Goal: Information Seeking & Learning: Learn about a topic

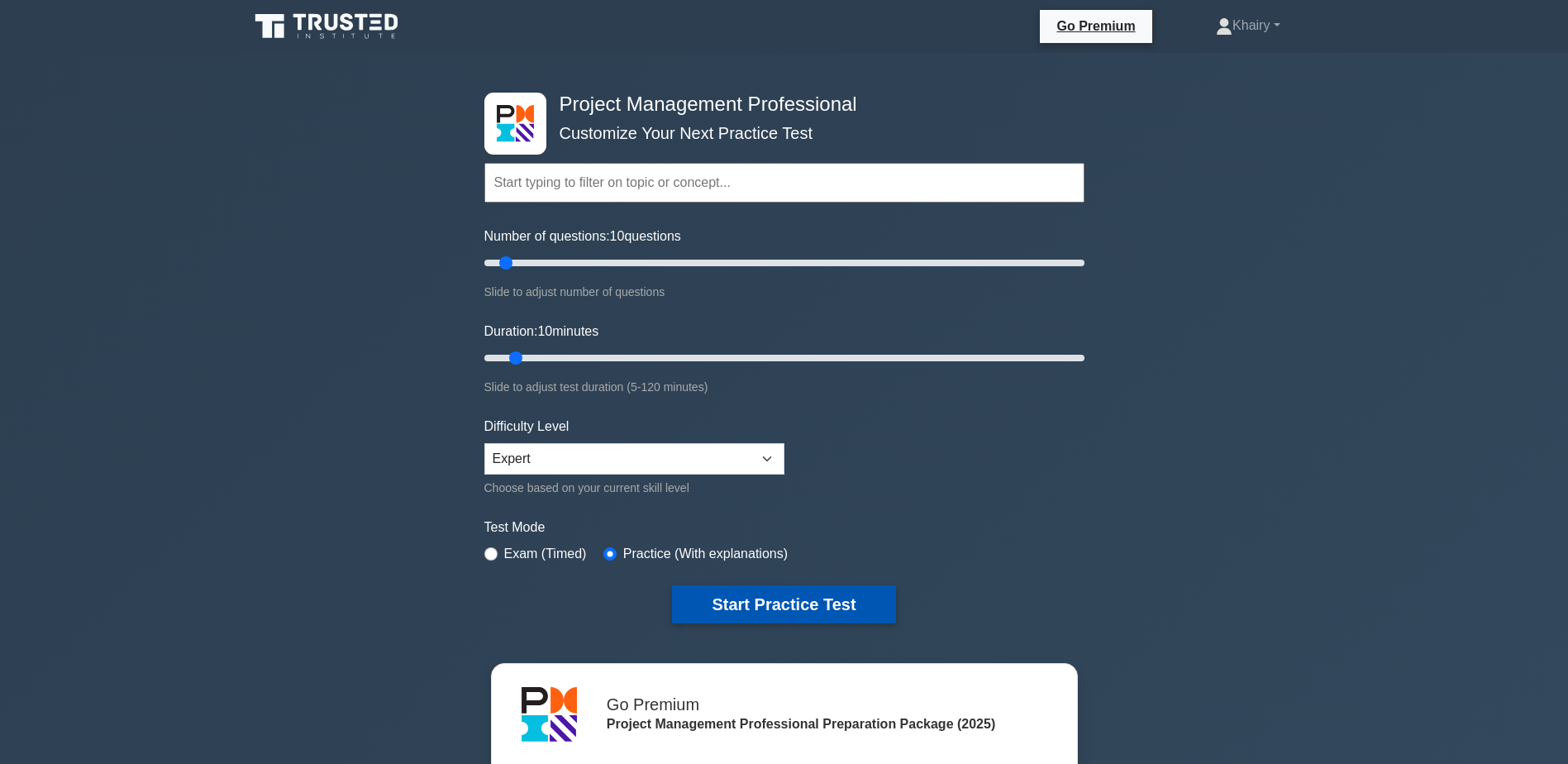
click at [790, 598] on button "Start Practice Test" at bounding box center [784, 604] width 223 height 38
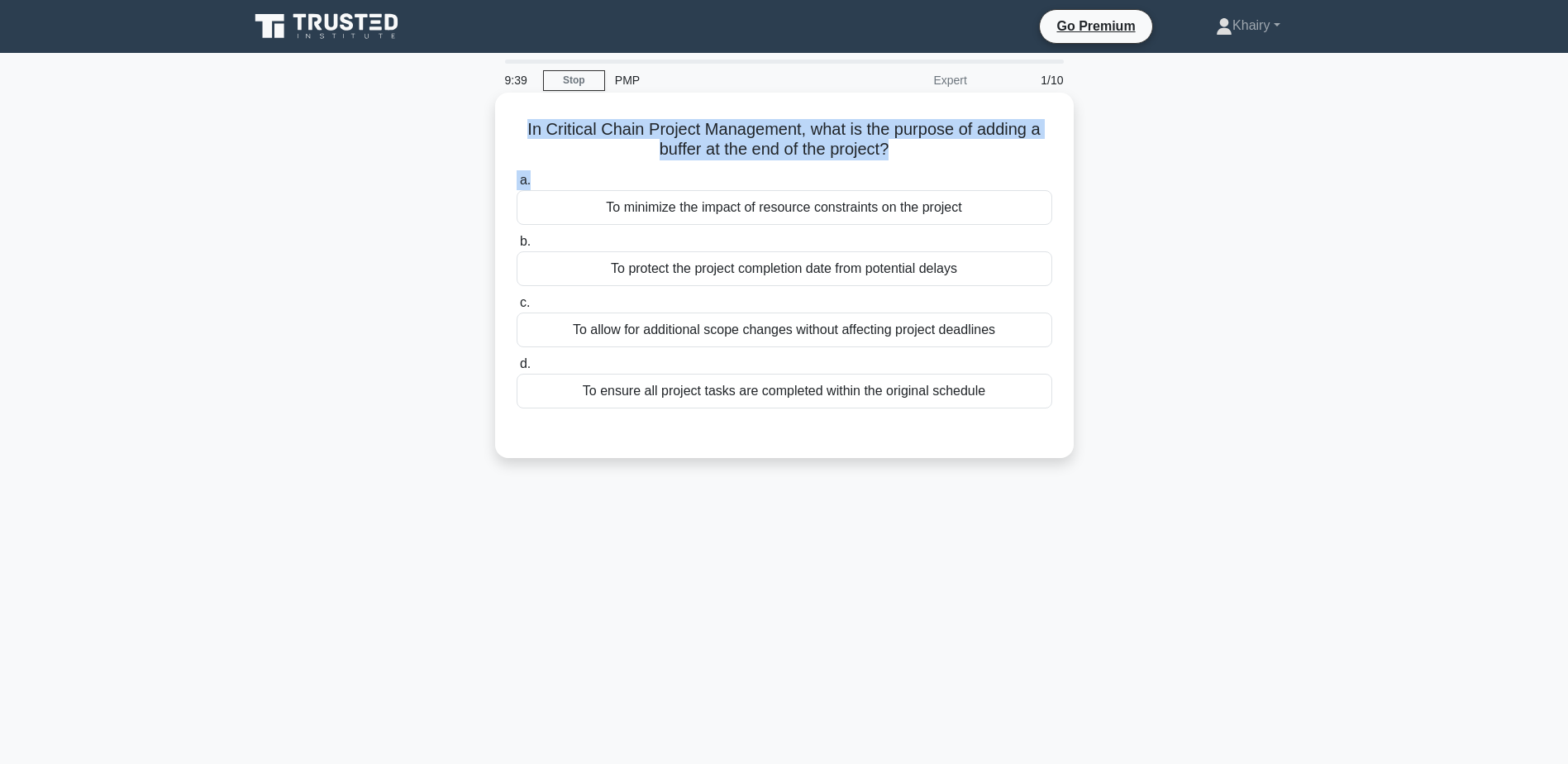
drag, startPoint x: 504, startPoint y: 123, endPoint x: 979, endPoint y: 176, distance: 477.9
click at [979, 176] on div "In Critical Chain Project Management, what is the purpose of adding a buffer at…" at bounding box center [785, 275] width 566 height 352
copy div "In Critical Chain Project Management, what is the purpose of adding a buffer at…"
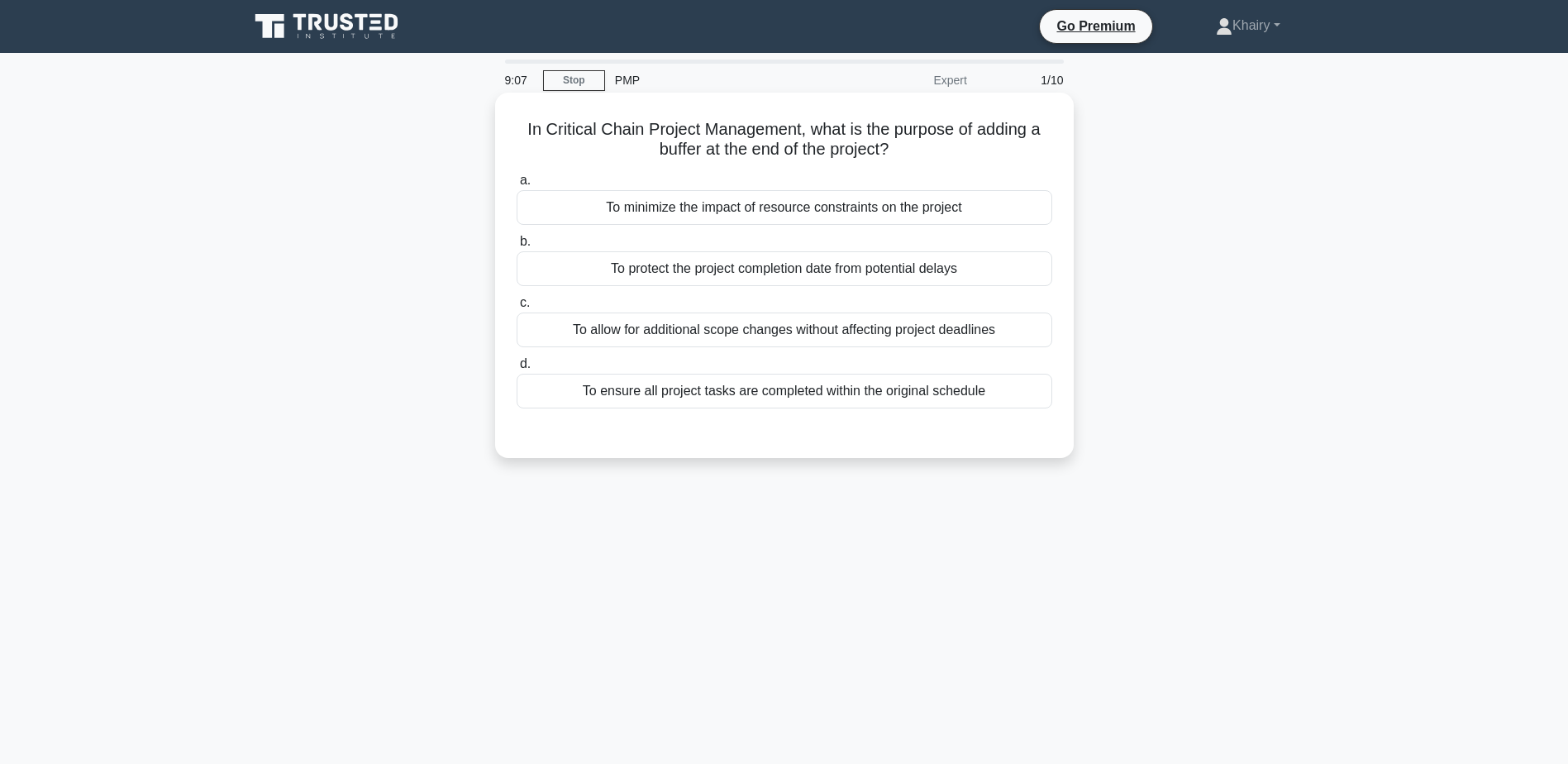
click at [977, 335] on div "To allow for additional scope changes without affecting project deadlines" at bounding box center [785, 329] width 536 height 35
click at [517, 308] on input "c. To allow for additional scope changes without affecting project deadlines" at bounding box center [517, 302] width 0 height 11
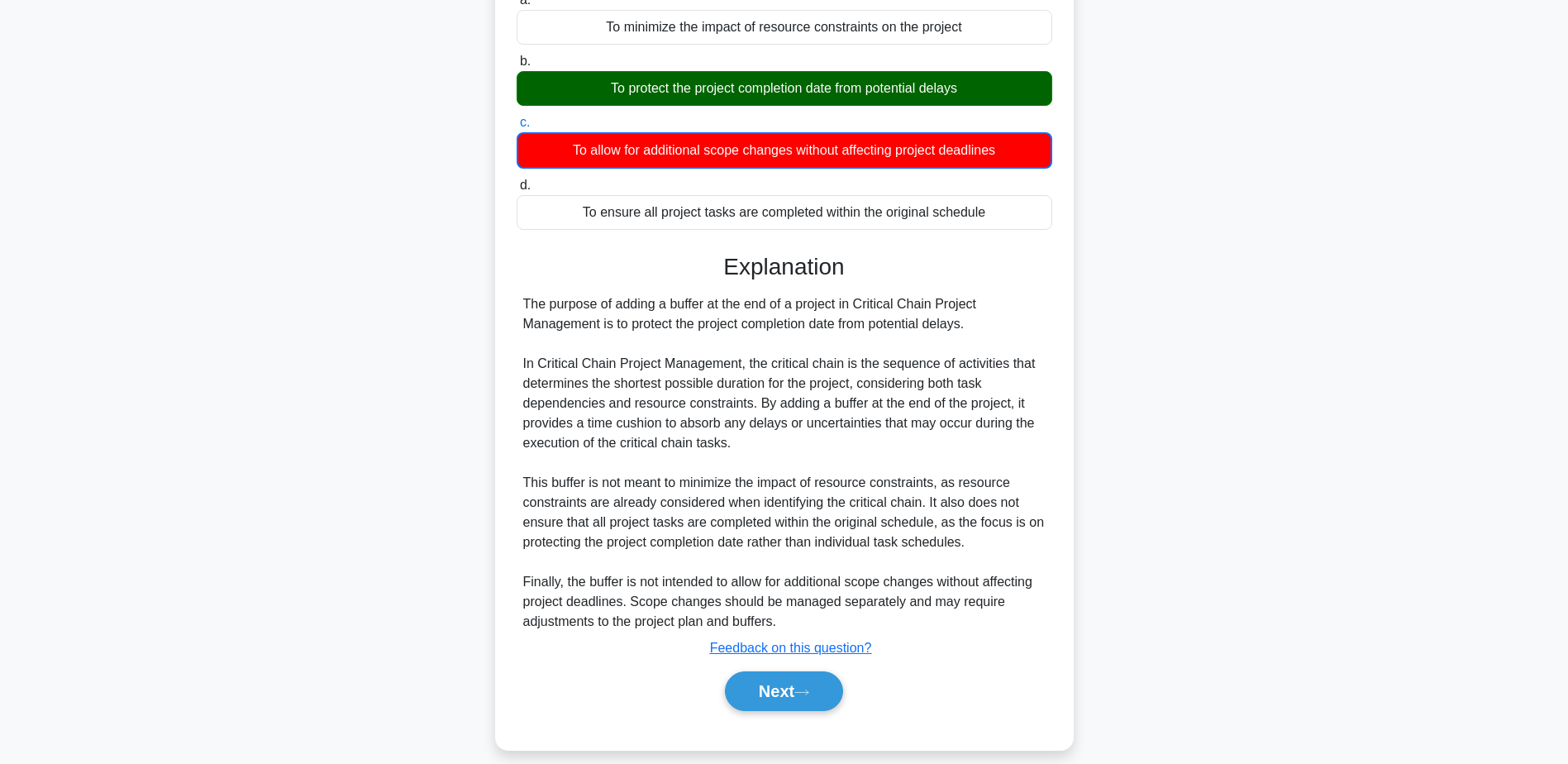
scroll to position [199, 0]
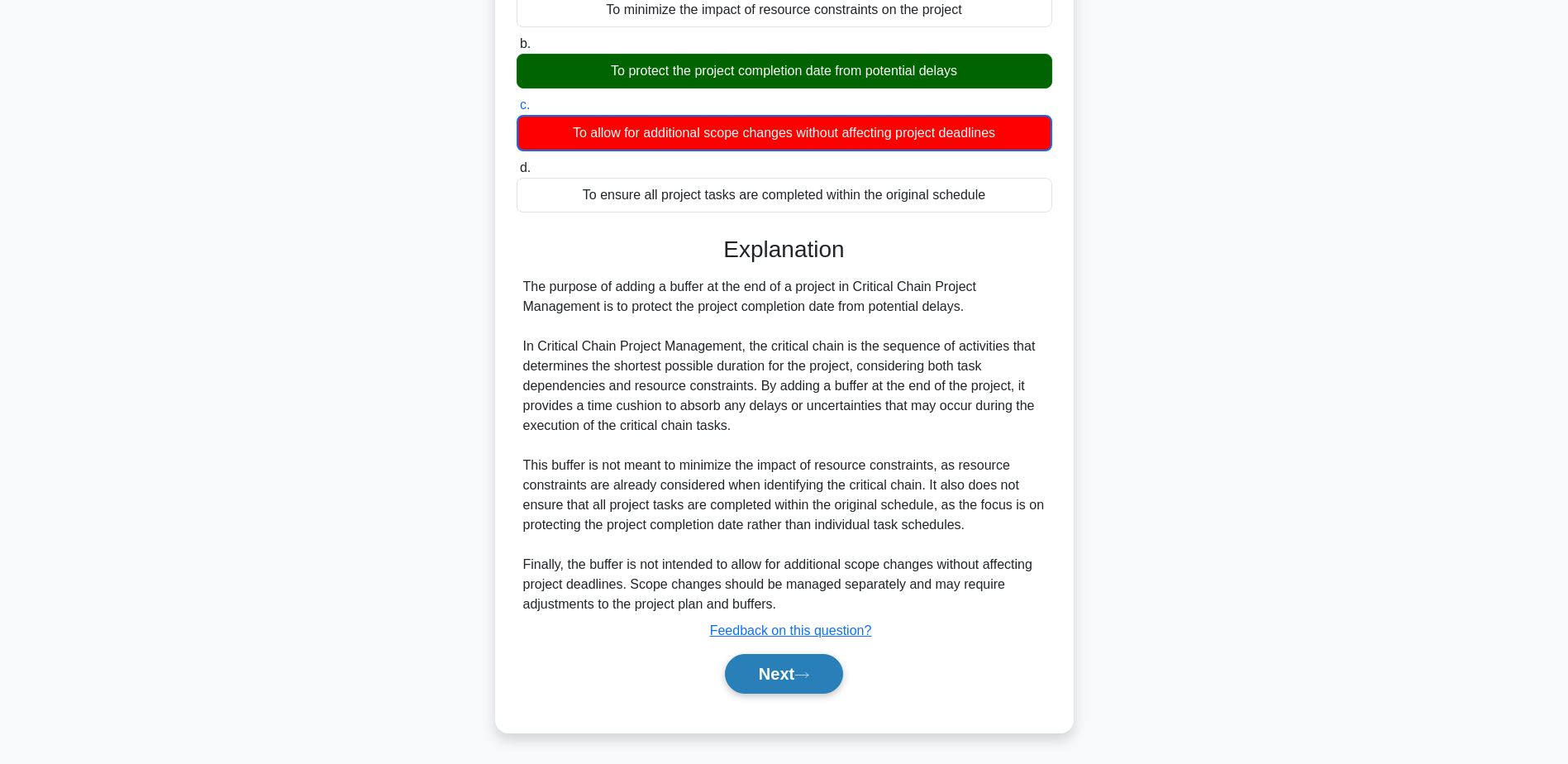
click at [791, 670] on button "Next" at bounding box center [784, 673] width 119 height 40
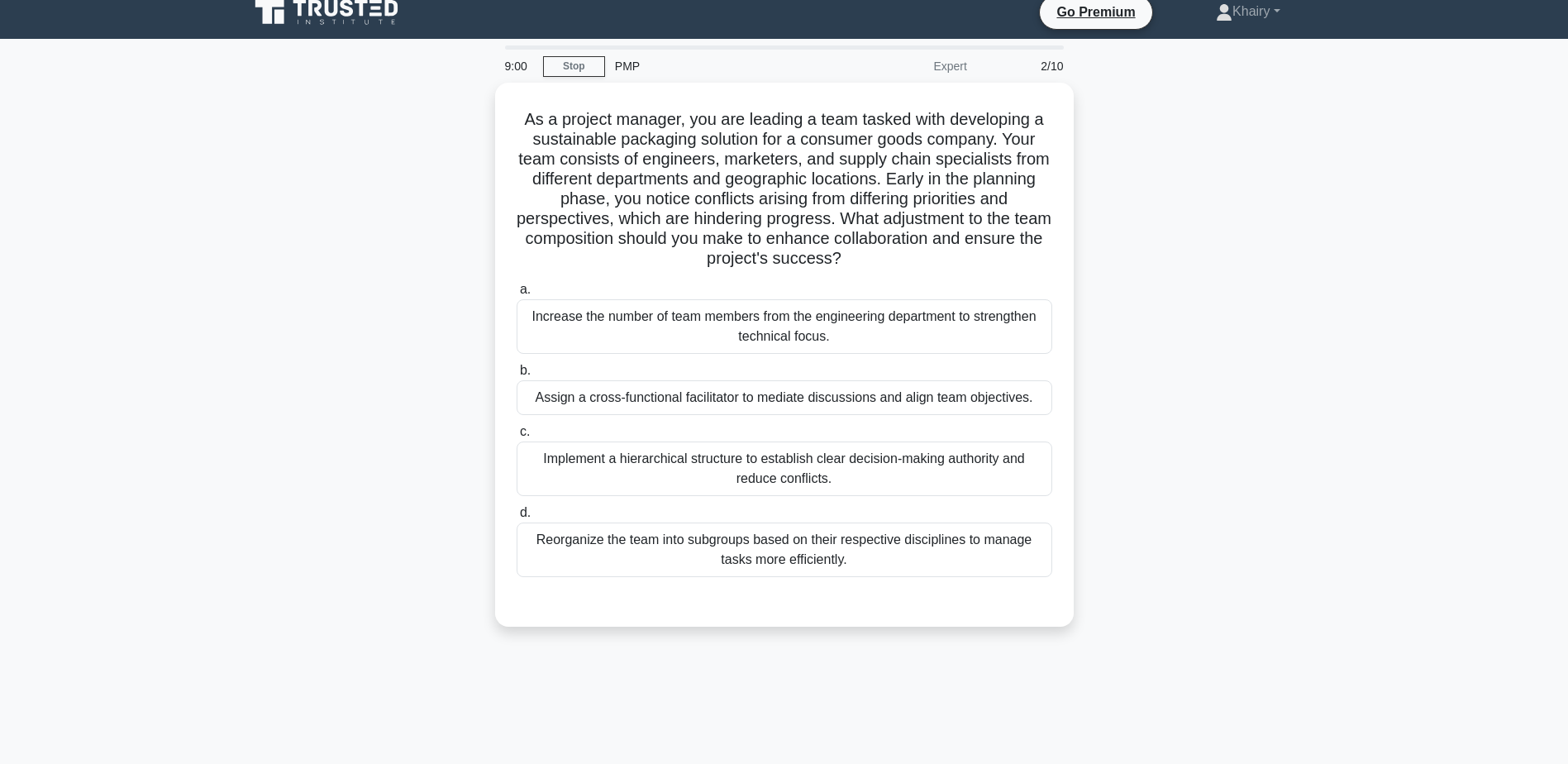
scroll to position [0, 0]
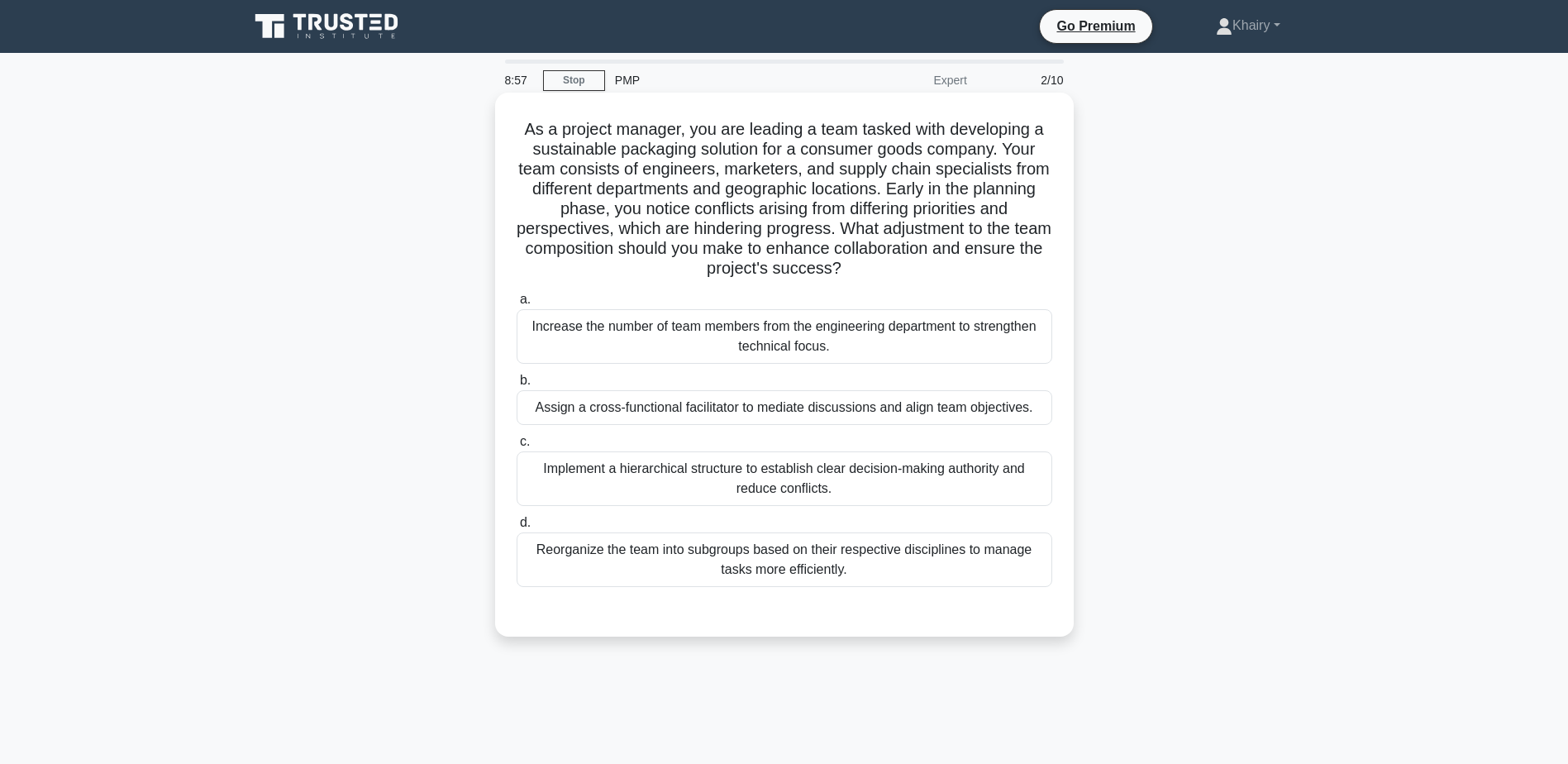
drag, startPoint x: 519, startPoint y: 127, endPoint x: 1001, endPoint y: 268, distance: 502.2
click at [1001, 268] on h5 "As a project manager, you are leading a team tasked with developing a sustainab…" at bounding box center [784, 199] width 539 height 160
copy h5 "As a project manager, you are leading a team tasked with developing a sustainab…"
click at [764, 475] on div "Implement a hierarchical structure to establish clear decision-making authority…" at bounding box center [785, 478] width 536 height 54
click at [517, 447] on input "c. Implement a hierarchical structure to establish clear decision-making author…" at bounding box center [517, 441] width 0 height 11
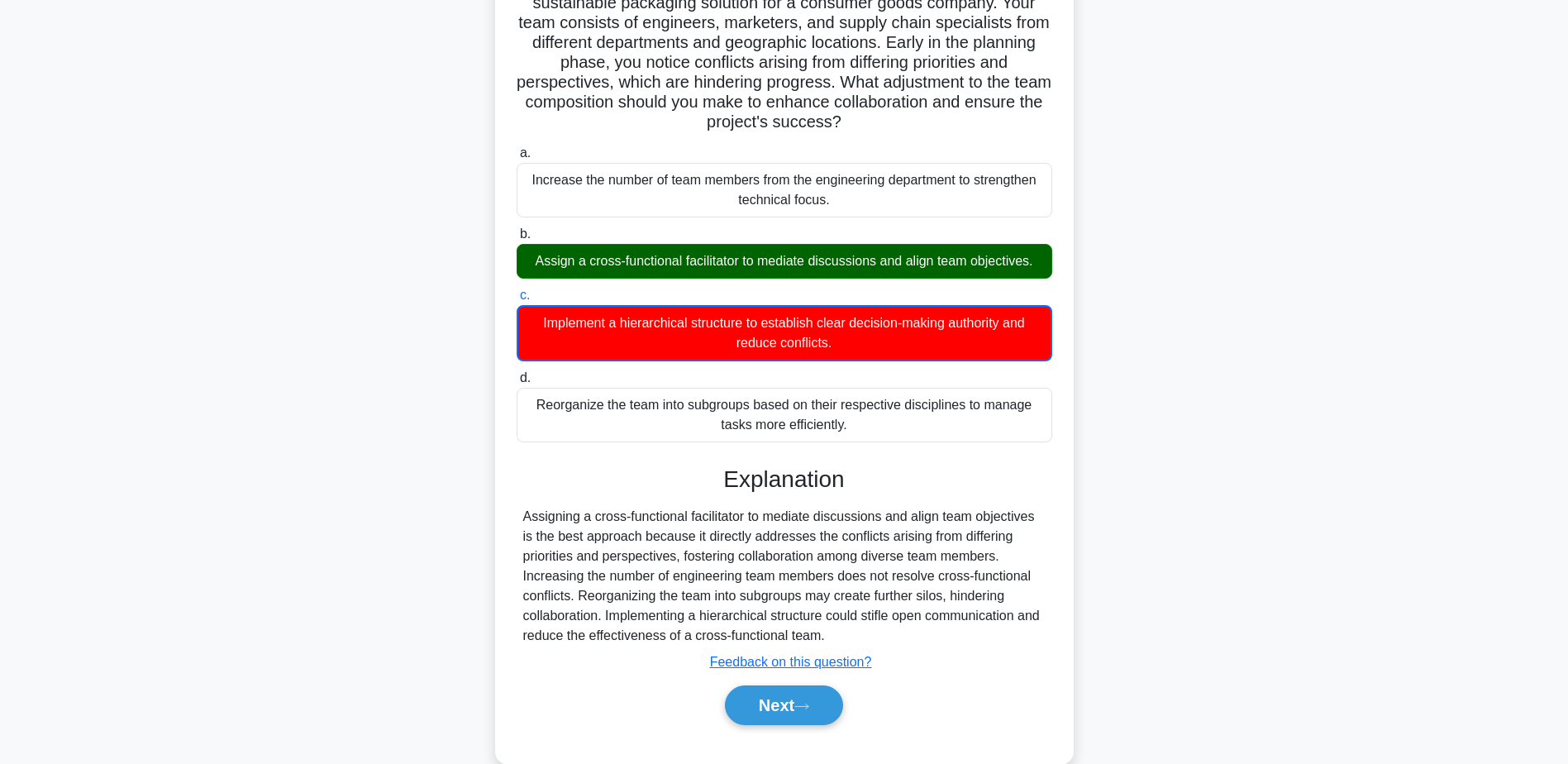
scroll to position [179, 0]
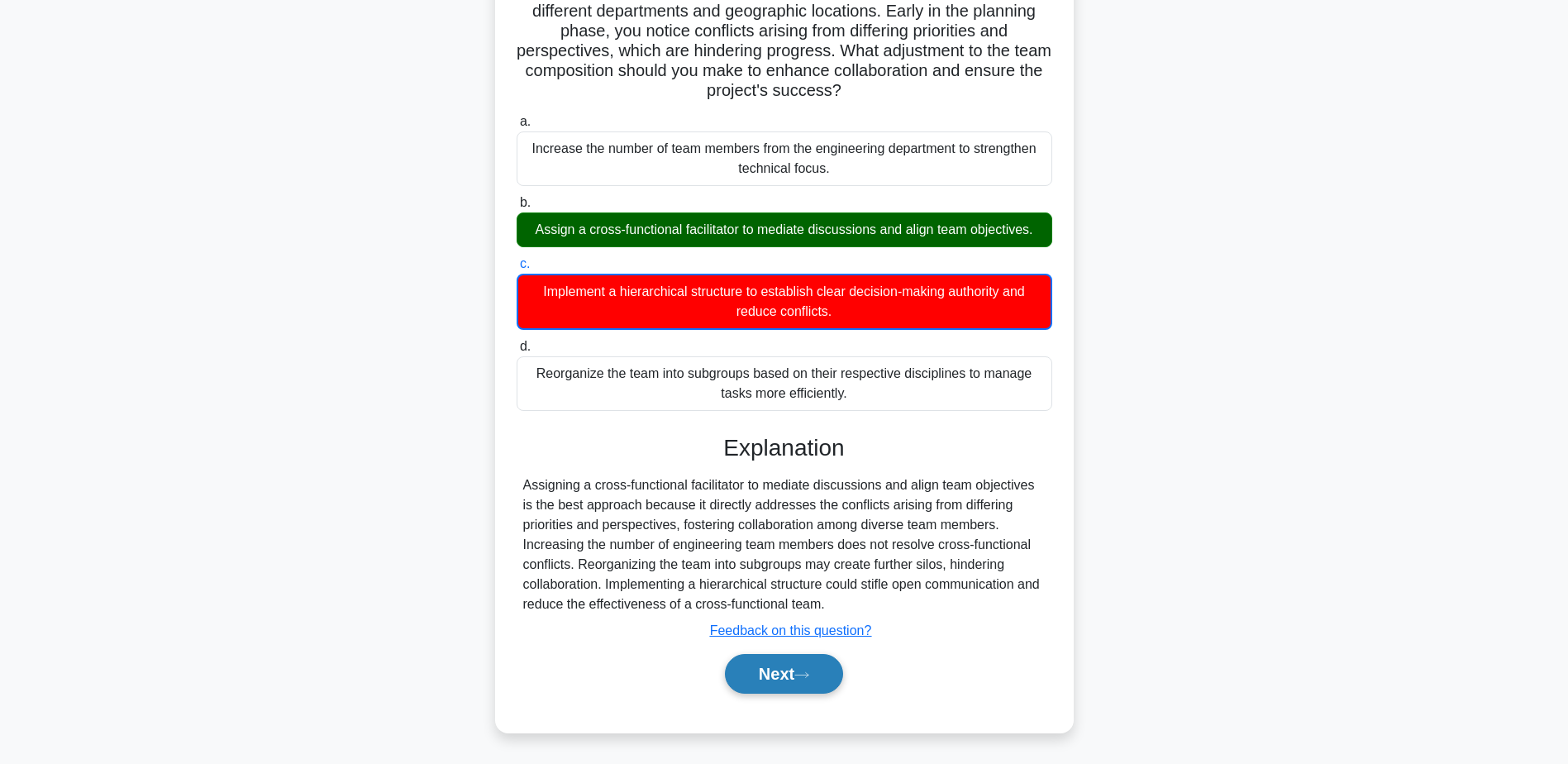
click at [764, 671] on button "Next" at bounding box center [784, 673] width 119 height 40
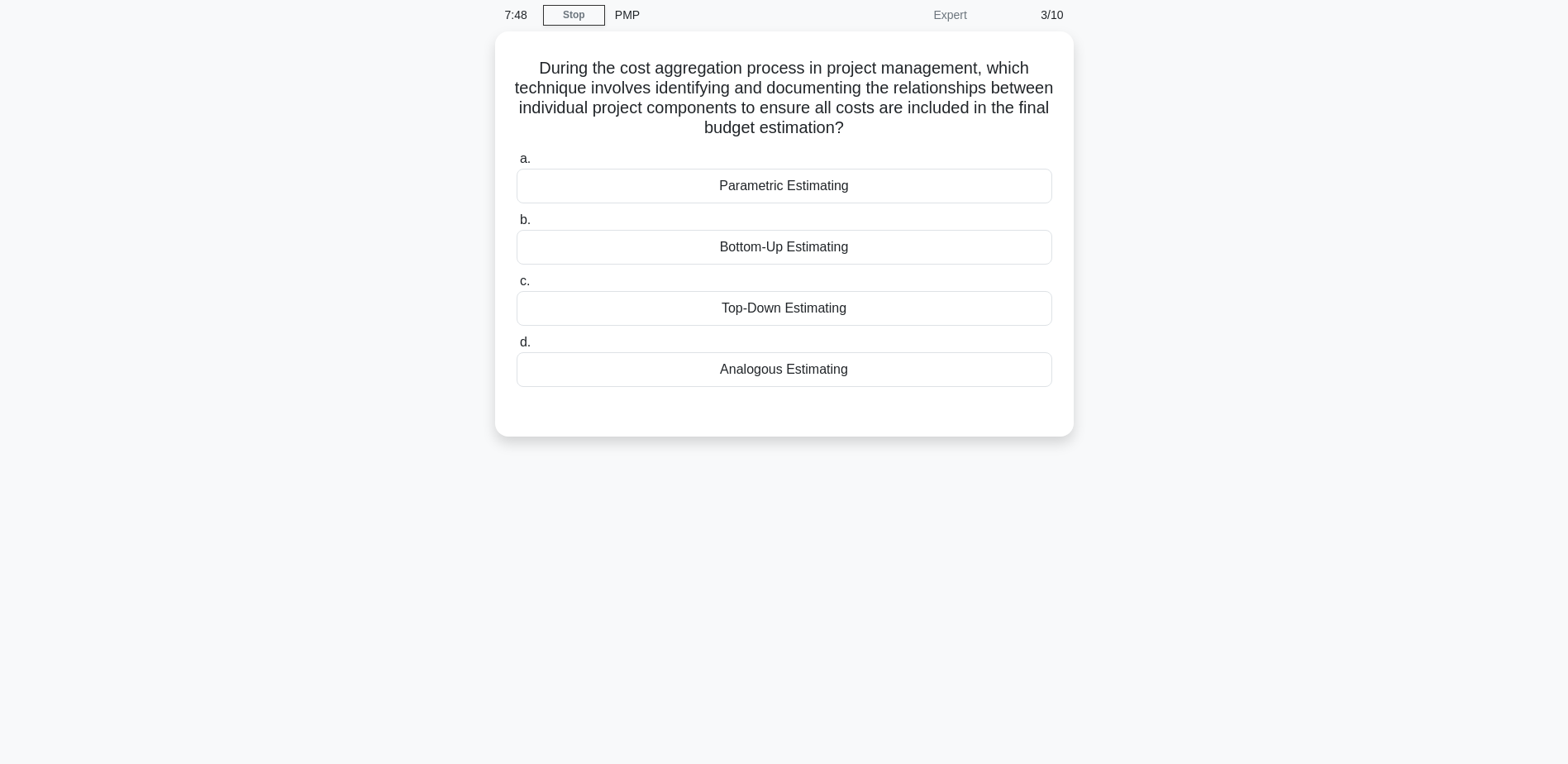
scroll to position [0, 0]
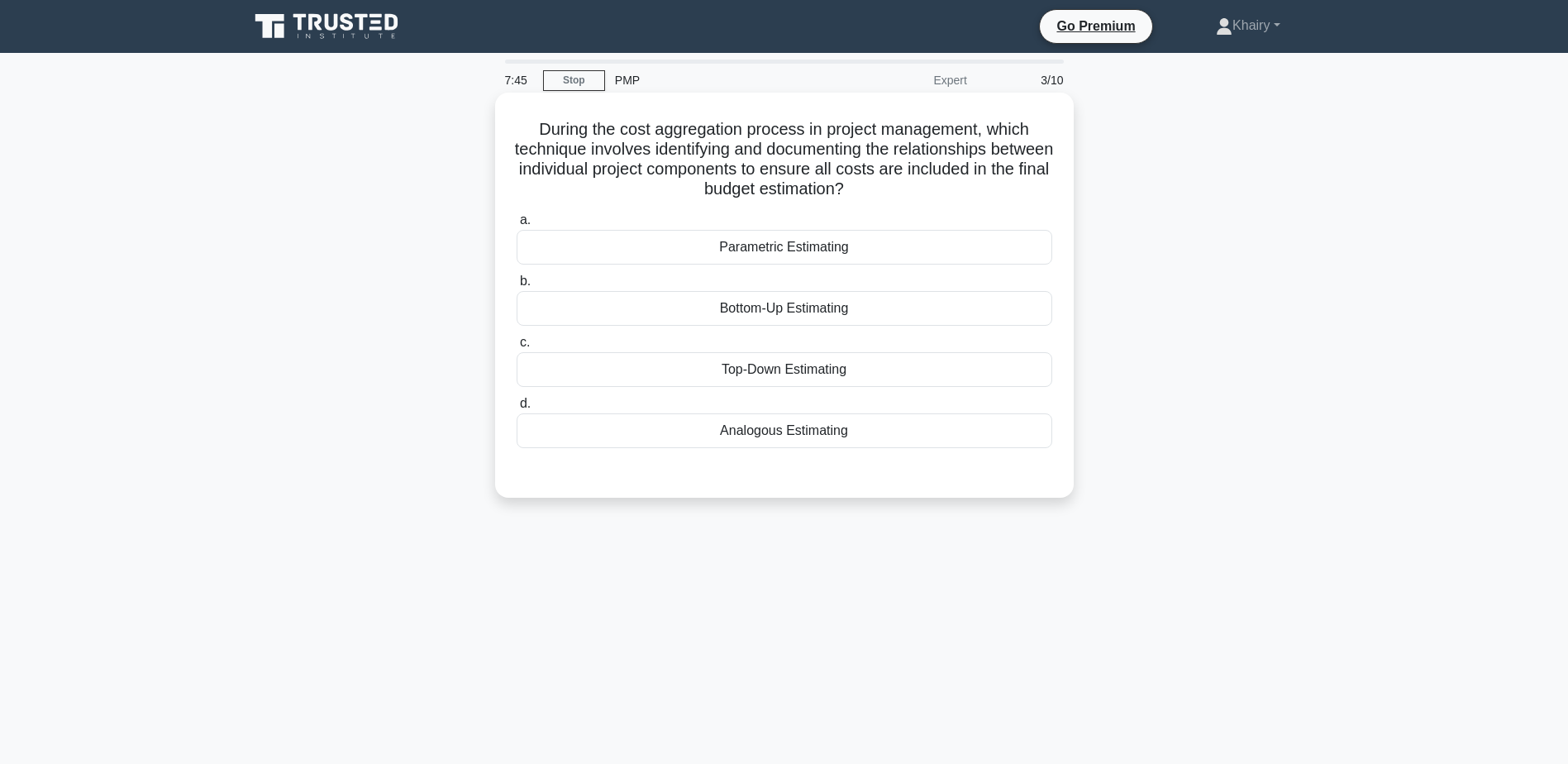
drag, startPoint x: 529, startPoint y: 125, endPoint x: 922, endPoint y: 193, distance: 398.8
click at [922, 193] on h5 "During the cost aggregation process in project management, which technique invo…" at bounding box center [784, 159] width 539 height 81
copy h5 "During the cost aggregation process in project management, which technique invo…"
click at [792, 308] on div "Bottom-Up Estimating" at bounding box center [785, 307] width 536 height 35
click at [517, 287] on input "b. Bottom-Up Estimating" at bounding box center [517, 281] width 0 height 11
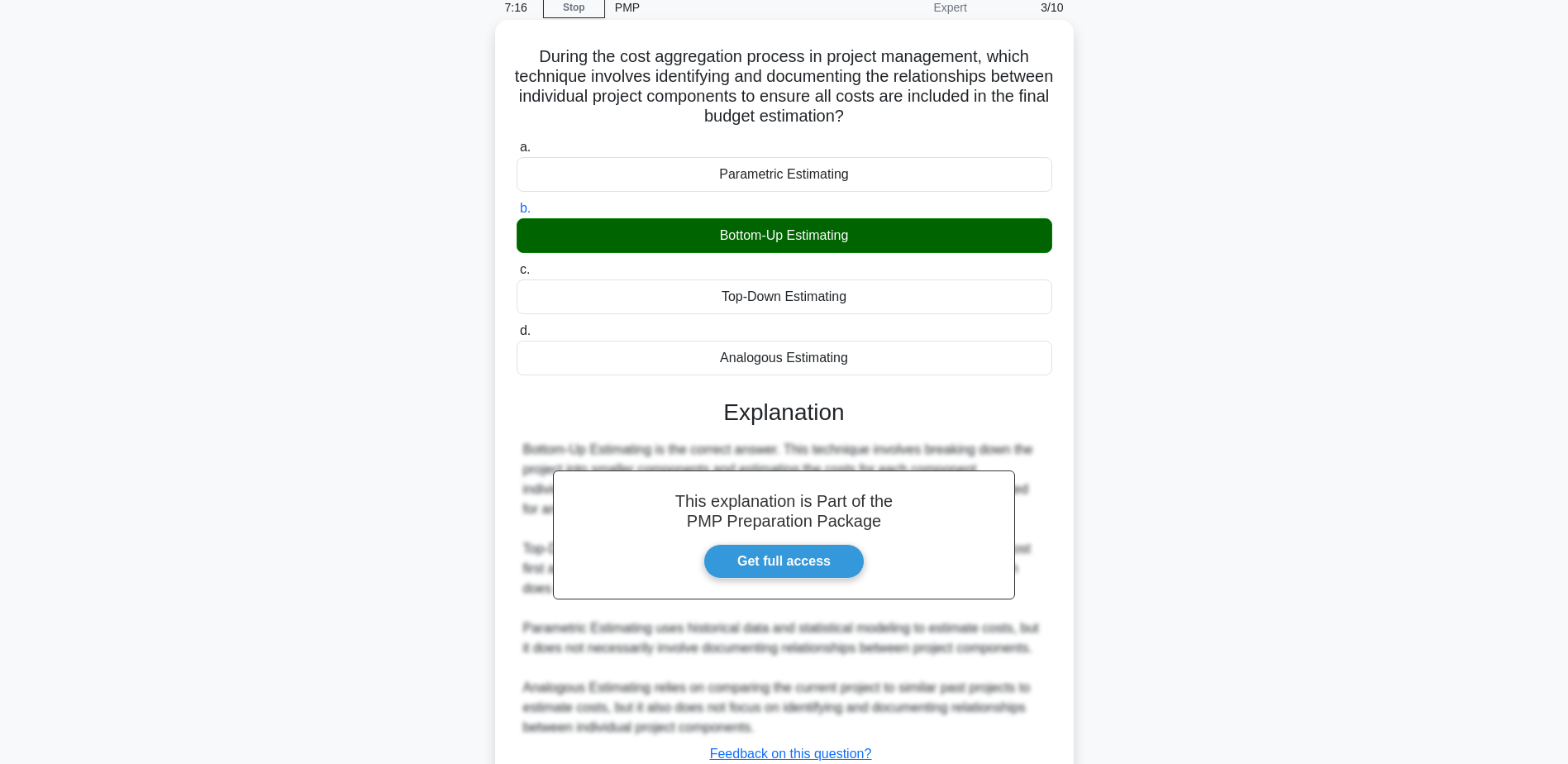
scroll to position [197, 0]
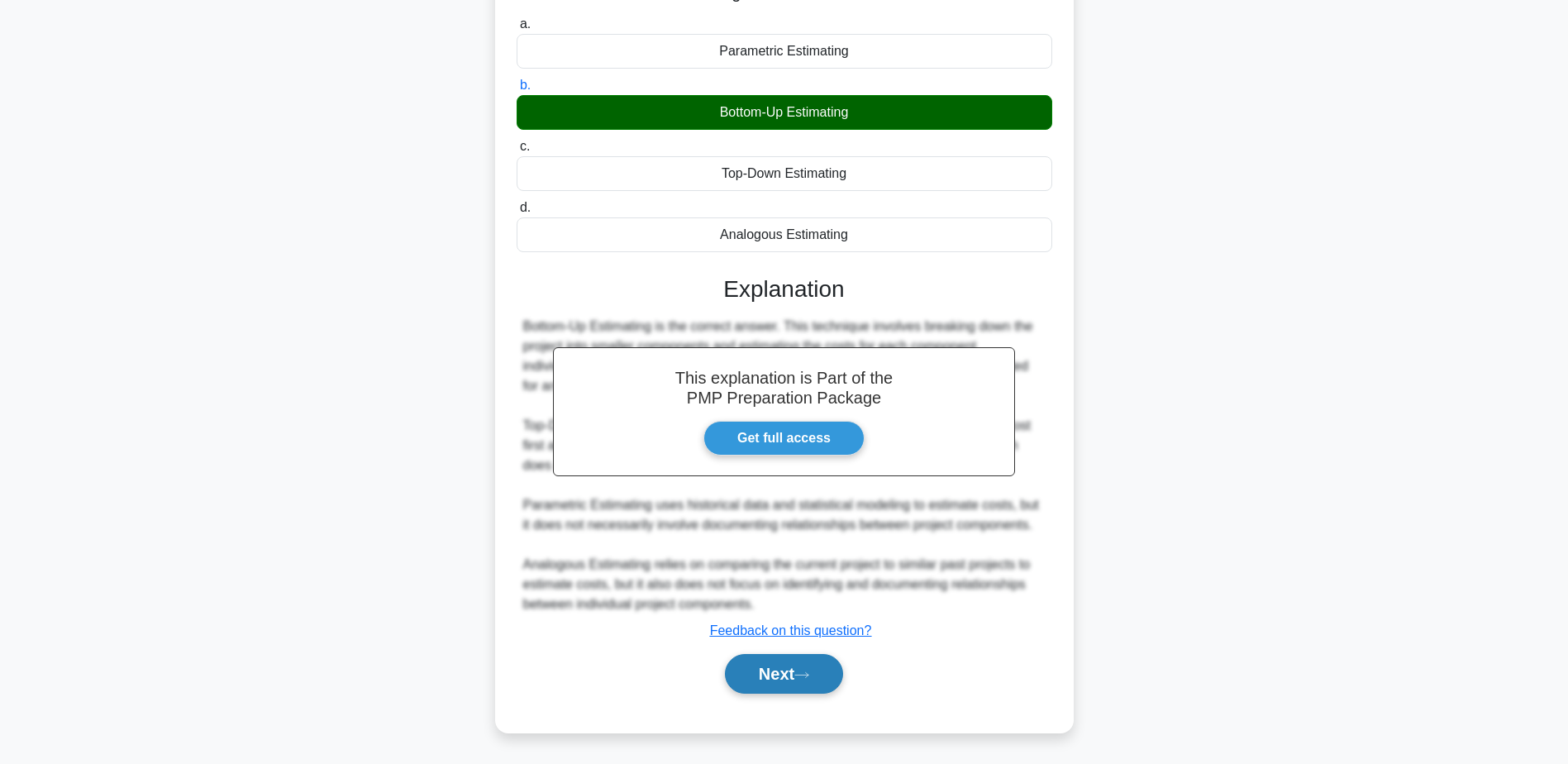
click at [780, 680] on button "Next" at bounding box center [784, 673] width 119 height 40
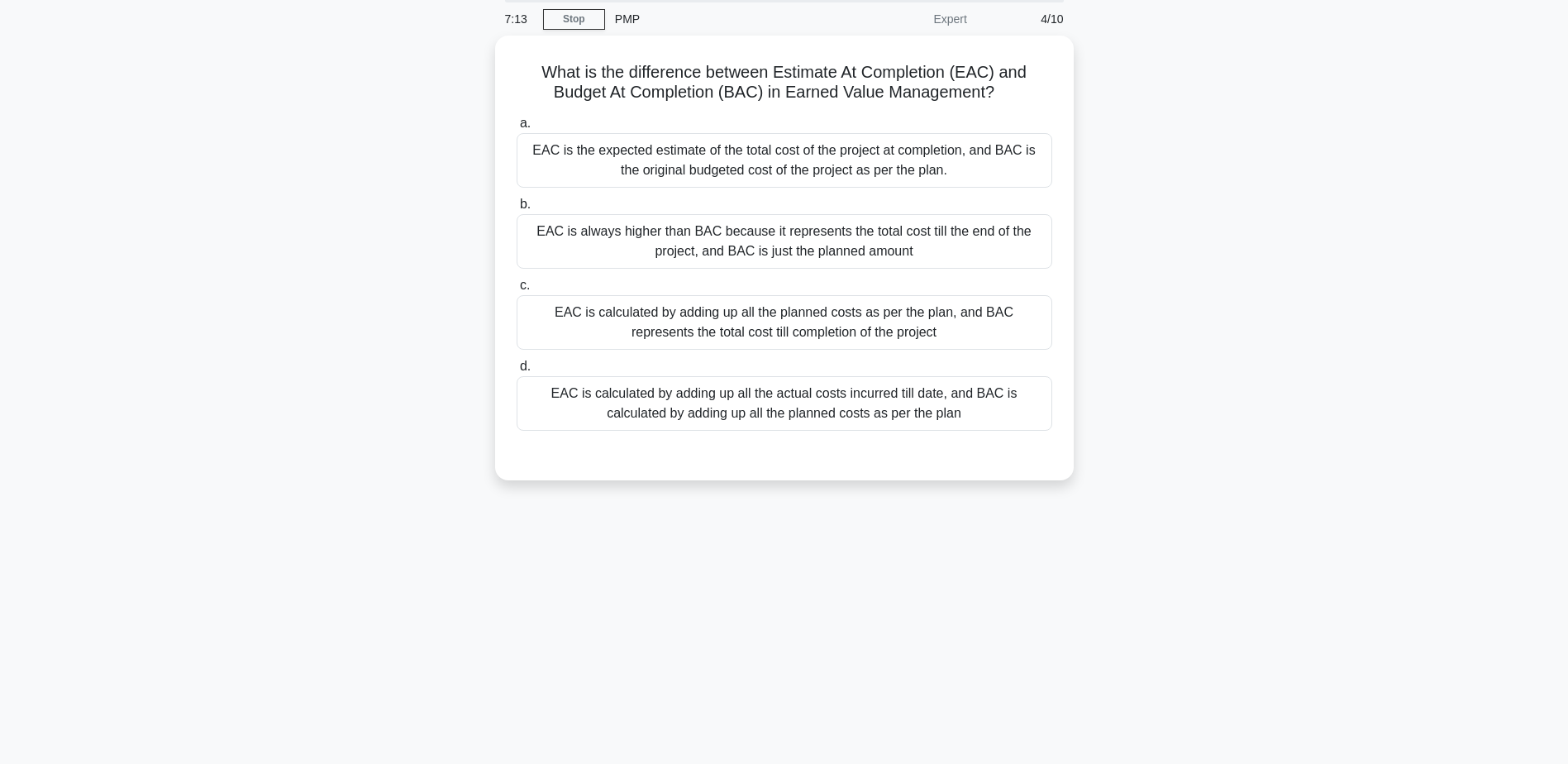
scroll to position [0, 0]
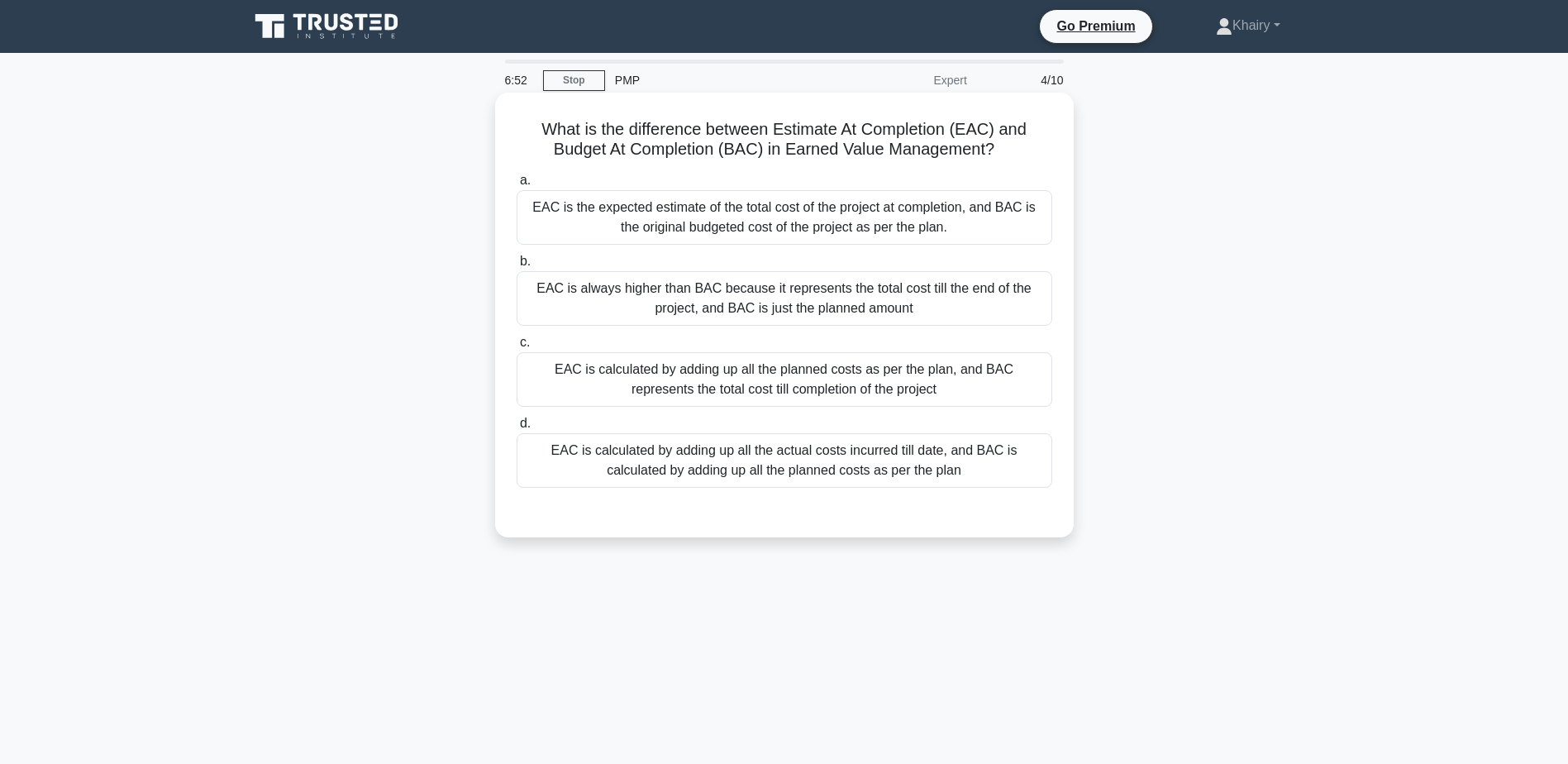
click at [859, 222] on div "EAC is the expected estimate of the total cost of the project at completion, an…" at bounding box center [785, 216] width 536 height 54
click at [517, 186] on input "a. EAC is the expected estimate of the total cost of the project at completion,…" at bounding box center [517, 180] width 0 height 11
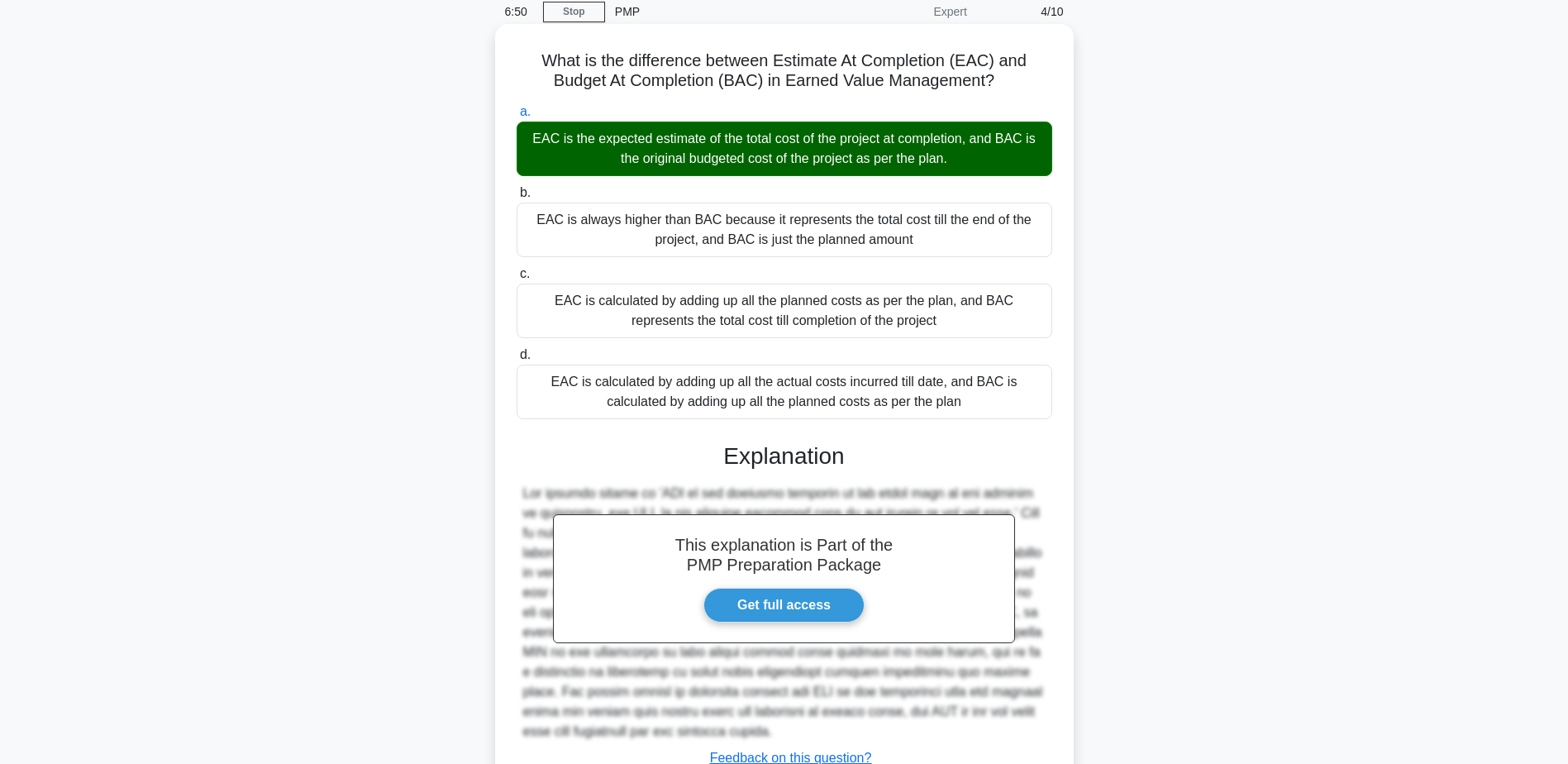
scroll to position [197, 0]
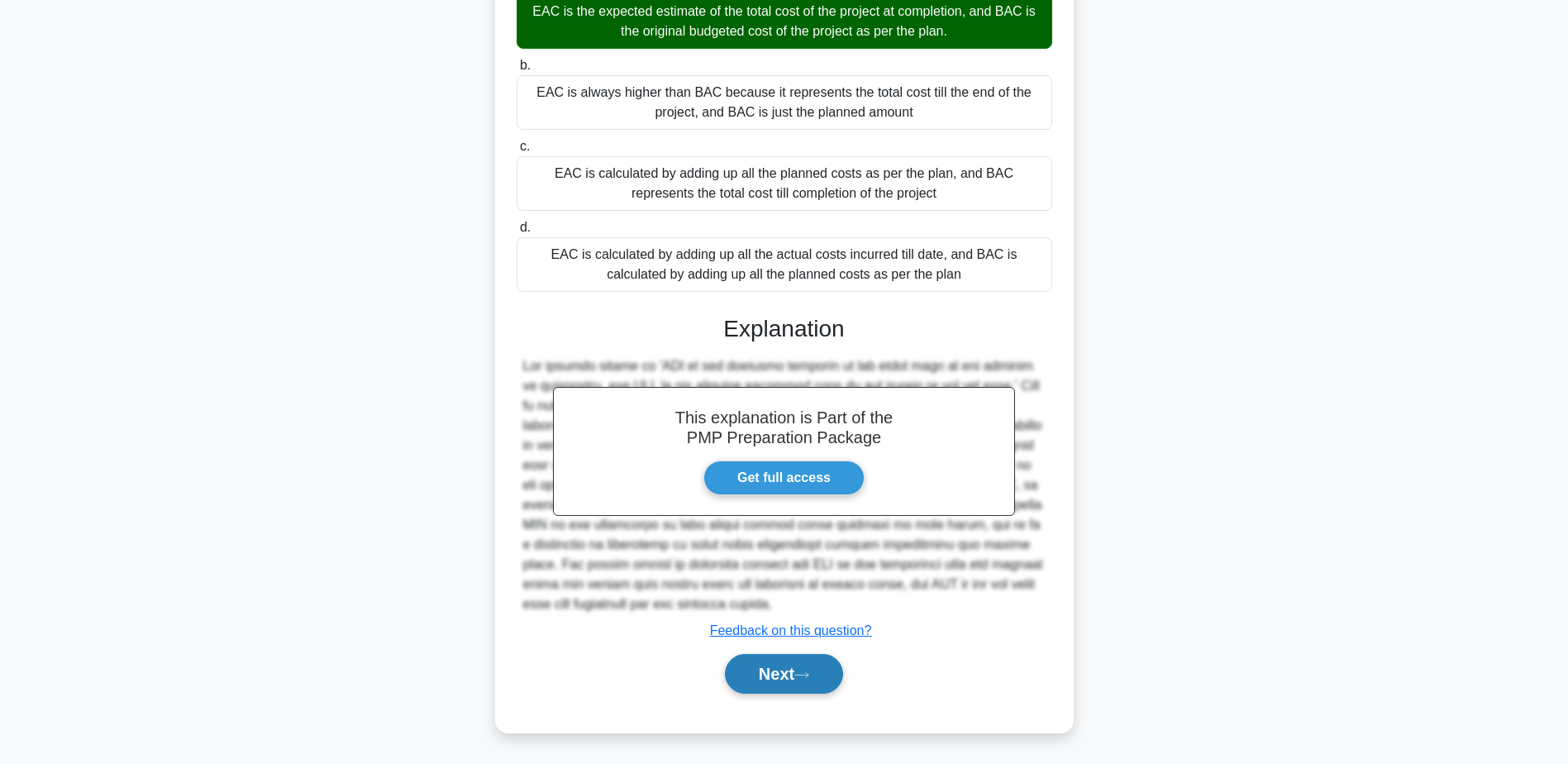
click at [777, 663] on button "Next" at bounding box center [784, 673] width 119 height 40
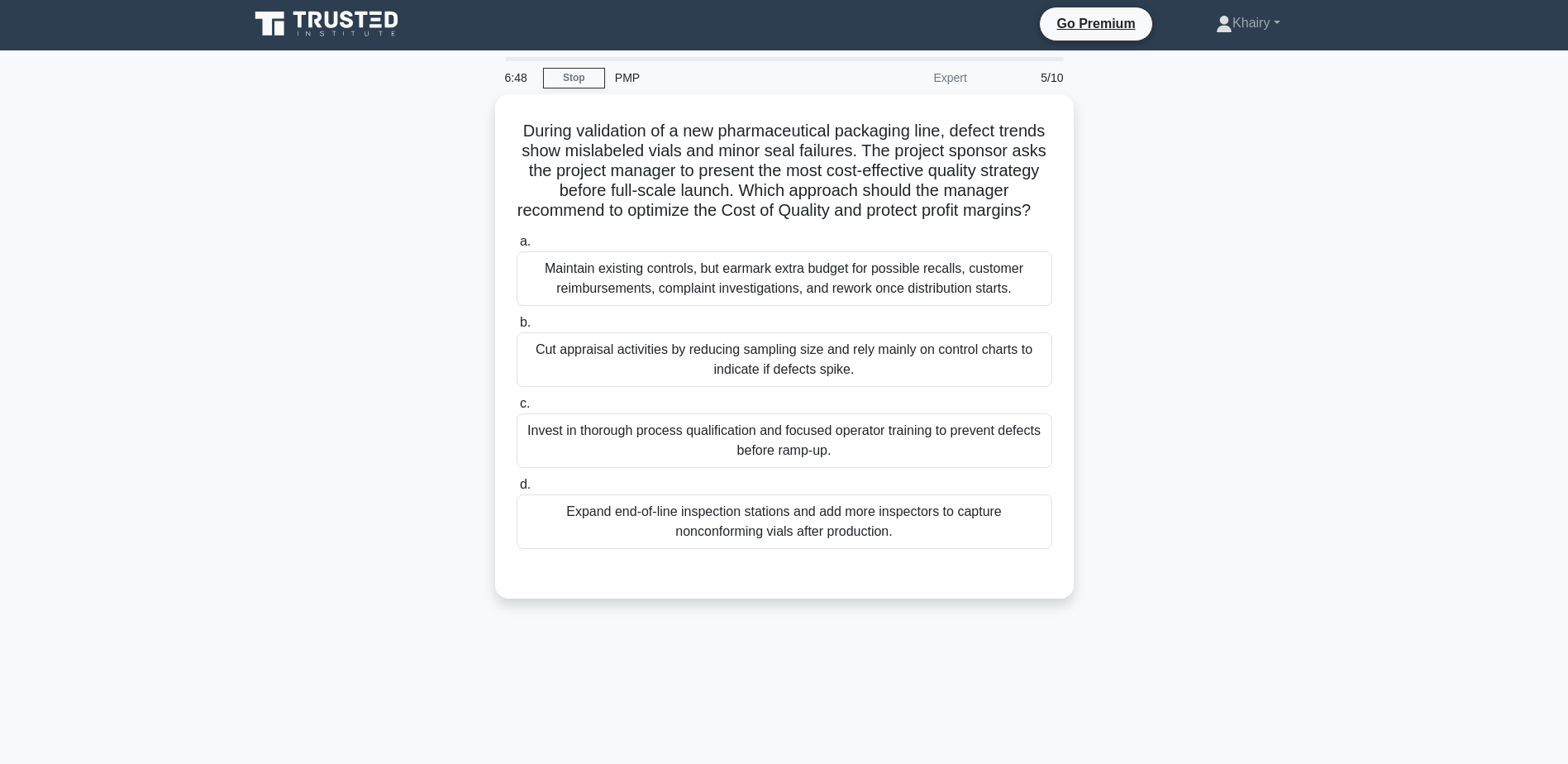
scroll to position [0, 0]
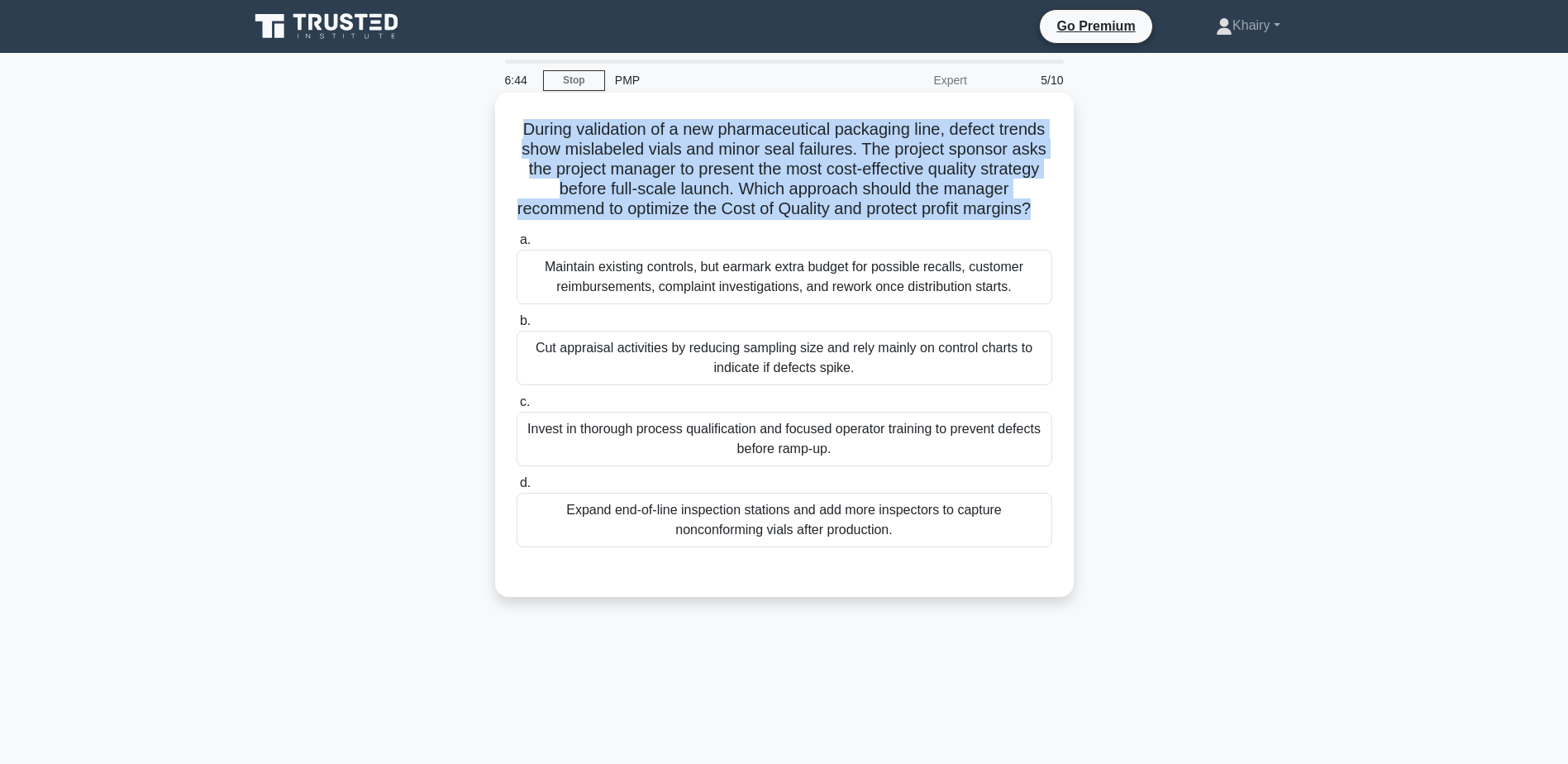
drag, startPoint x: 502, startPoint y: 125, endPoint x: 1070, endPoint y: 212, distance: 574.6
click at [1070, 212] on div "During validation of a new pharmaceutical packaging line, defect trends show mi…" at bounding box center [784, 345] width 578 height 504
copy h5 "During validation of a new pharmaceutical packaging line, defect trends show mi…"
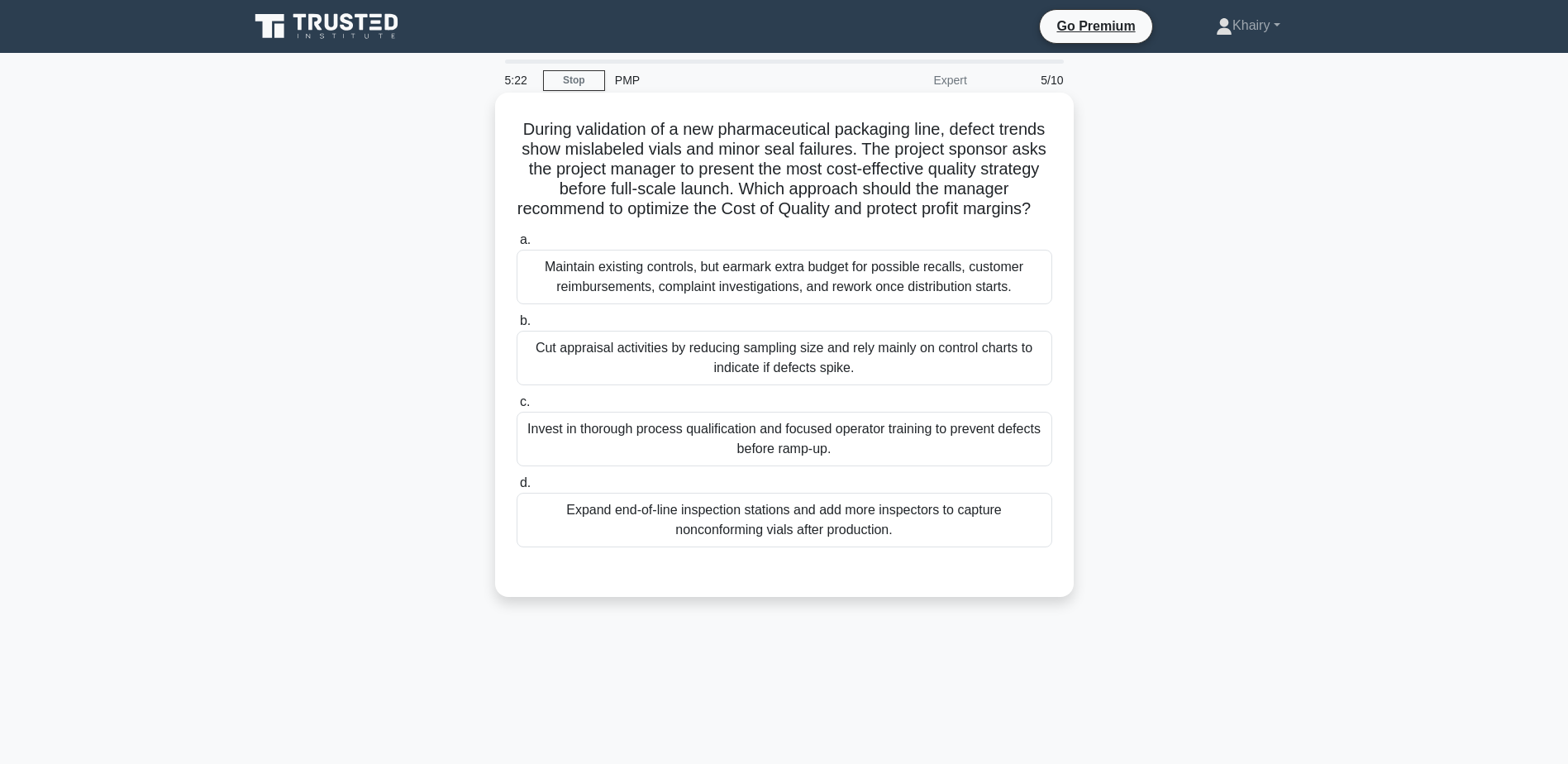
click at [796, 467] on div "Invest in thorough process qualification and focused operator training to preve…" at bounding box center [785, 438] width 536 height 54
click at [517, 407] on input "c. Invest in thorough process qualification and focused operator training to pr…" at bounding box center [517, 401] width 0 height 11
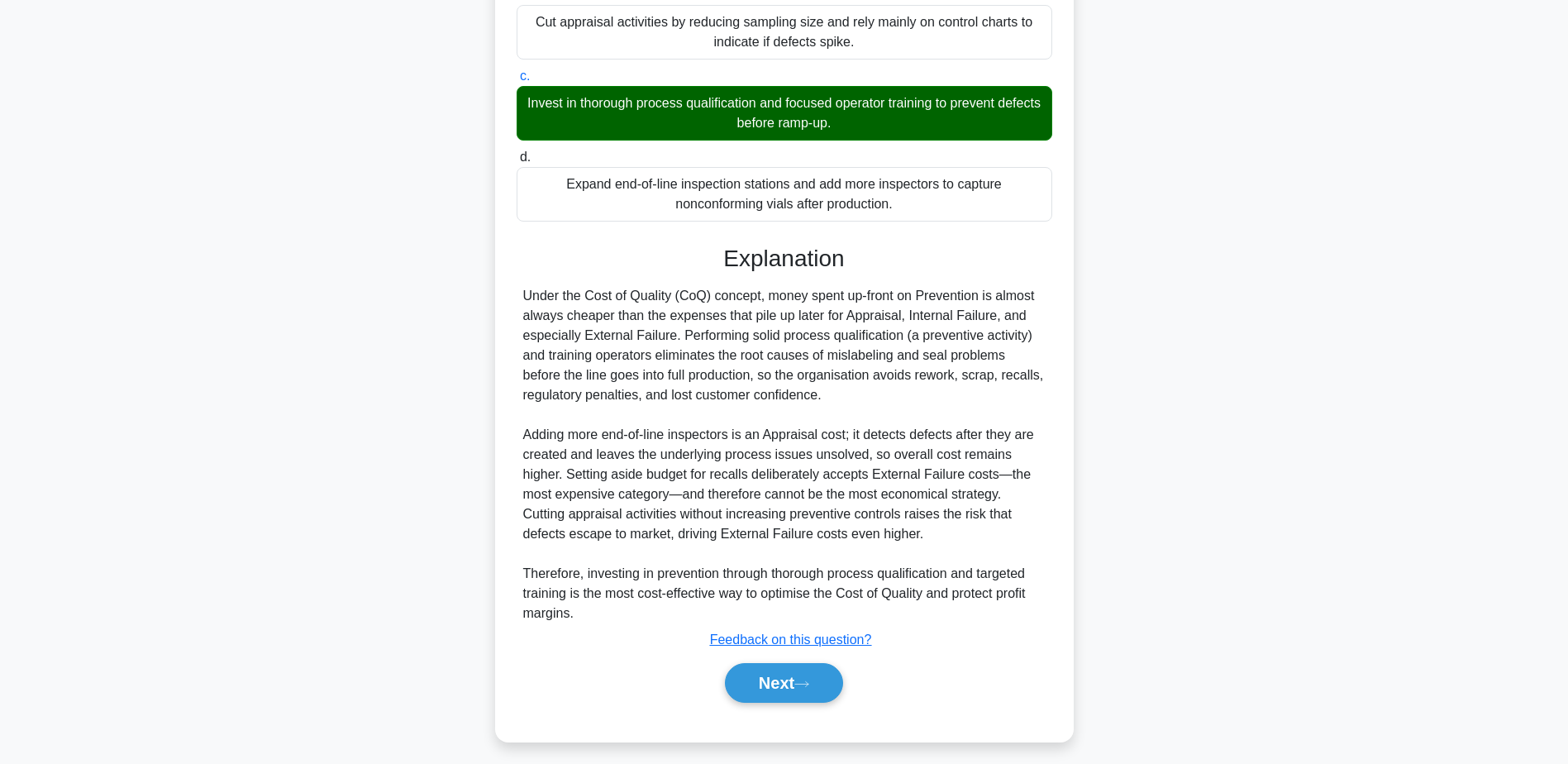
scroll to position [356, 0]
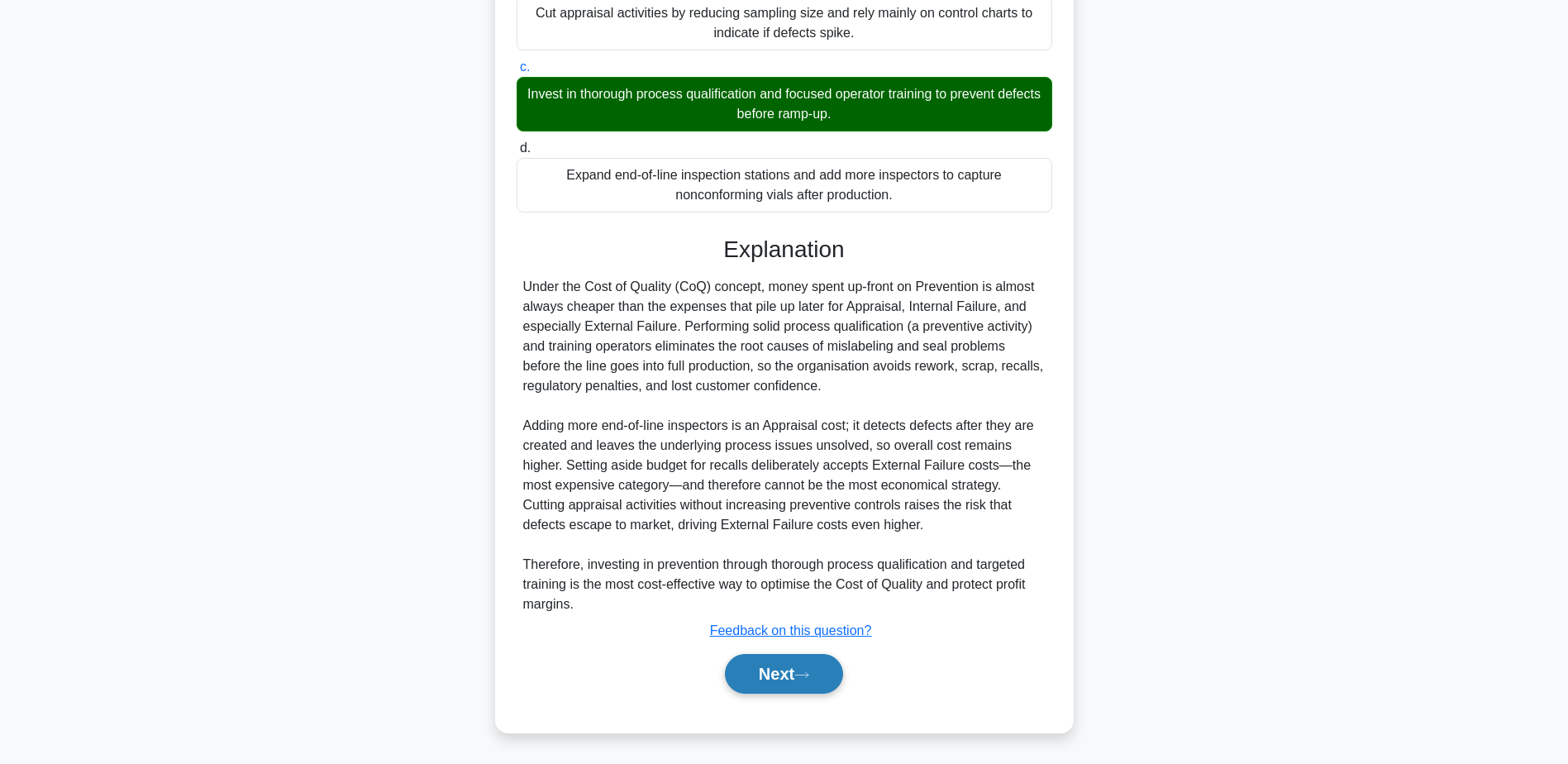
click at [773, 676] on button "Next" at bounding box center [784, 673] width 119 height 40
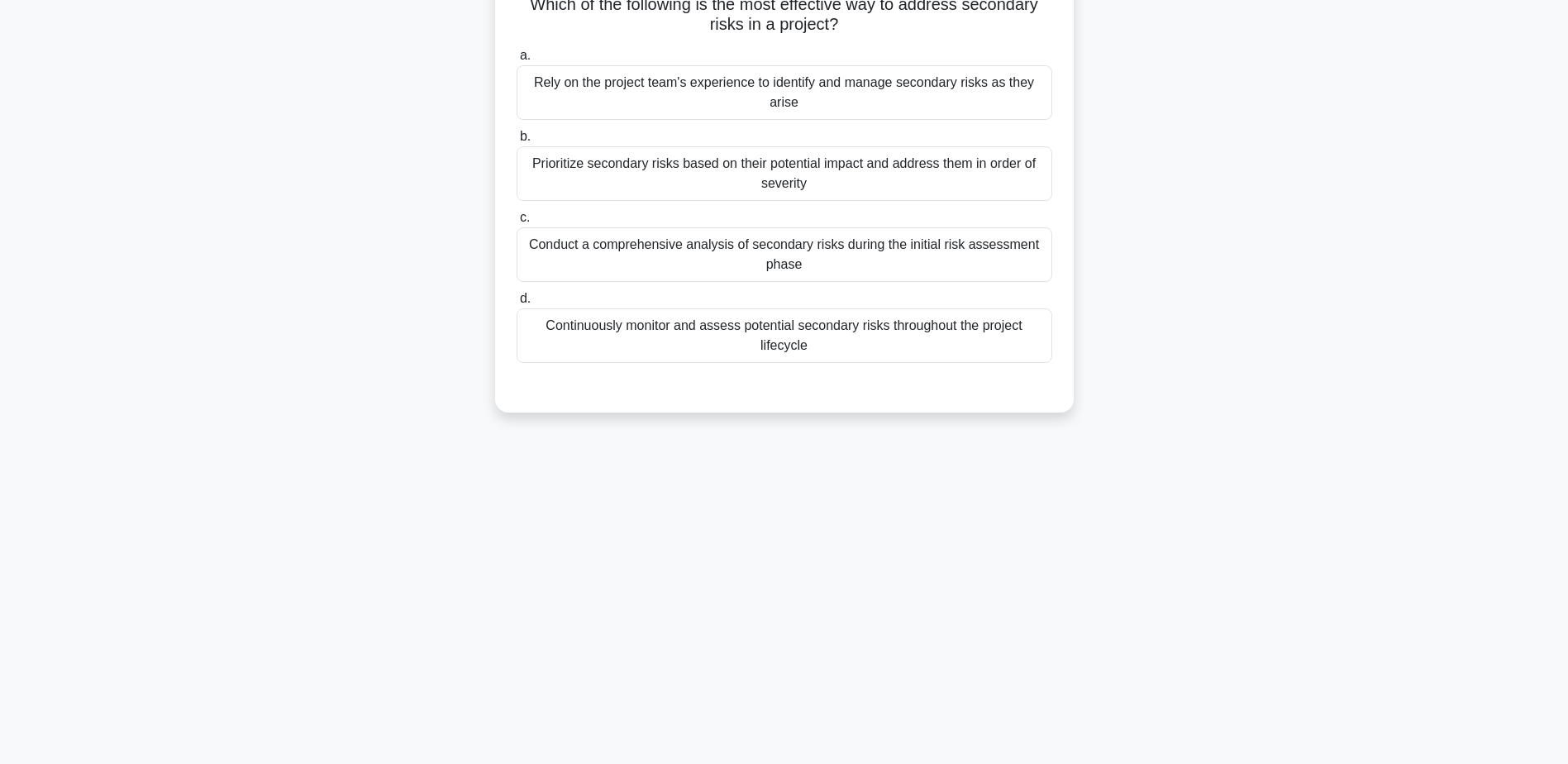
scroll to position [0, 0]
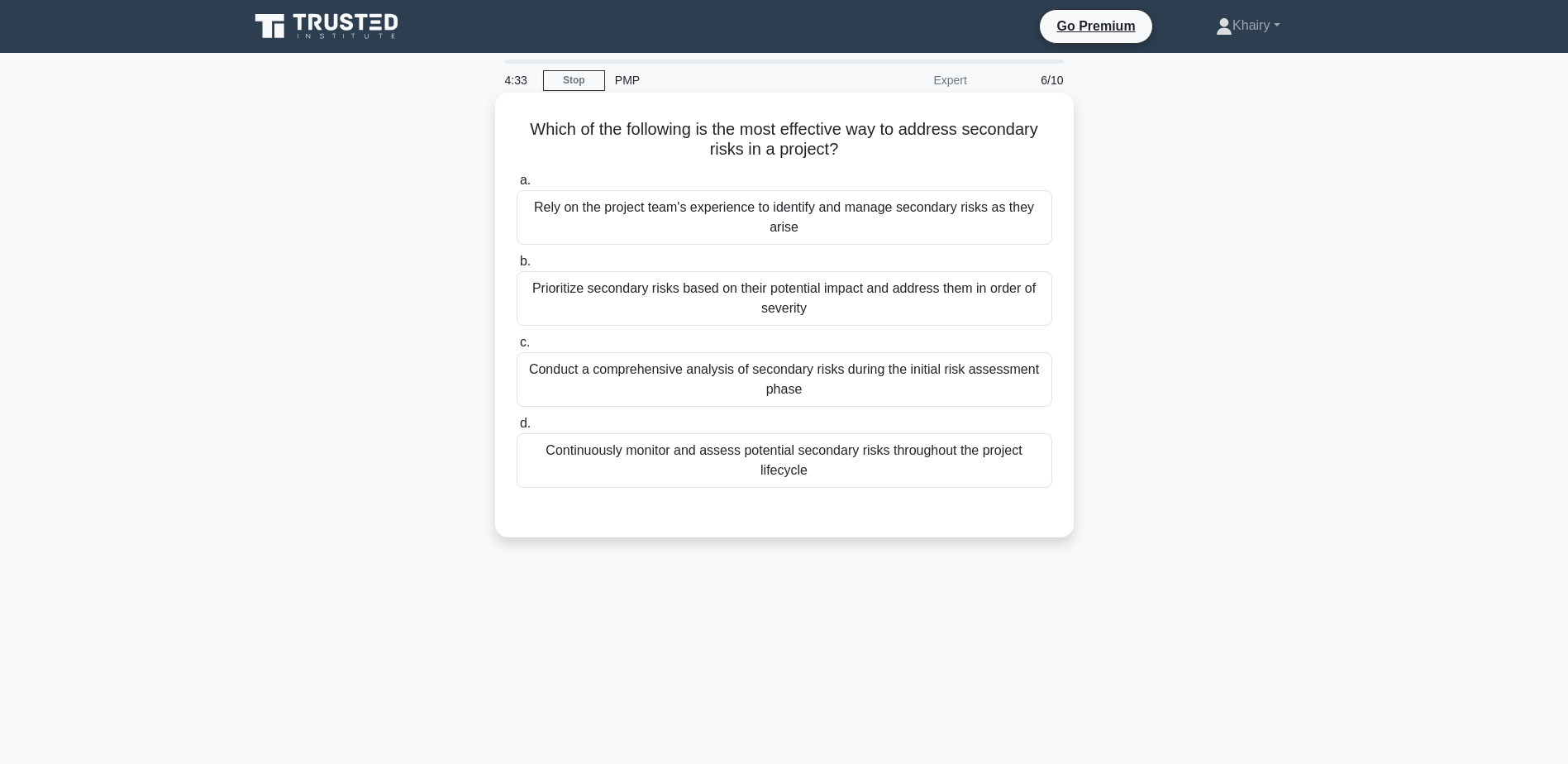
click at [794, 462] on div "Continuously monitor and assess potential secondary risks throughout the projec…" at bounding box center [785, 460] width 536 height 54
click at [517, 429] on input "d. Continuously monitor and assess potential secondary risks throughout the pro…" at bounding box center [517, 423] width 0 height 11
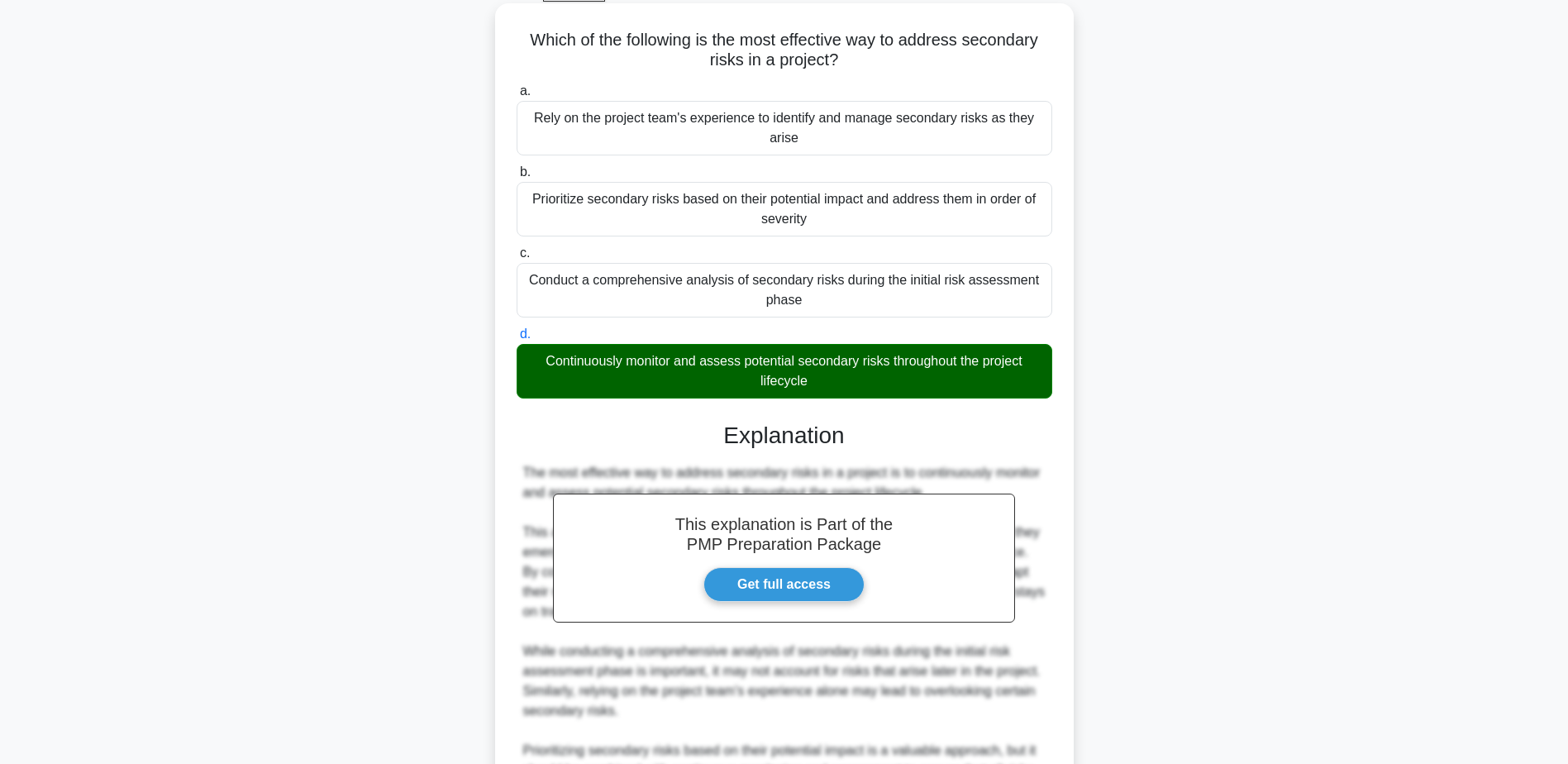
scroll to position [276, 0]
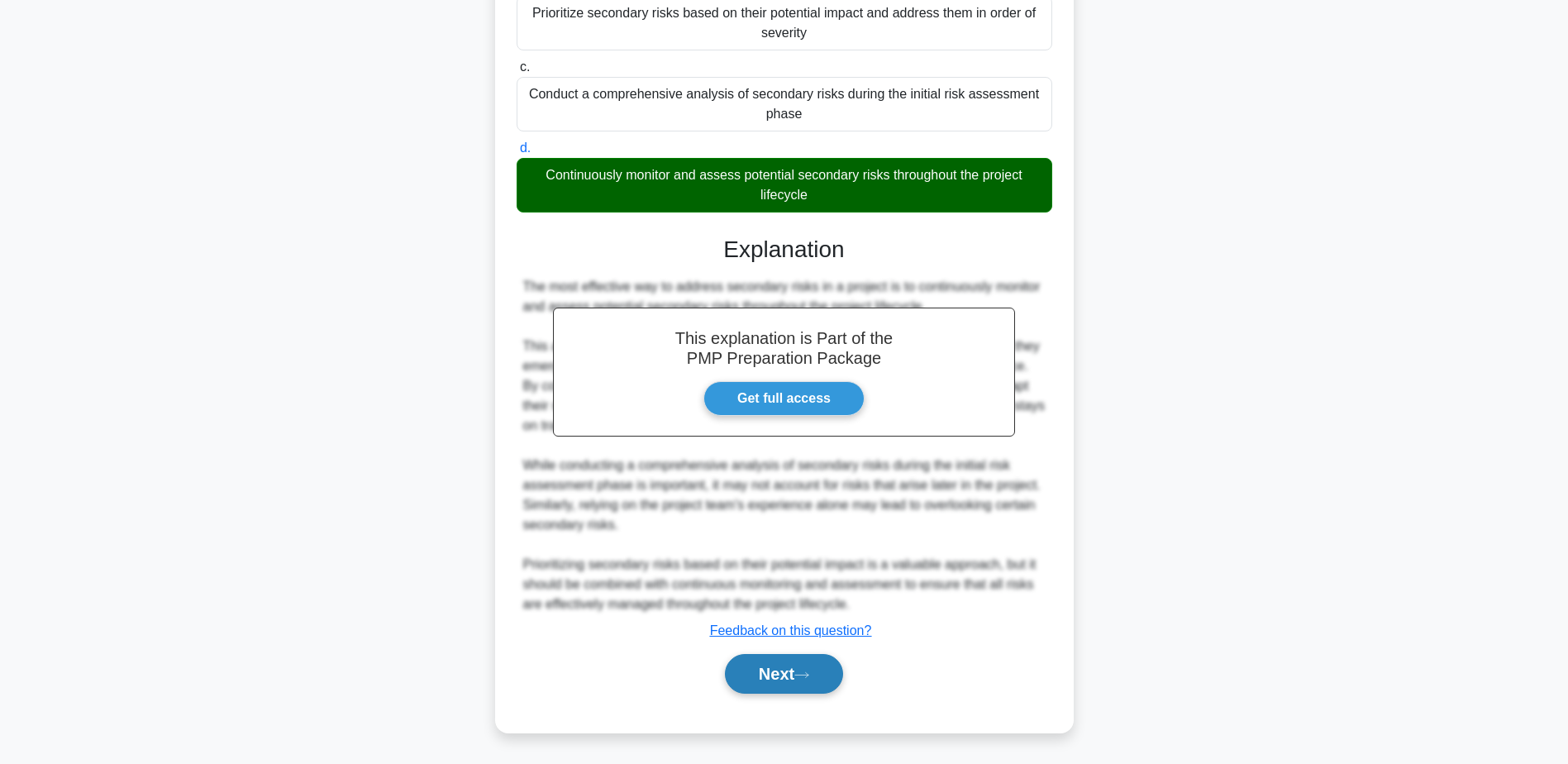
click at [806, 666] on button "Next" at bounding box center [784, 673] width 119 height 40
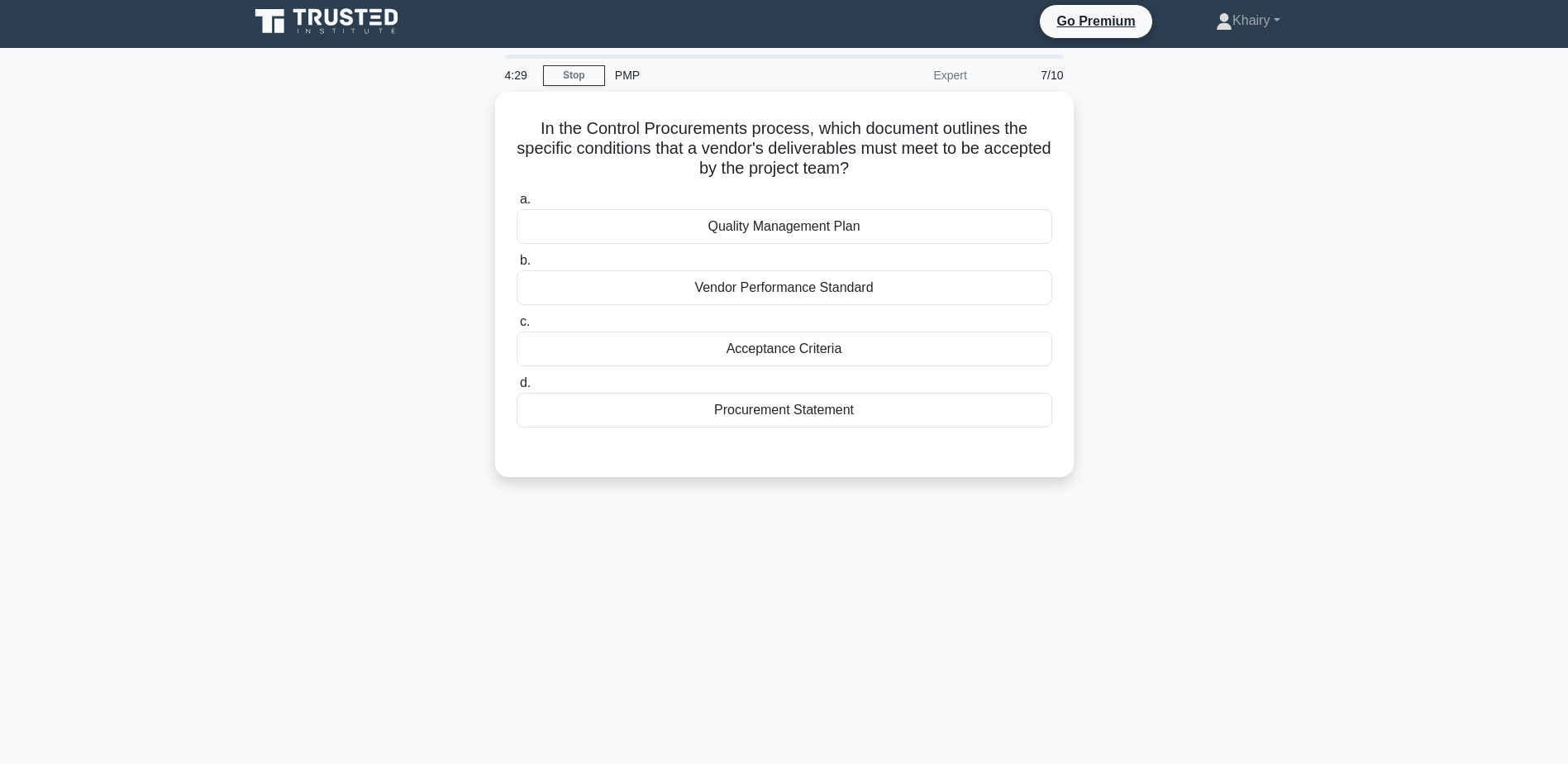
scroll to position [0, 0]
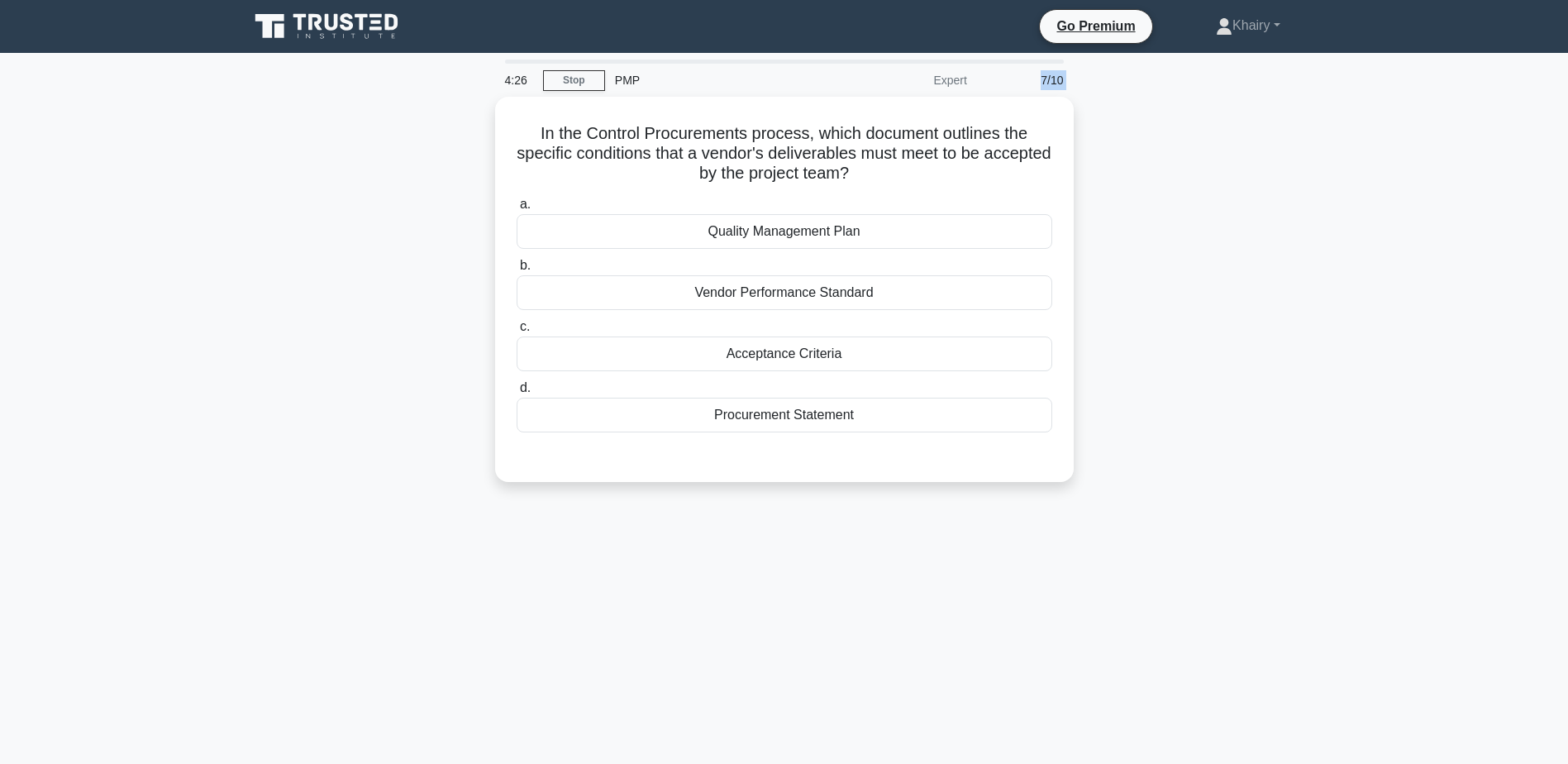
drag, startPoint x: 534, startPoint y: 127, endPoint x: 1013, endPoint y: 90, distance: 480.4
click at [1013, 90] on div "4:26 Stop PMP Expert 7/10 In the Control Procurements process, which document o…" at bounding box center [785, 472] width 1091 height 826
click at [0, 422] on html "Go Premium [GEOGRAPHIC_DATA]" at bounding box center [784, 446] width 1568 height 892
drag, startPoint x: 522, startPoint y: 124, endPoint x: 905, endPoint y: 171, distance: 385.9
click at [905, 171] on h5 "In the Control Procurements process, which document outlines the specific condi…" at bounding box center [784, 149] width 539 height 61
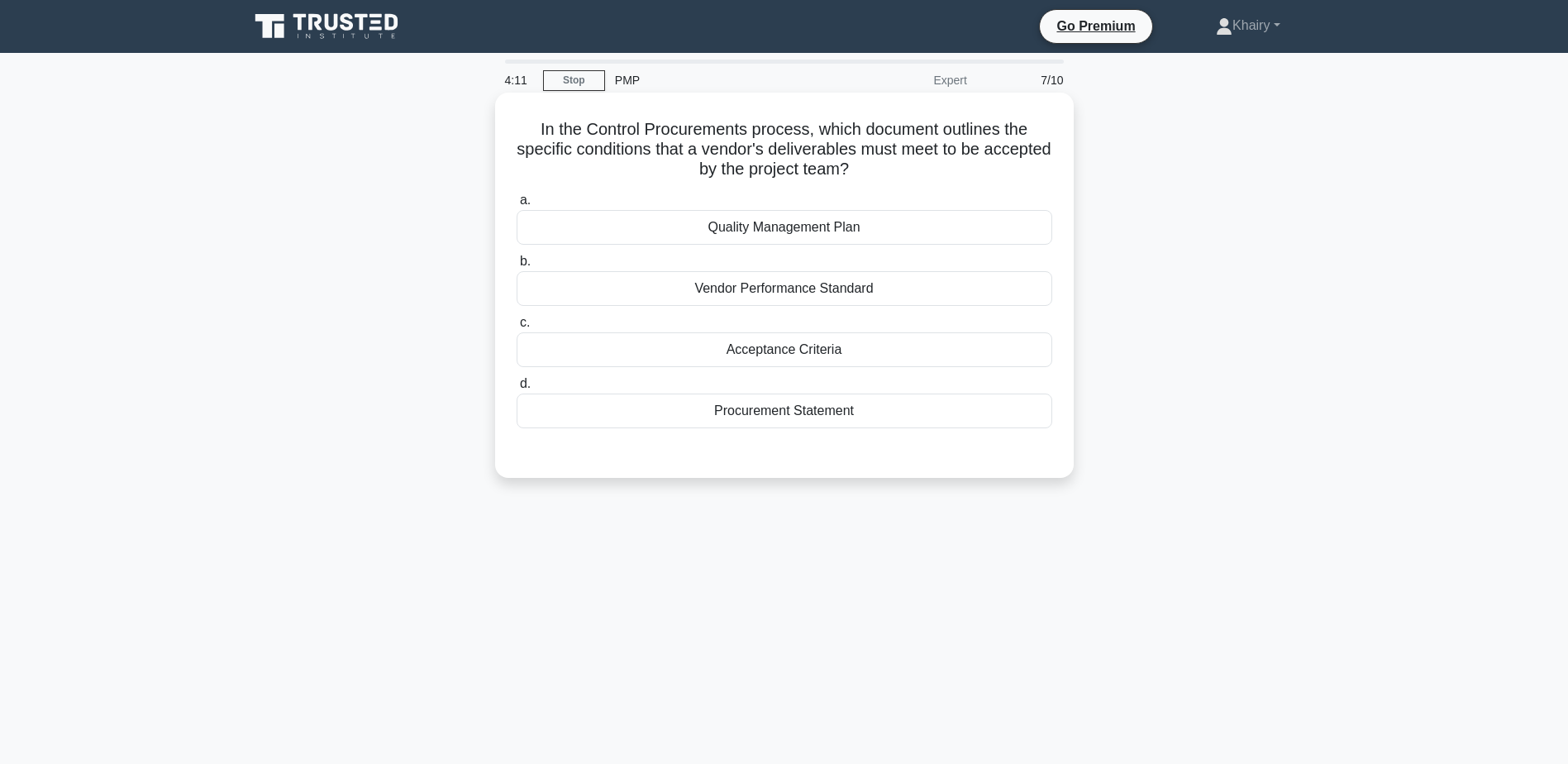
copy h5 "In the Control Procurements process, which document outlines the specific condi…"
click at [802, 350] on div "Acceptance Criteria" at bounding box center [785, 349] width 536 height 35
click at [517, 328] on input "c. Acceptance Criteria" at bounding box center [517, 322] width 0 height 11
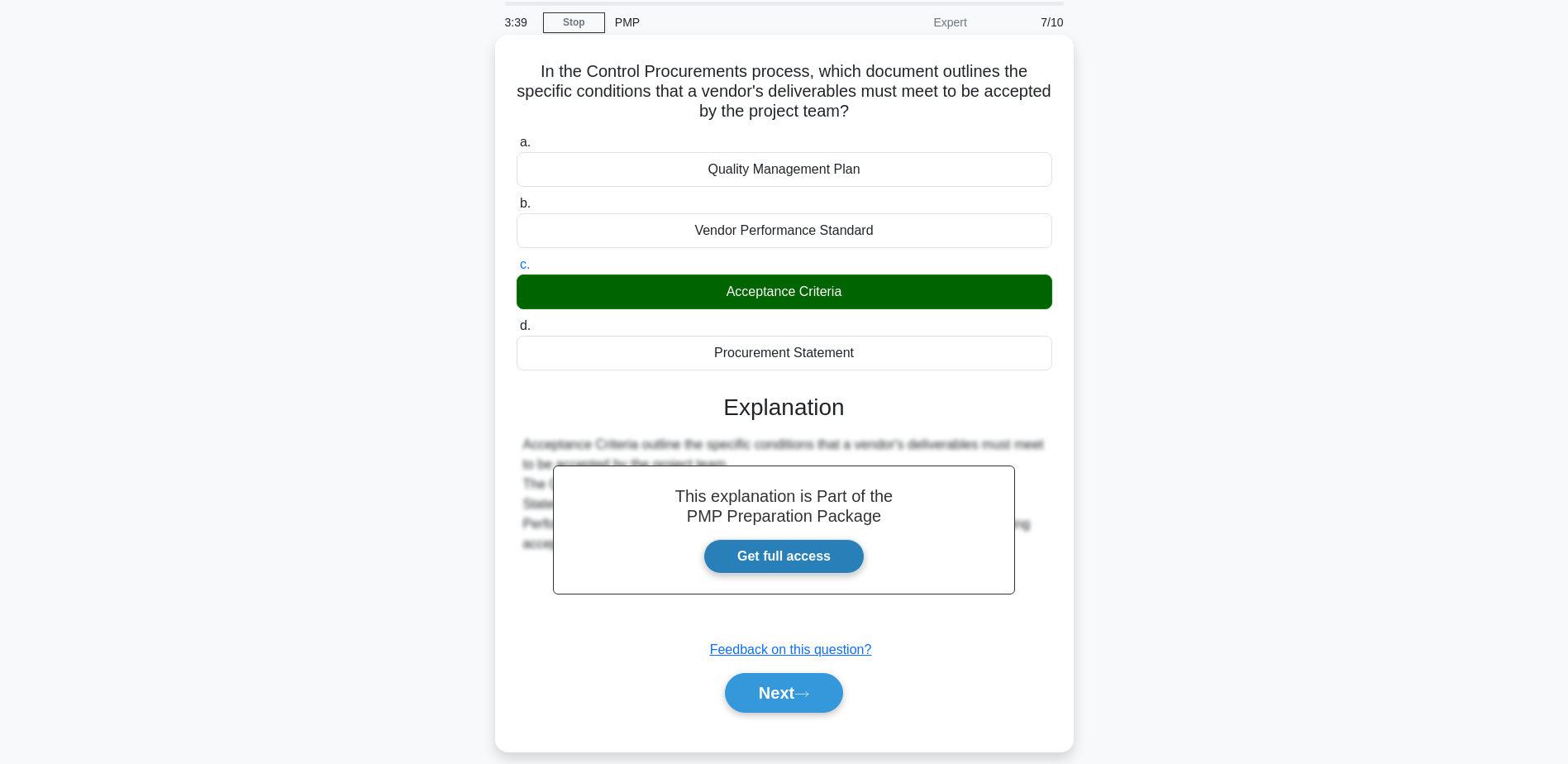
scroll to position [128, 0]
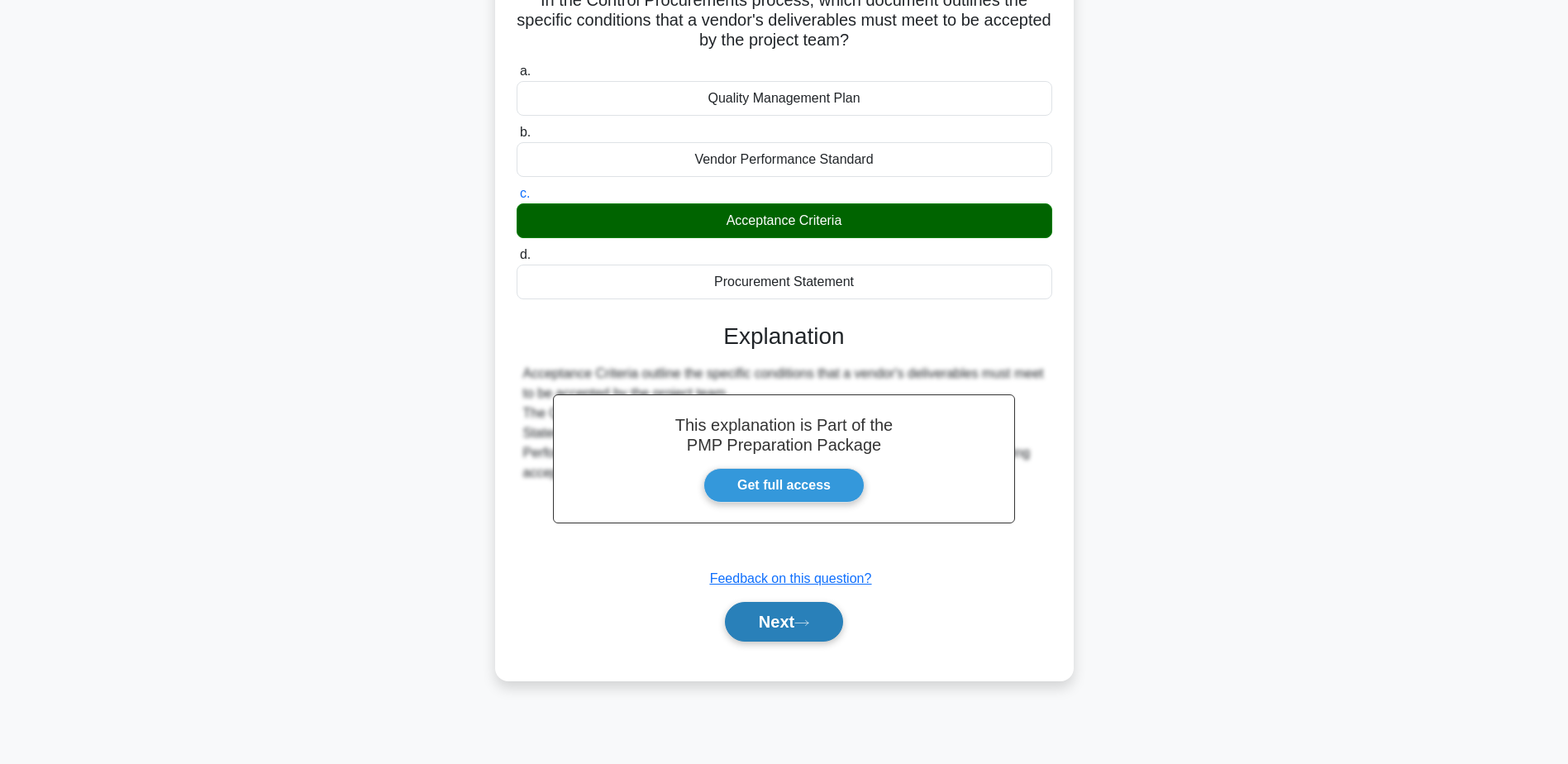
click at [758, 624] on button "Next" at bounding box center [784, 622] width 119 height 40
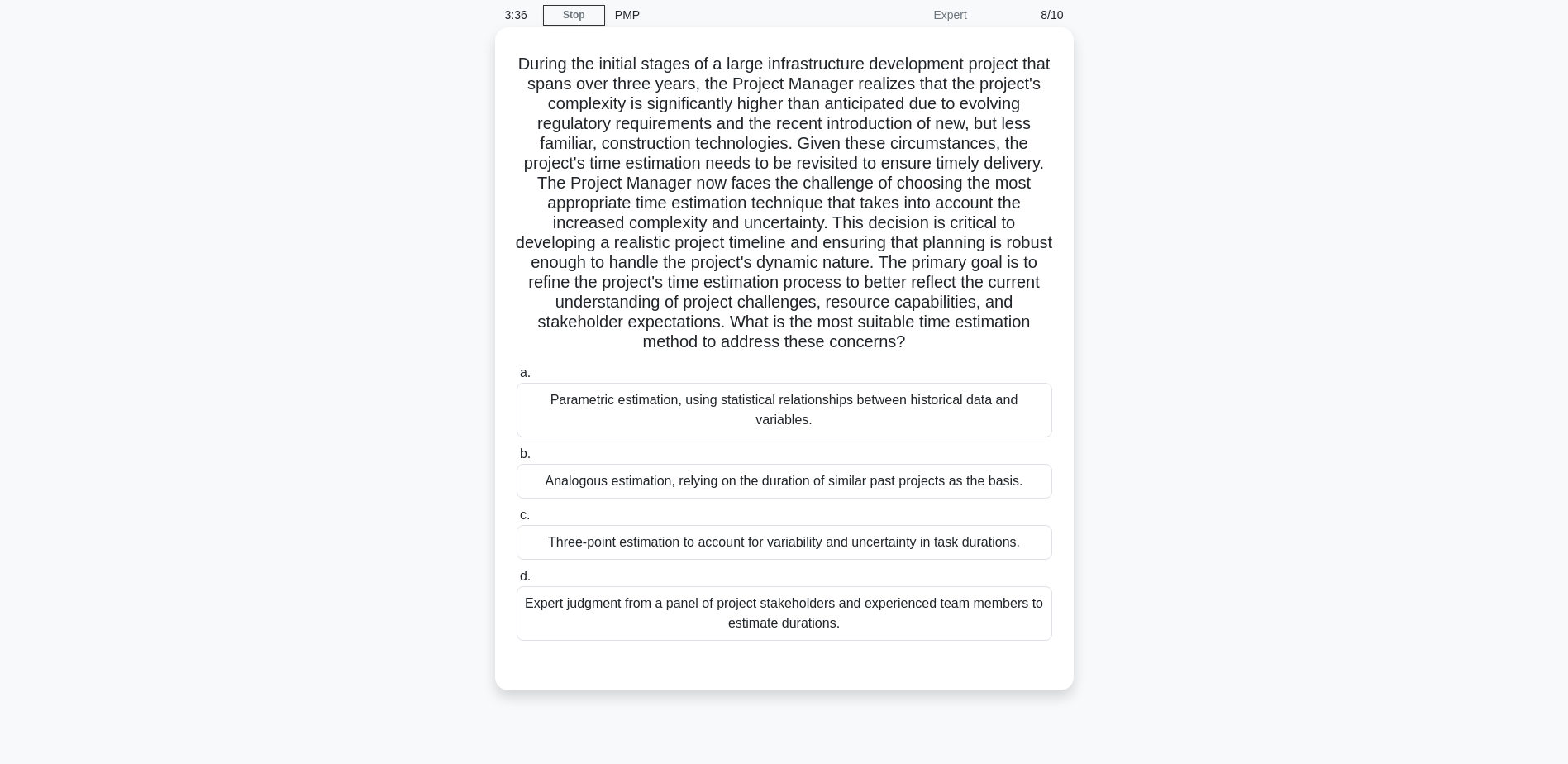
scroll to position [0, 0]
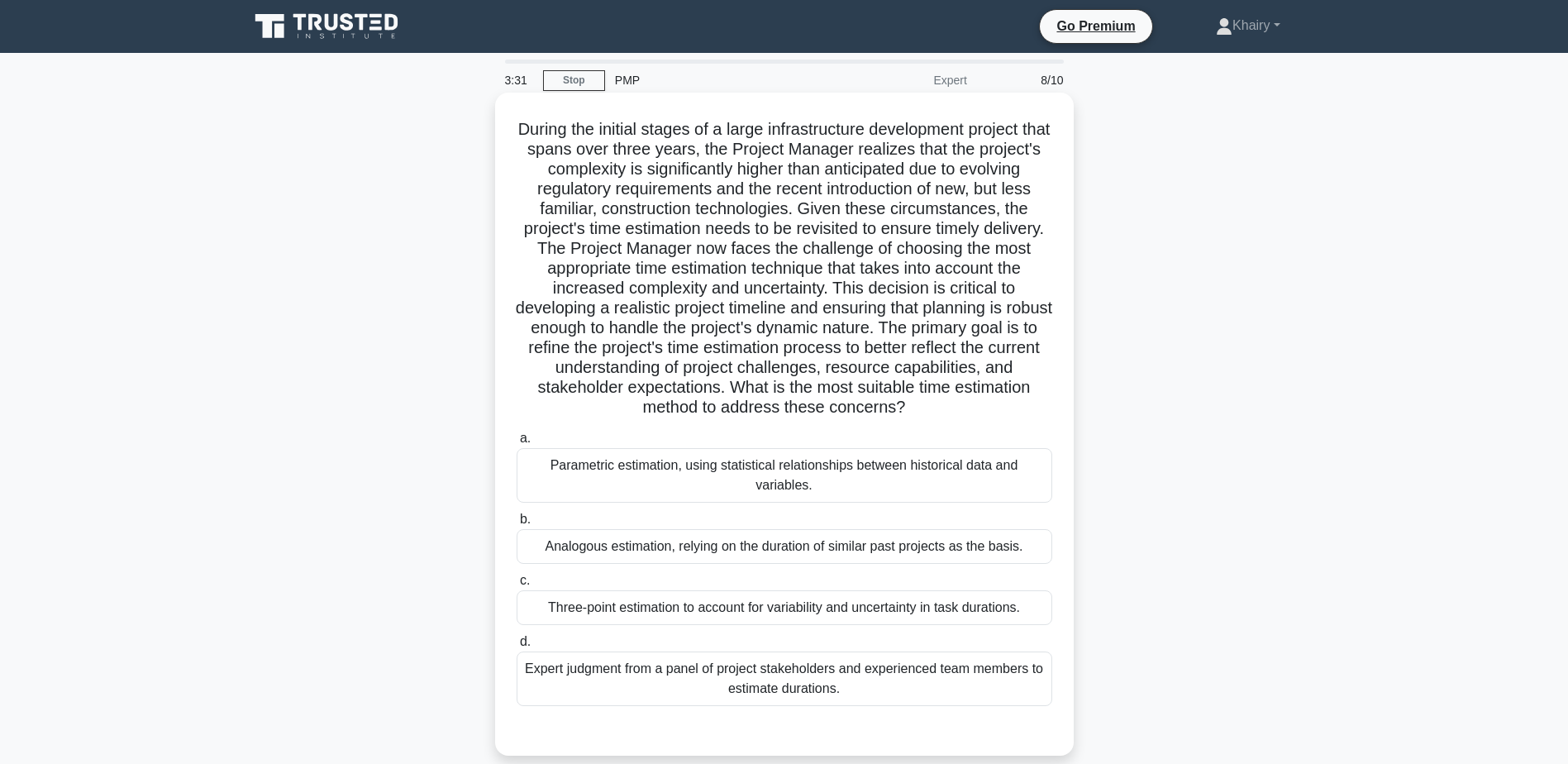
drag, startPoint x: 504, startPoint y: 121, endPoint x: 1023, endPoint y: 408, distance: 593.1
click at [1023, 408] on div ".spinner_0XTQ{transform-origin:center;animation:spinner_y6GP .75s linear infini…" at bounding box center [785, 423] width 566 height 649
copy h5 "During the initial stages of a large infrastructure development project that sp…"
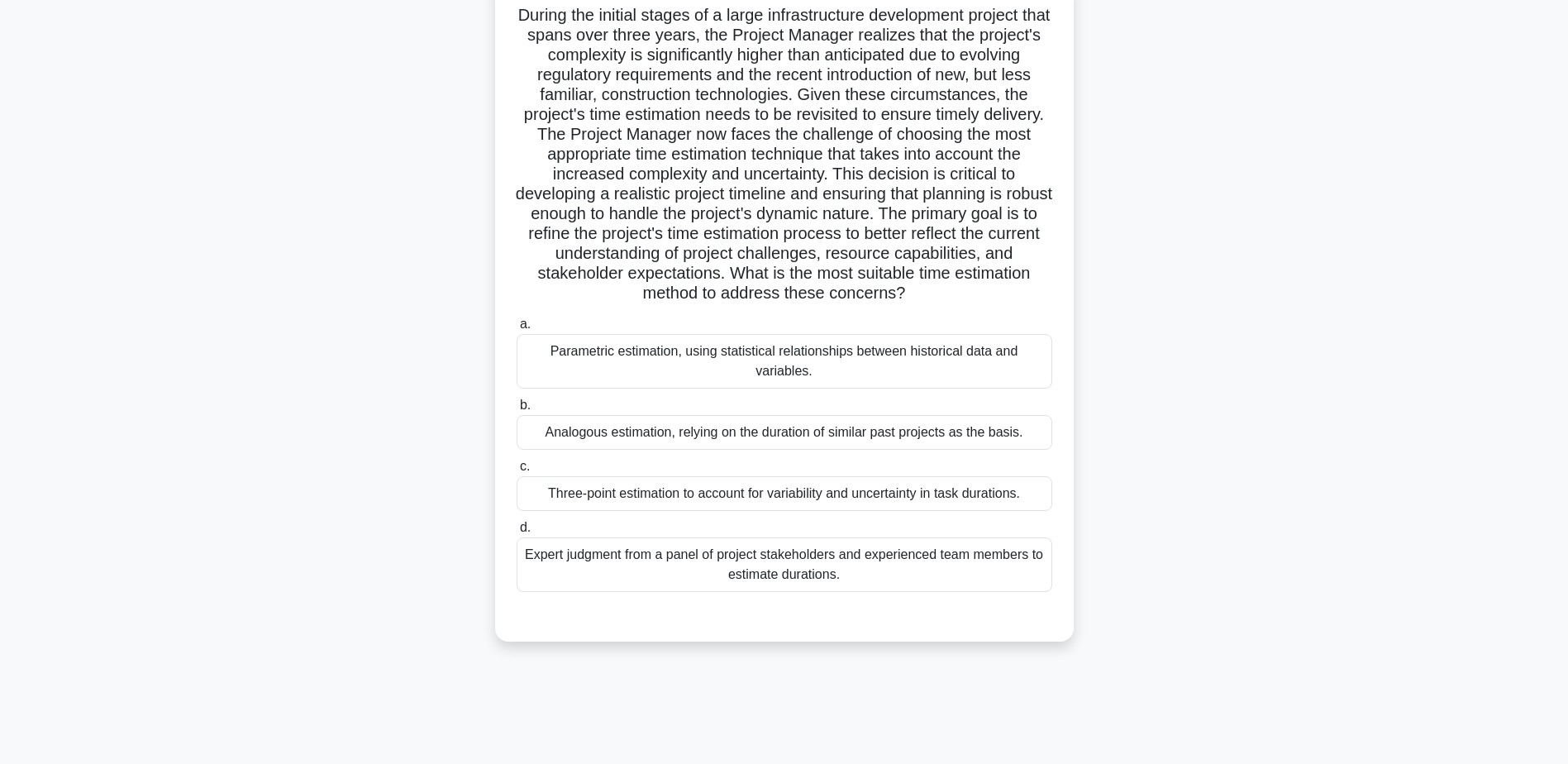
scroll to position [128, 0]
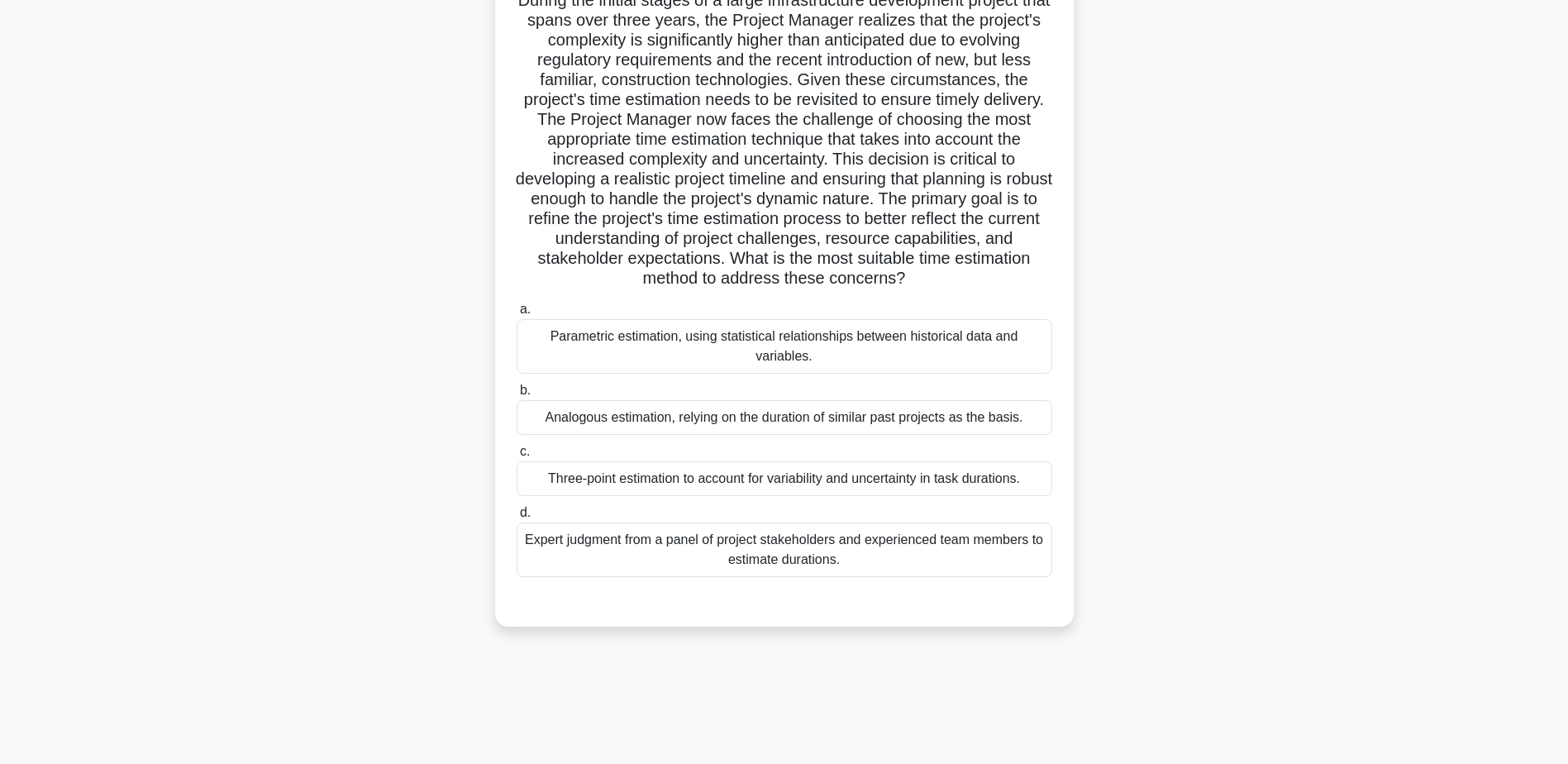
click at [769, 557] on div "Expert judgment from a panel of project stakeholders and experienced team membe…" at bounding box center [785, 549] width 536 height 54
click at [517, 518] on input "d. Expert judgment from a panel of project stakeholders and experienced team me…" at bounding box center [517, 512] width 0 height 11
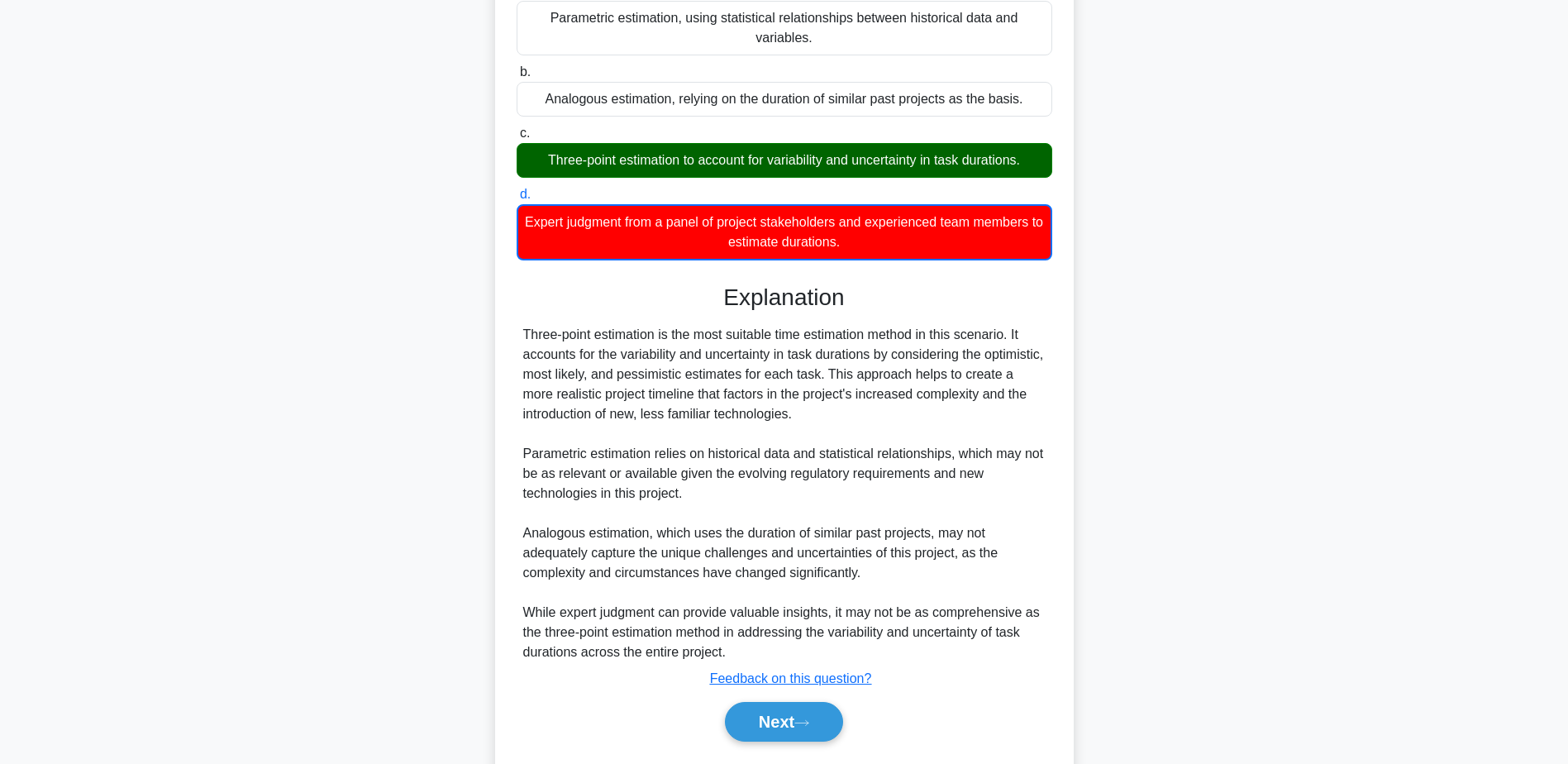
scroll to position [496, 0]
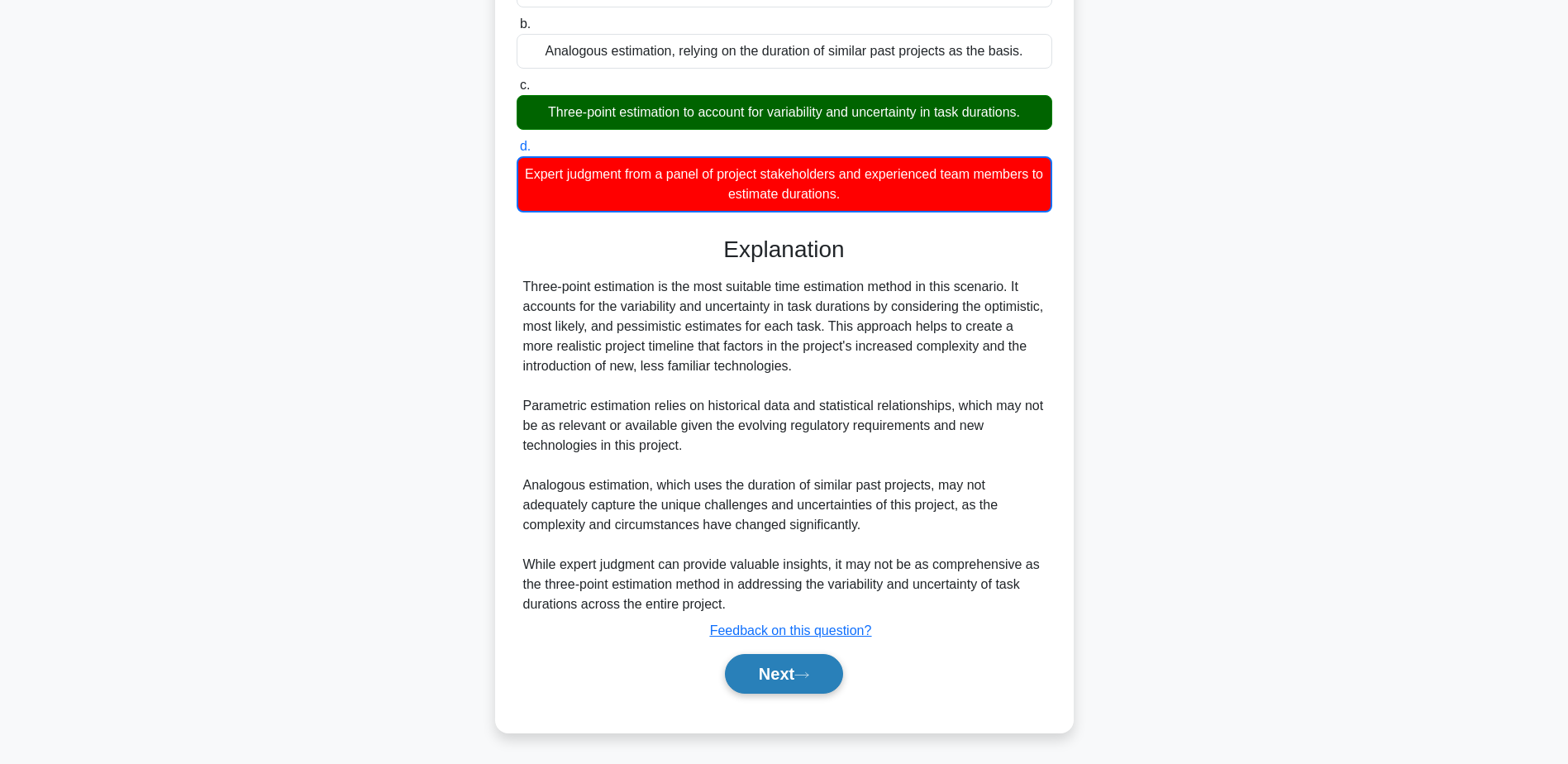
click at [791, 669] on button "Next" at bounding box center [784, 673] width 119 height 40
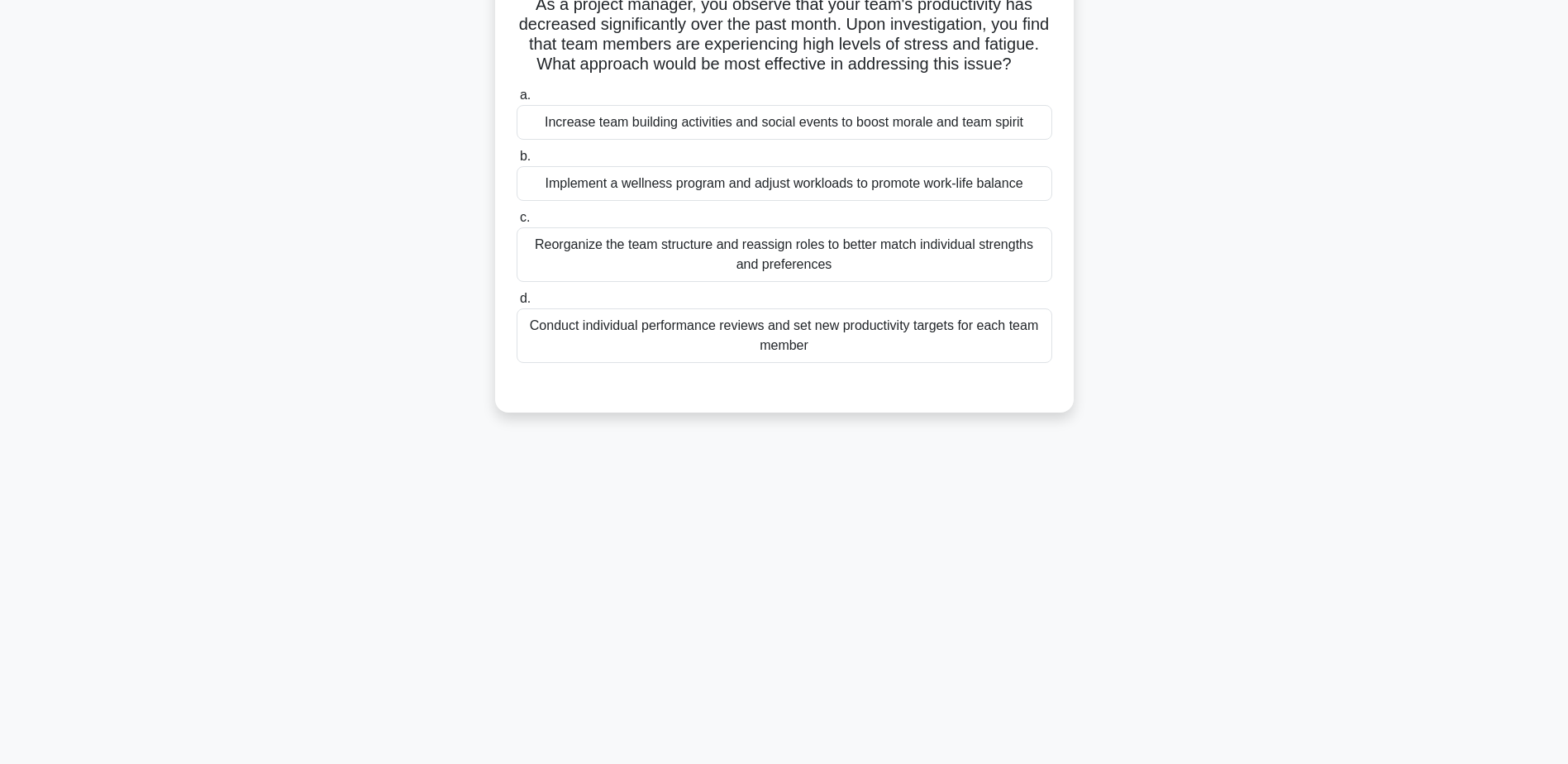
scroll to position [0, 0]
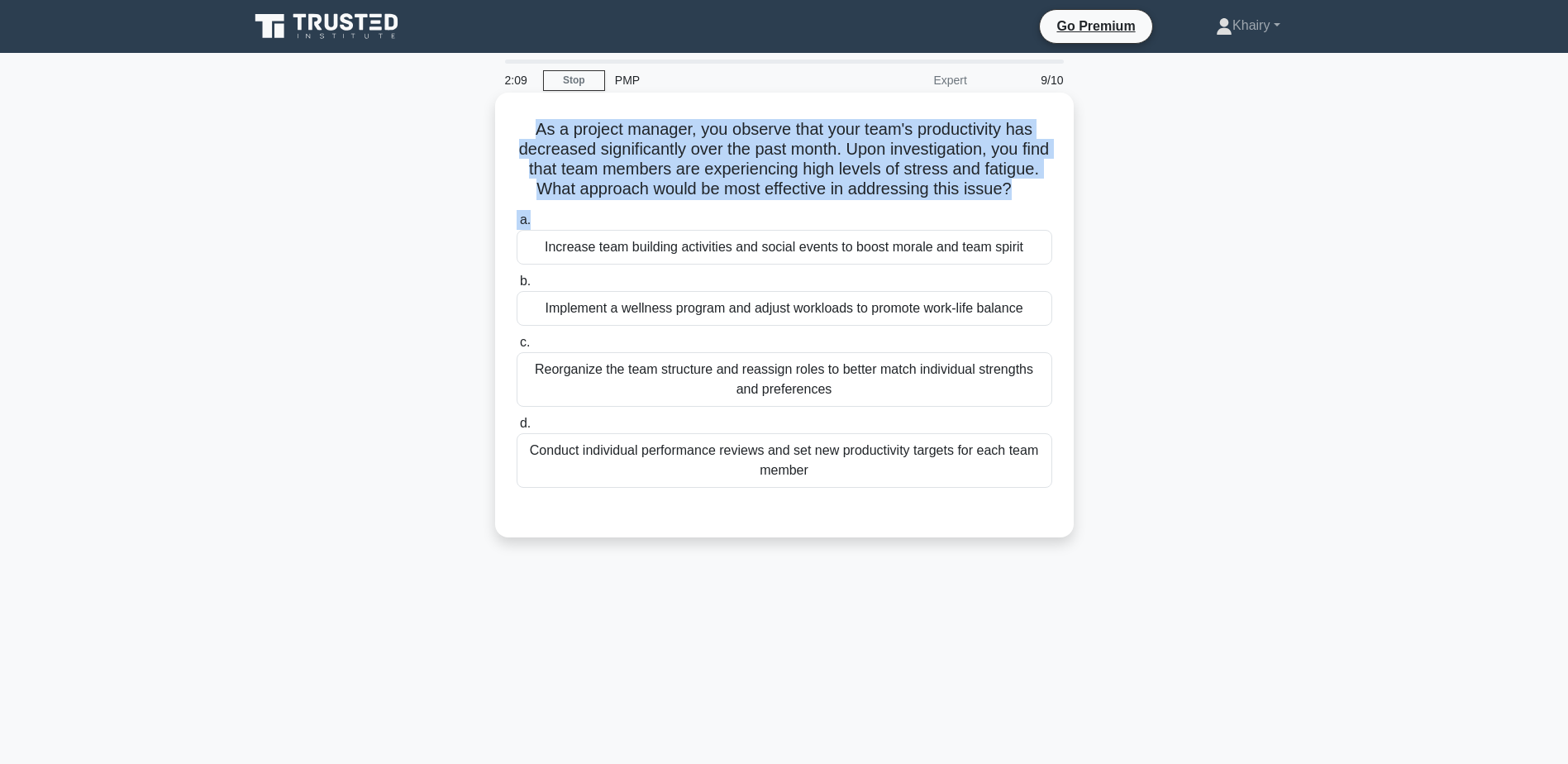
drag, startPoint x: 525, startPoint y: 123, endPoint x: 845, endPoint y: 225, distance: 335.9
click at [845, 225] on div "As a project manager, you observe that your team's productivity has decreased s…" at bounding box center [785, 314] width 566 height 431
copy div "As a project manager, you observe that your team's productivity has decreased s…"
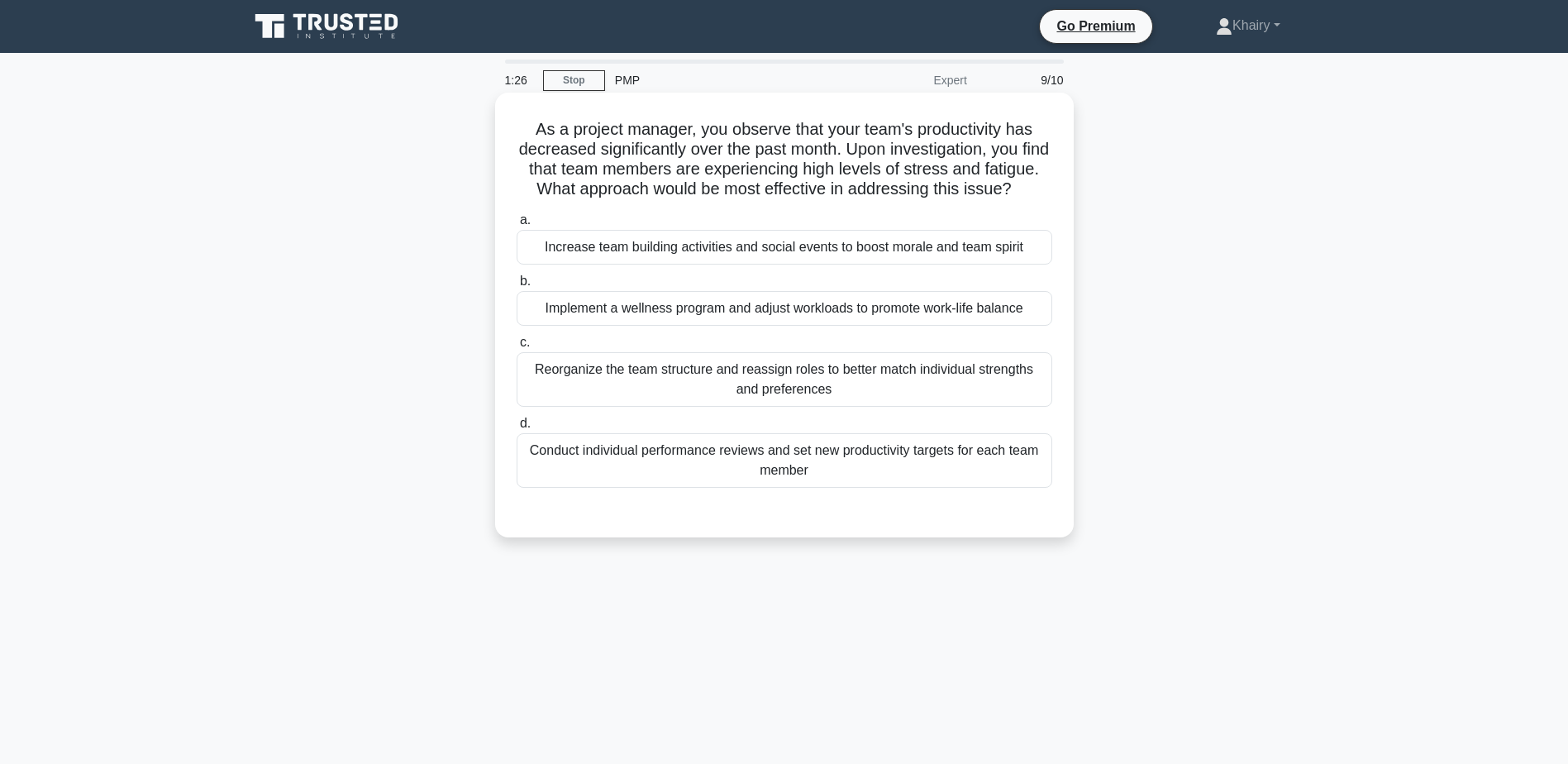
click at [823, 325] on div "Implement a wellness program and adjust workloads to promote work-life balance" at bounding box center [785, 307] width 536 height 35
click at [517, 287] on input "b. Implement a wellness program and adjust workloads to promote work-life balan…" at bounding box center [517, 281] width 0 height 11
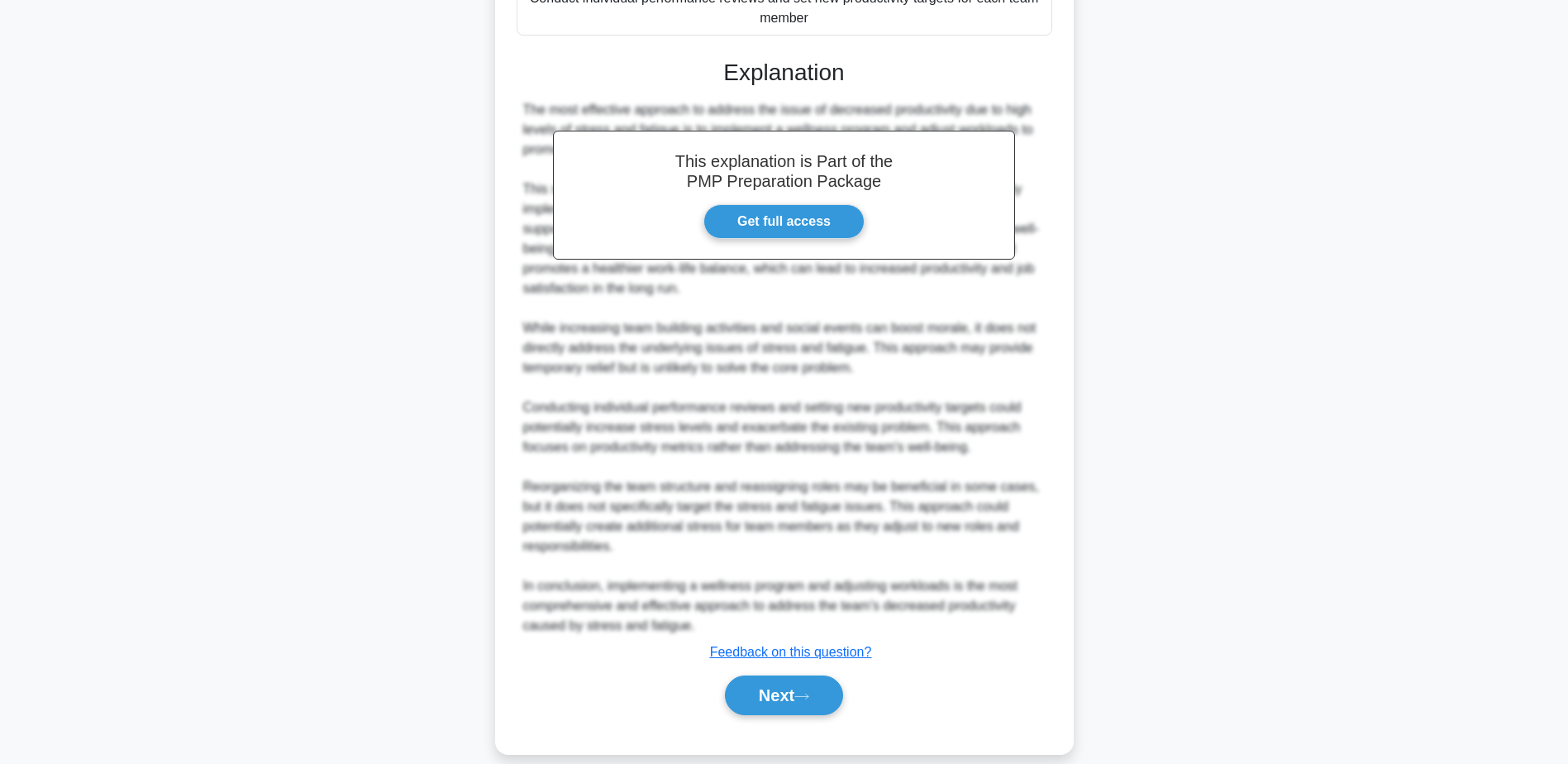
scroll to position [494, 0]
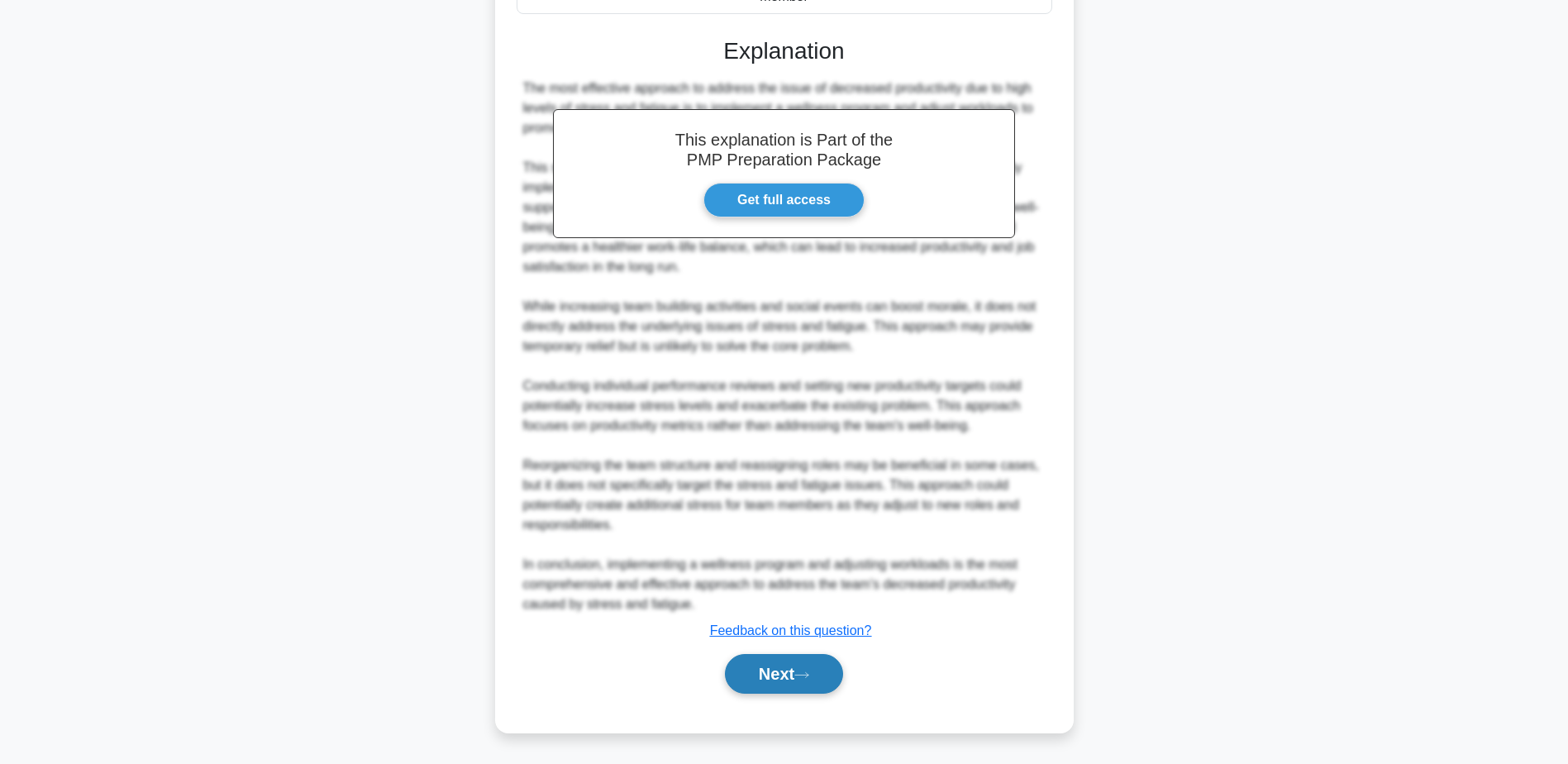
click at [785, 665] on button "Next" at bounding box center [784, 673] width 119 height 40
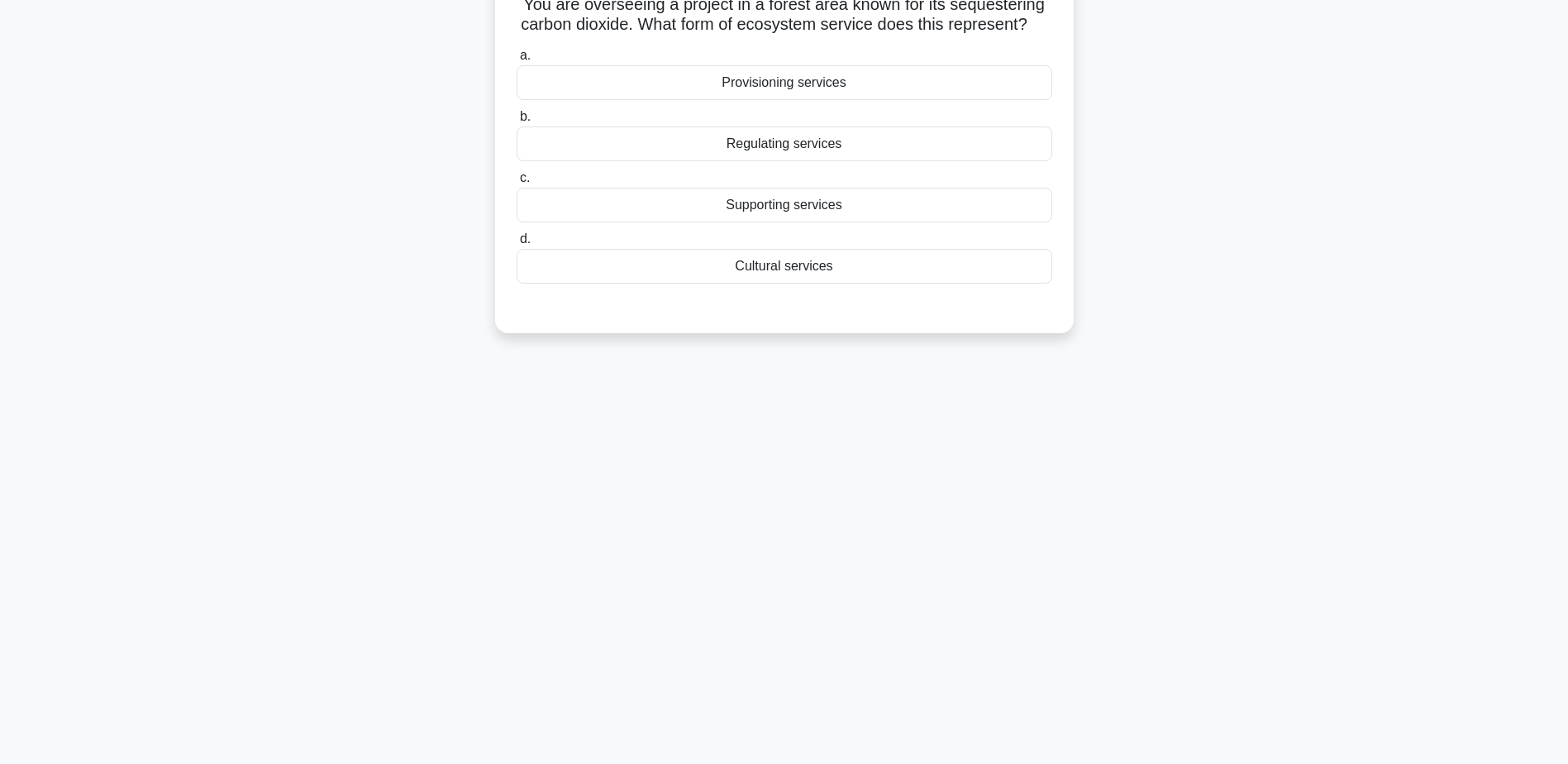
scroll to position [0, 0]
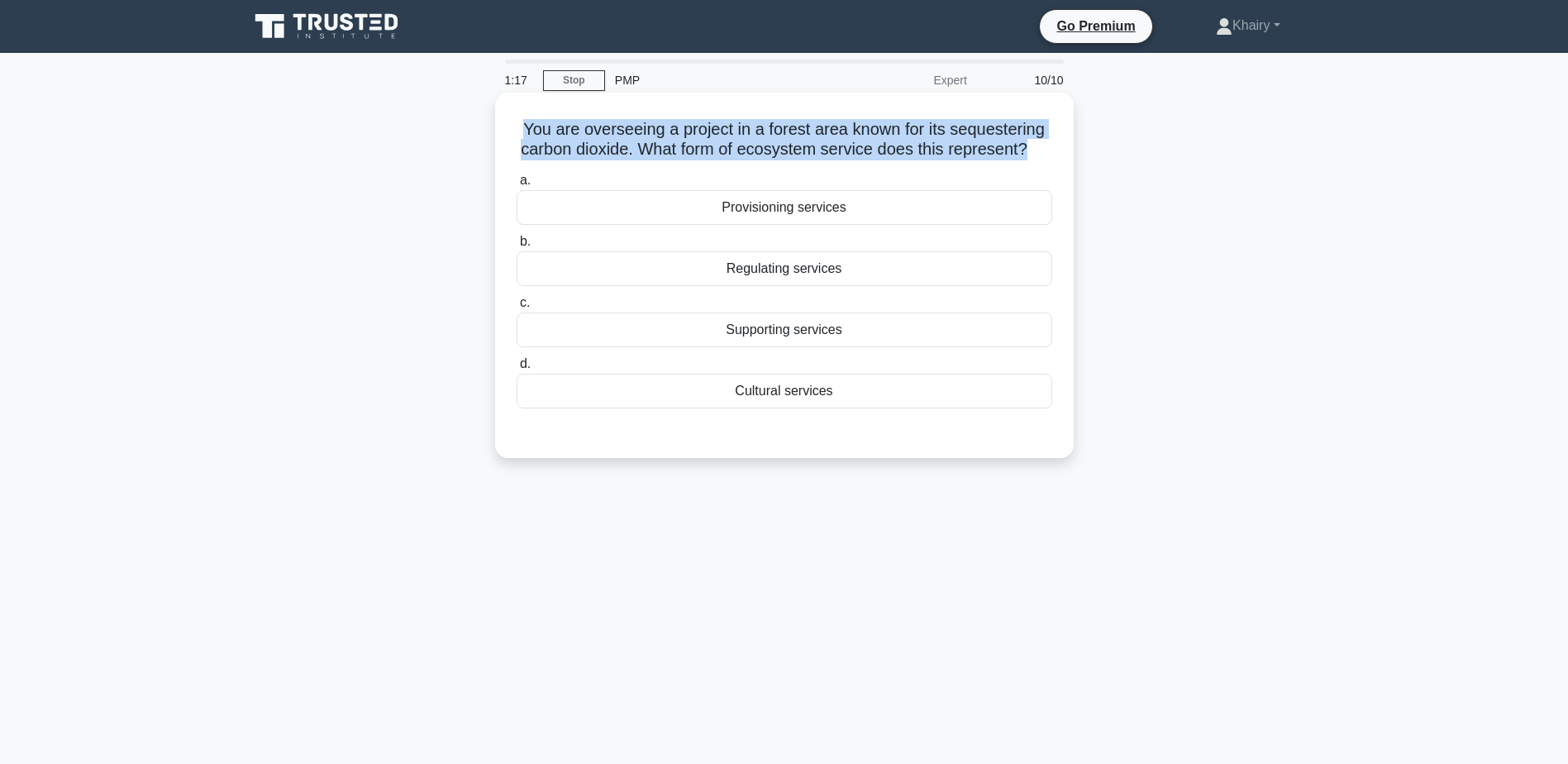
drag, startPoint x: 517, startPoint y: 124, endPoint x: 1063, endPoint y: 149, distance: 546.6
click at [1063, 149] on div "You are overseeing a project in a forest area known for its sequestering carbon…" at bounding box center [785, 275] width 566 height 352
copy h5 "You are overseeing a project in a forest area known for its sequestering carbon…"
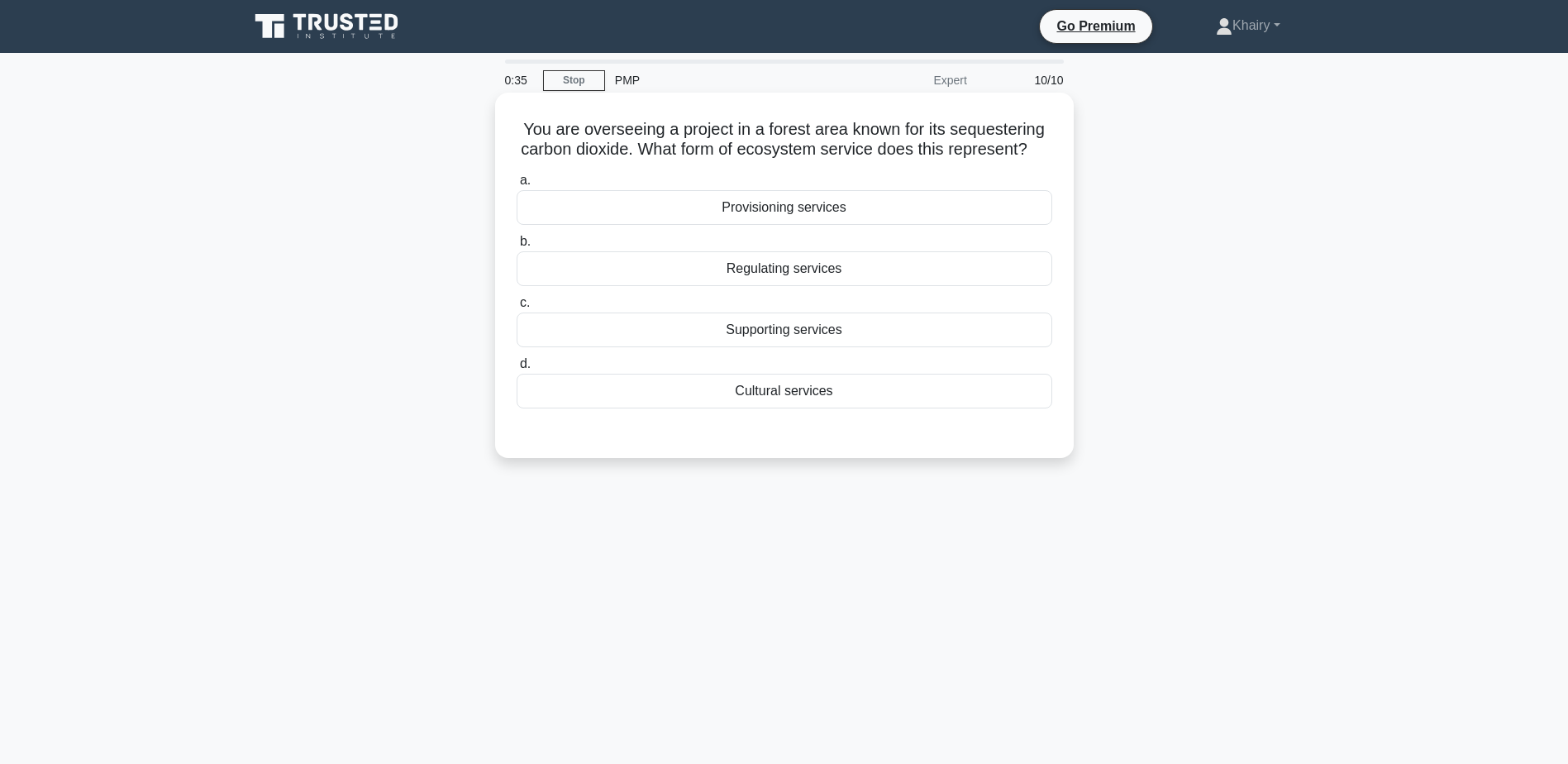
click at [820, 286] on div "Regulating services" at bounding box center [785, 268] width 536 height 35
click at [517, 247] on input "b. Regulating services" at bounding box center [517, 241] width 0 height 11
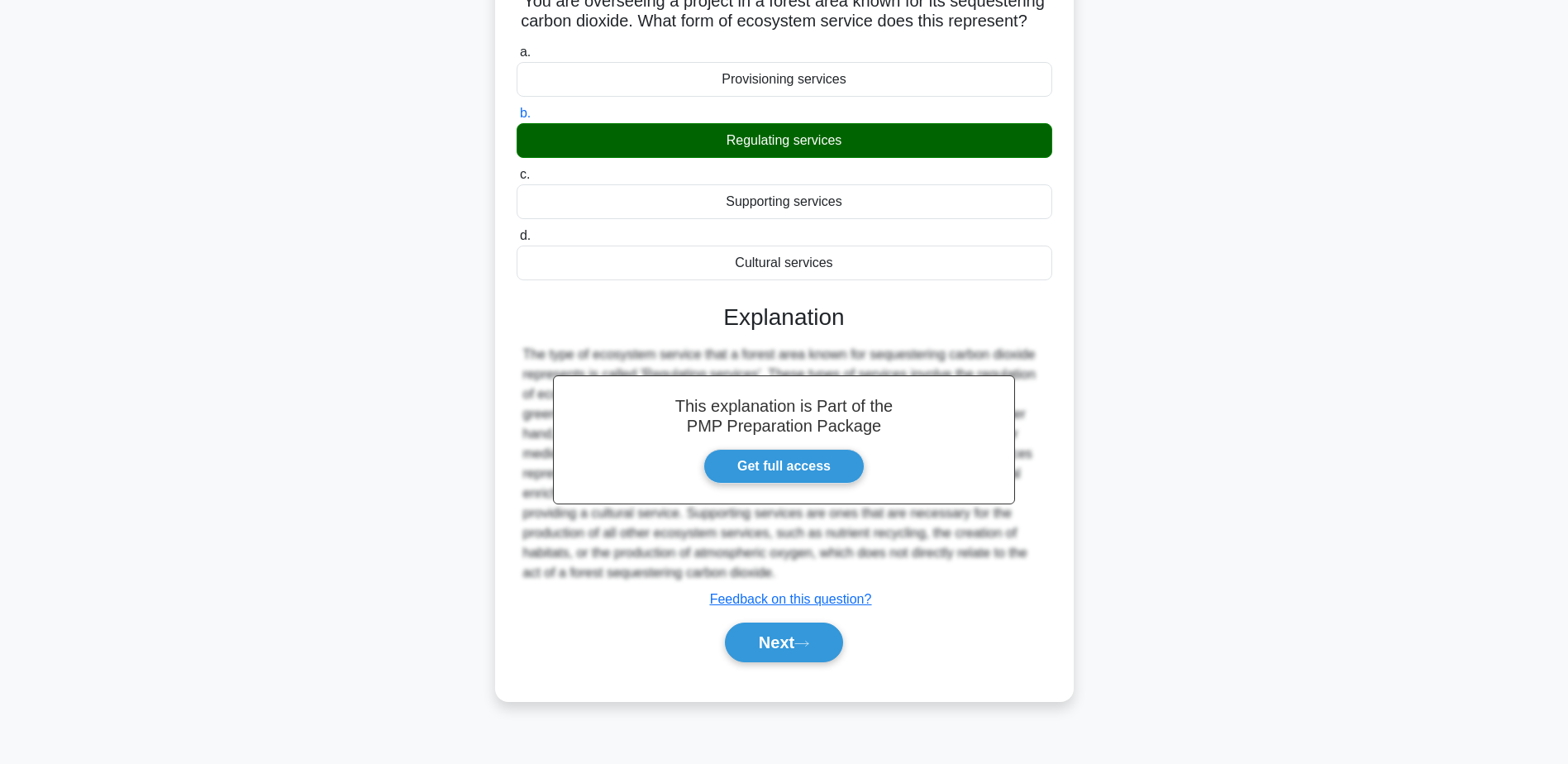
scroll to position [128, 0]
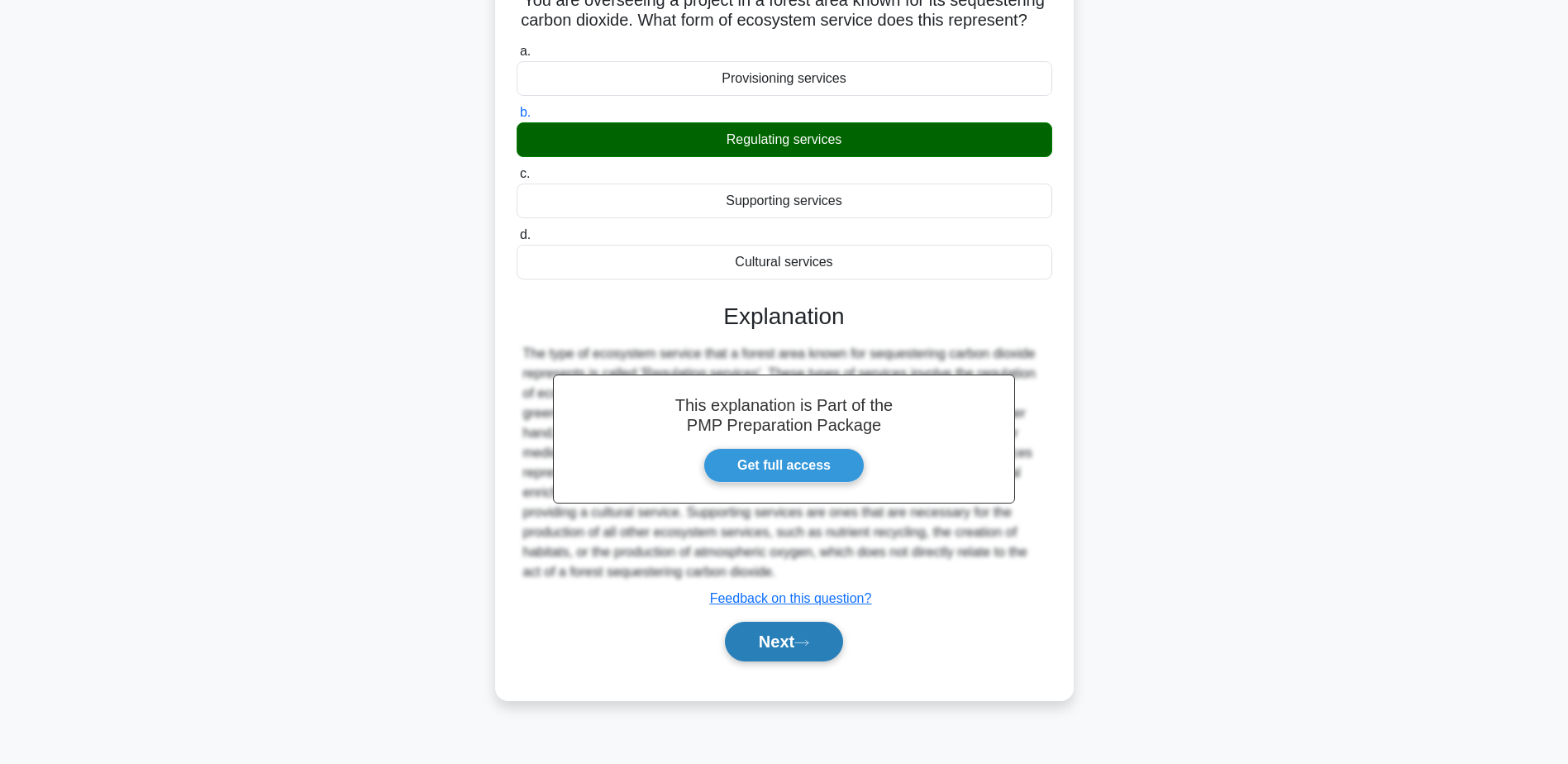
click at [765, 660] on button "Next" at bounding box center [784, 641] width 119 height 40
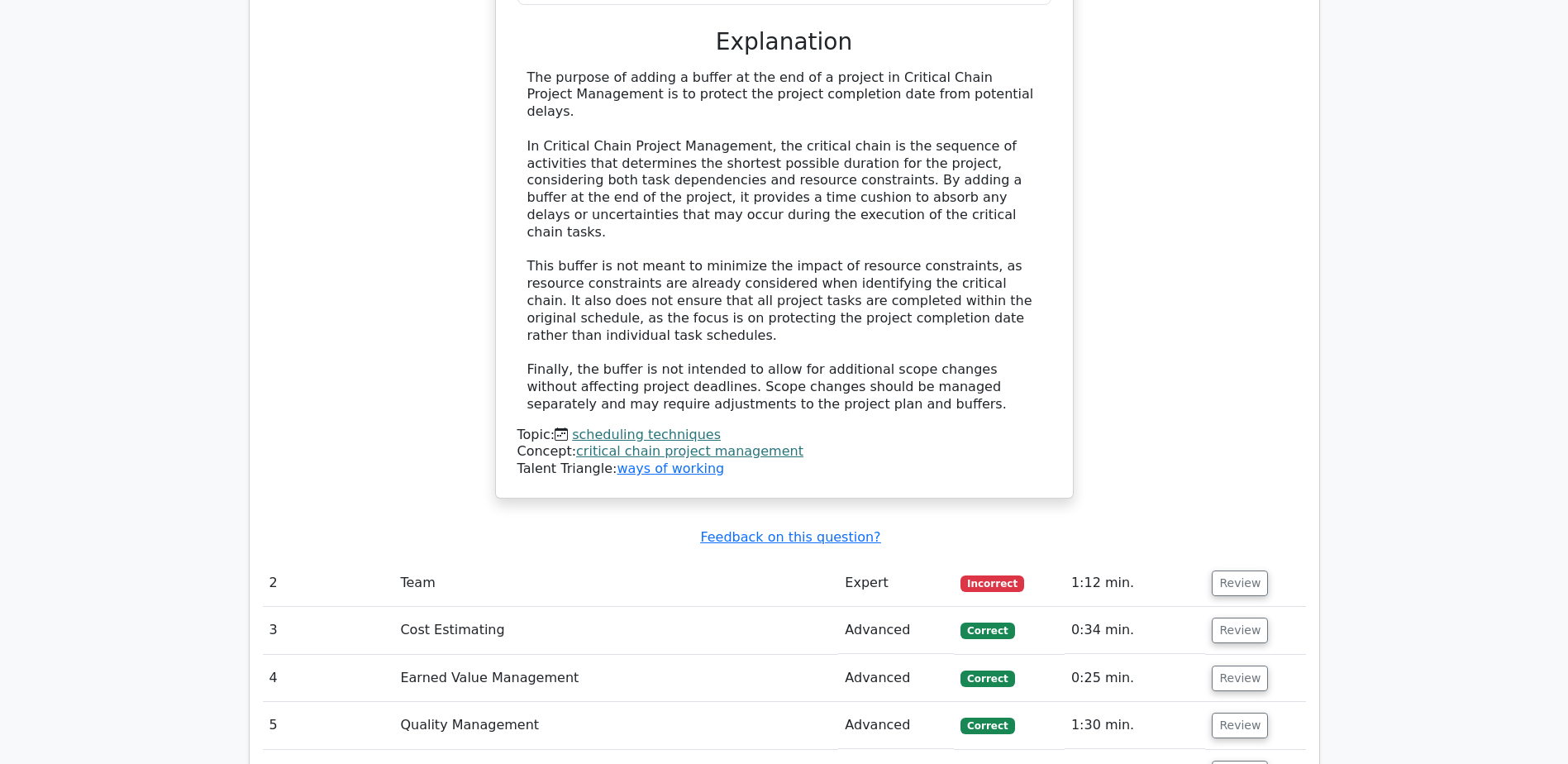
scroll to position [1984, 0]
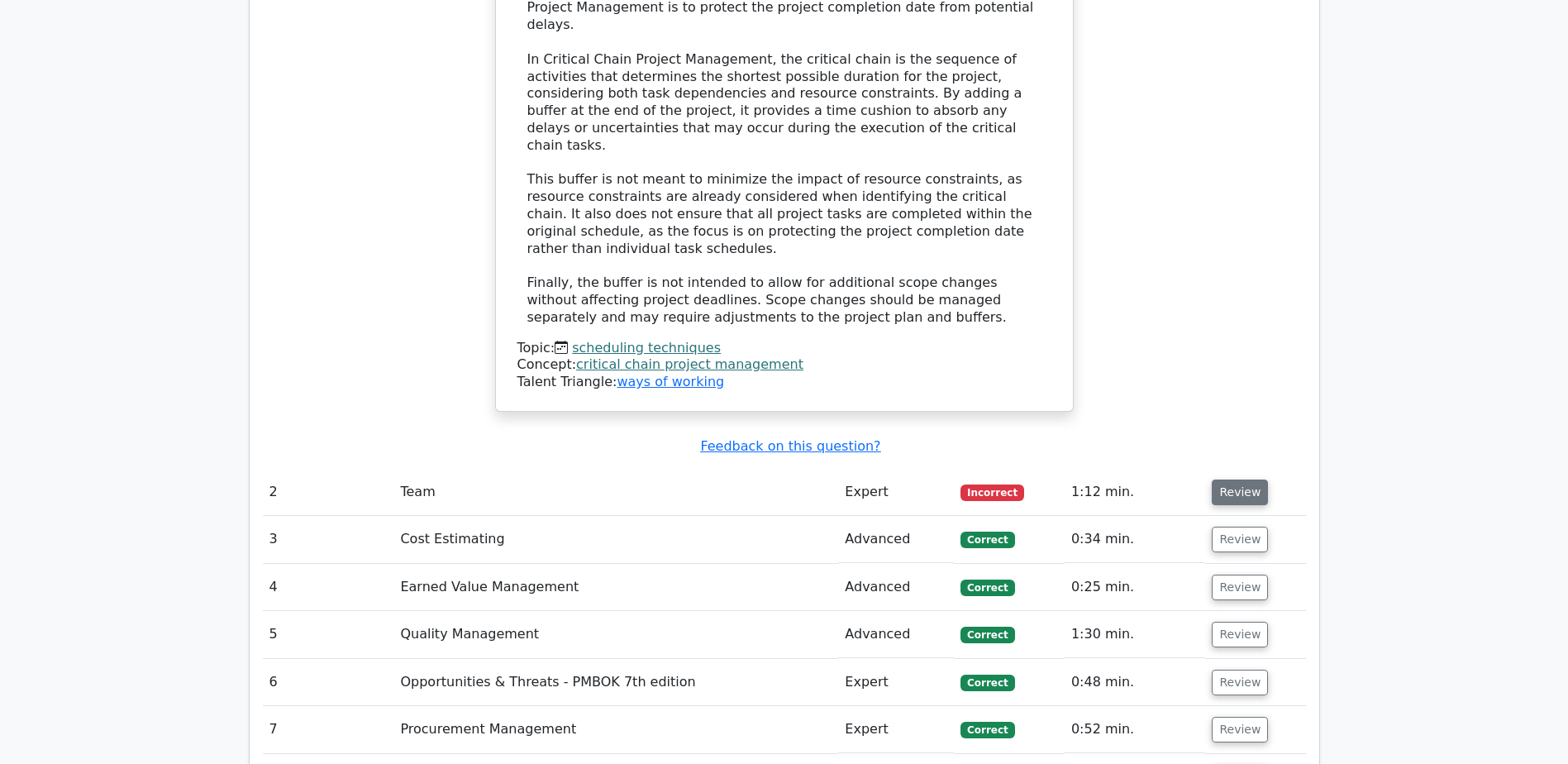
click at [1237, 479] on button "Review" at bounding box center [1240, 492] width 56 height 26
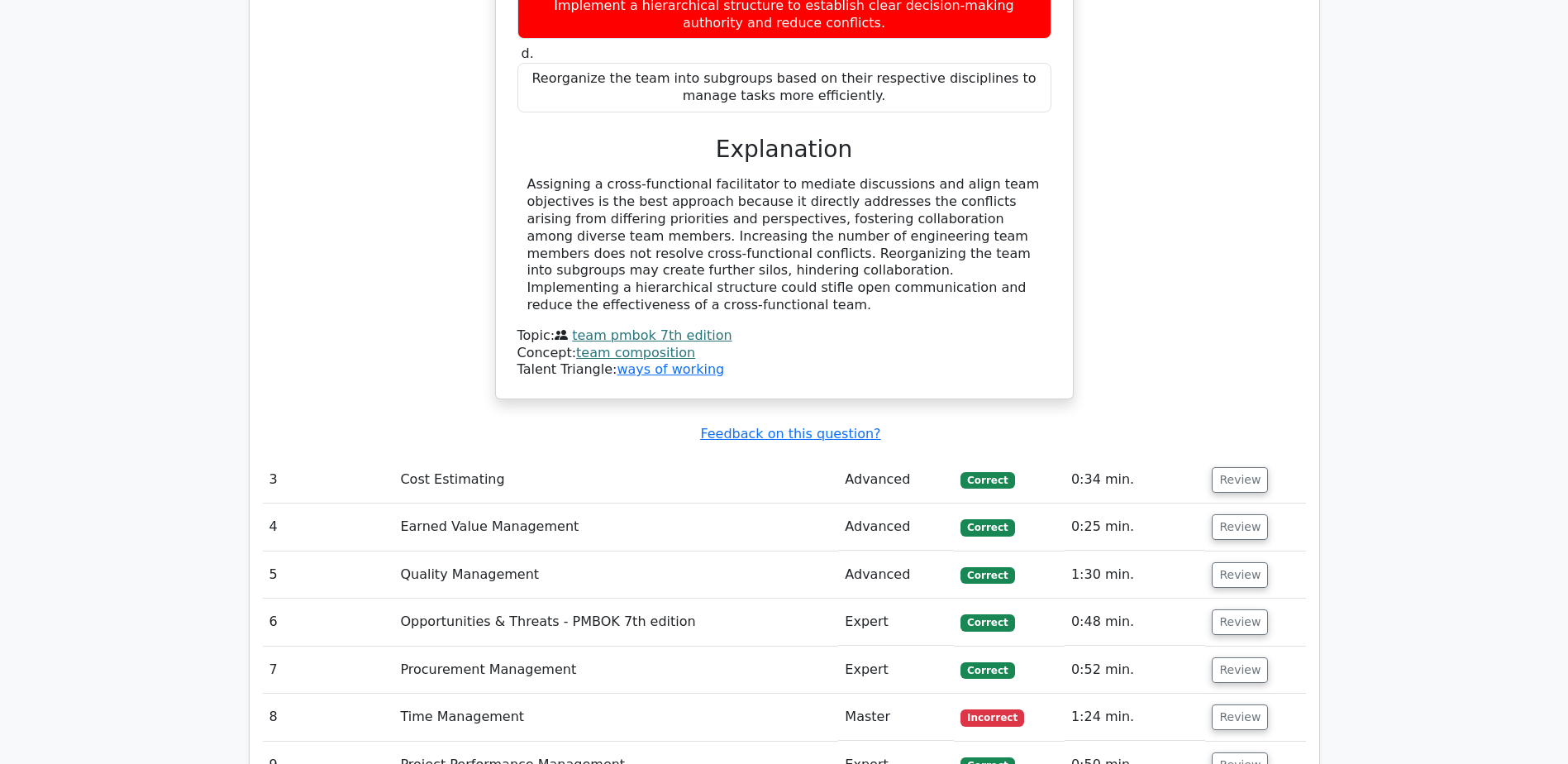
scroll to position [2893, 0]
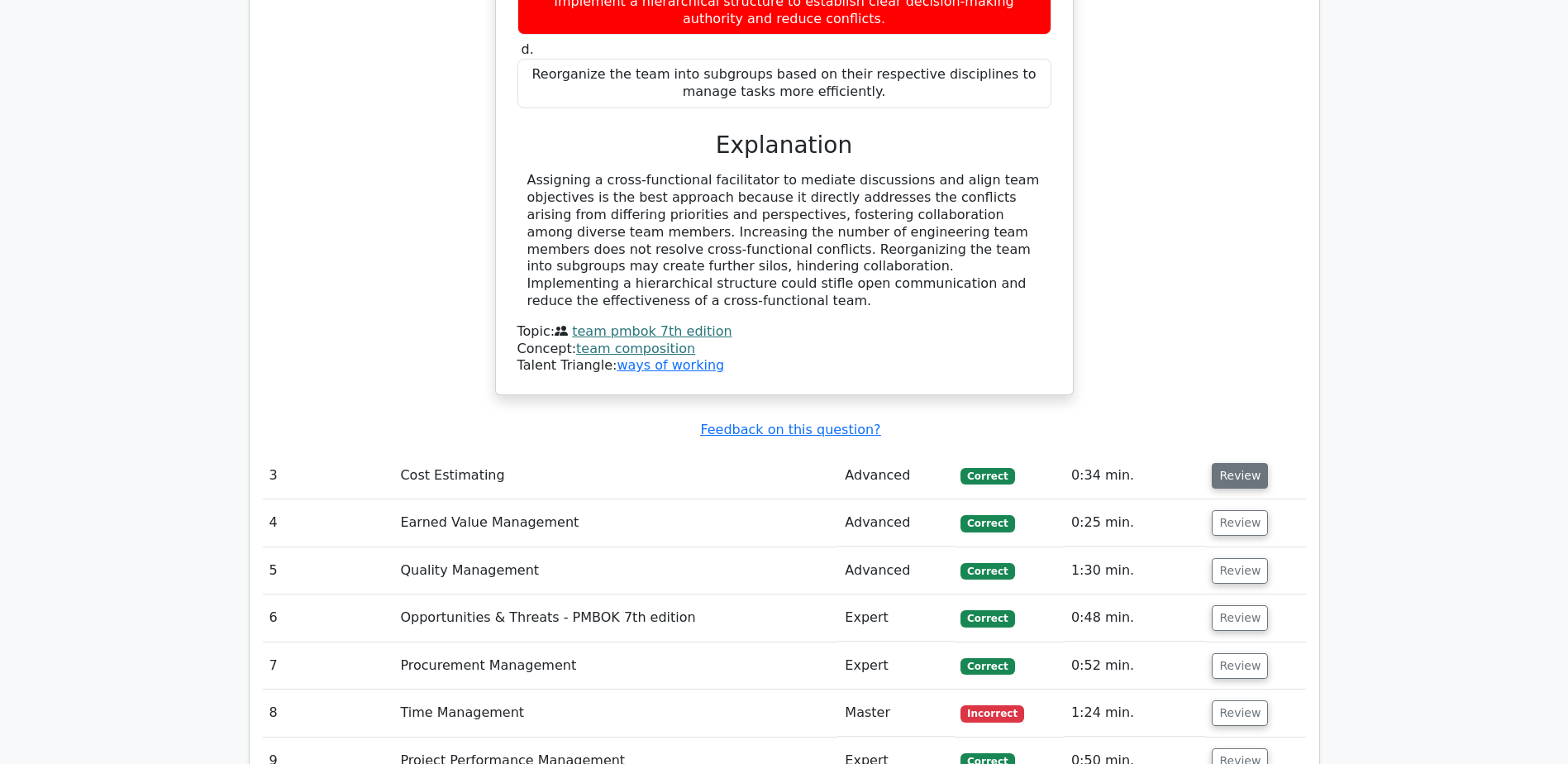
click at [1239, 463] on button "Review" at bounding box center [1240, 475] width 56 height 26
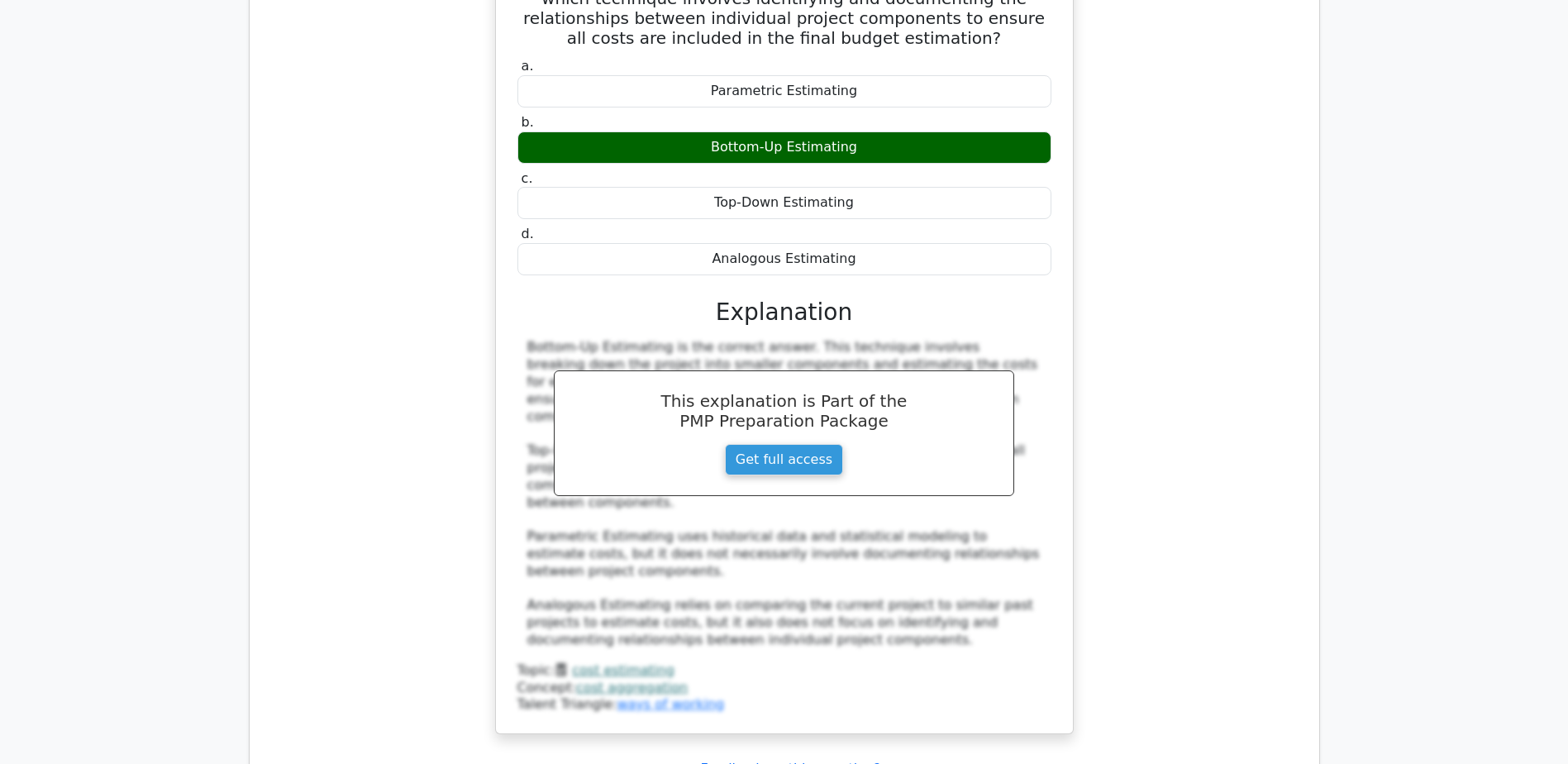
scroll to position [3636, 0]
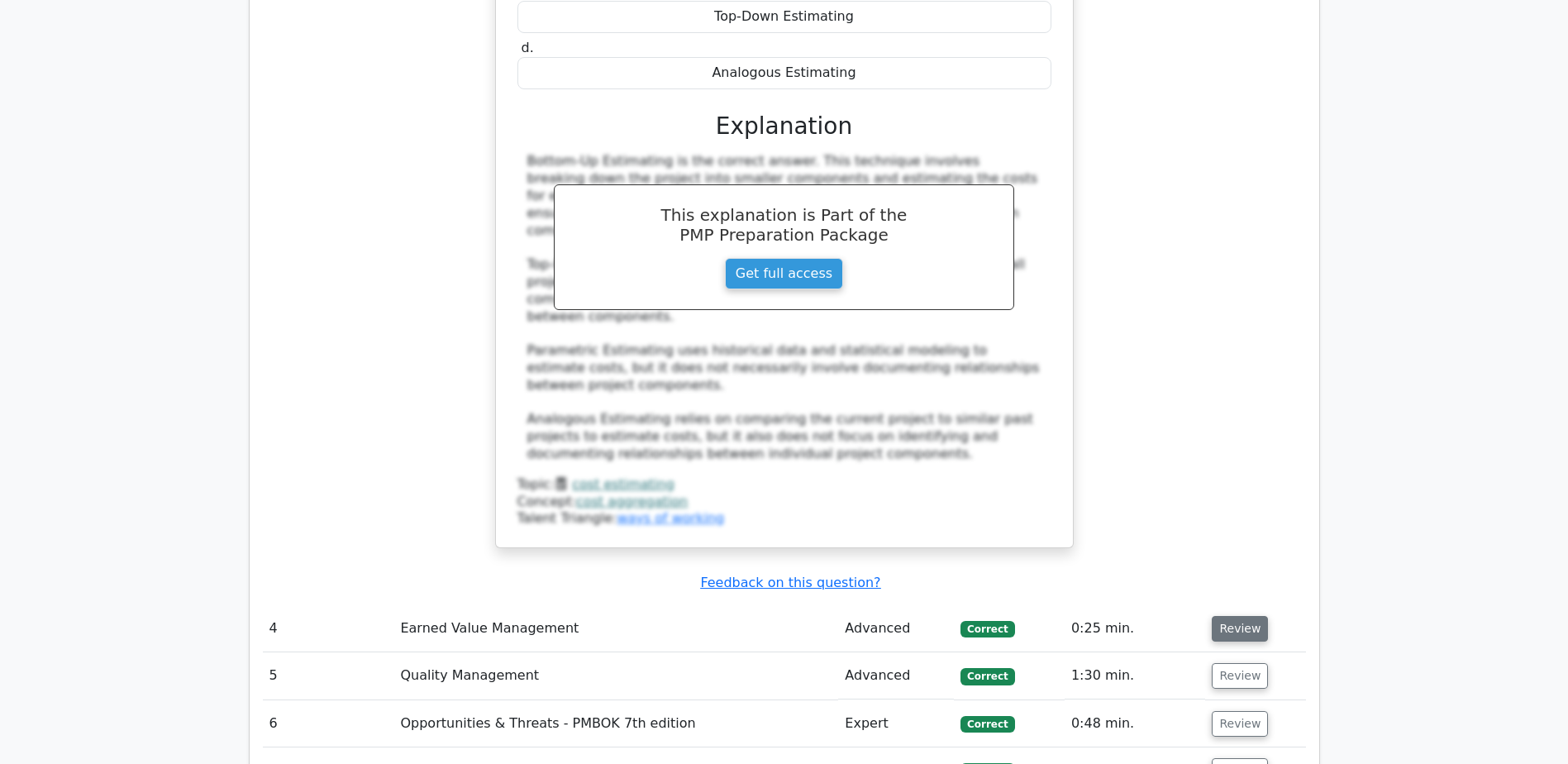
click at [1251, 616] on button "Review" at bounding box center [1240, 629] width 56 height 26
click at [1234, 616] on button "Review" at bounding box center [1240, 629] width 56 height 26
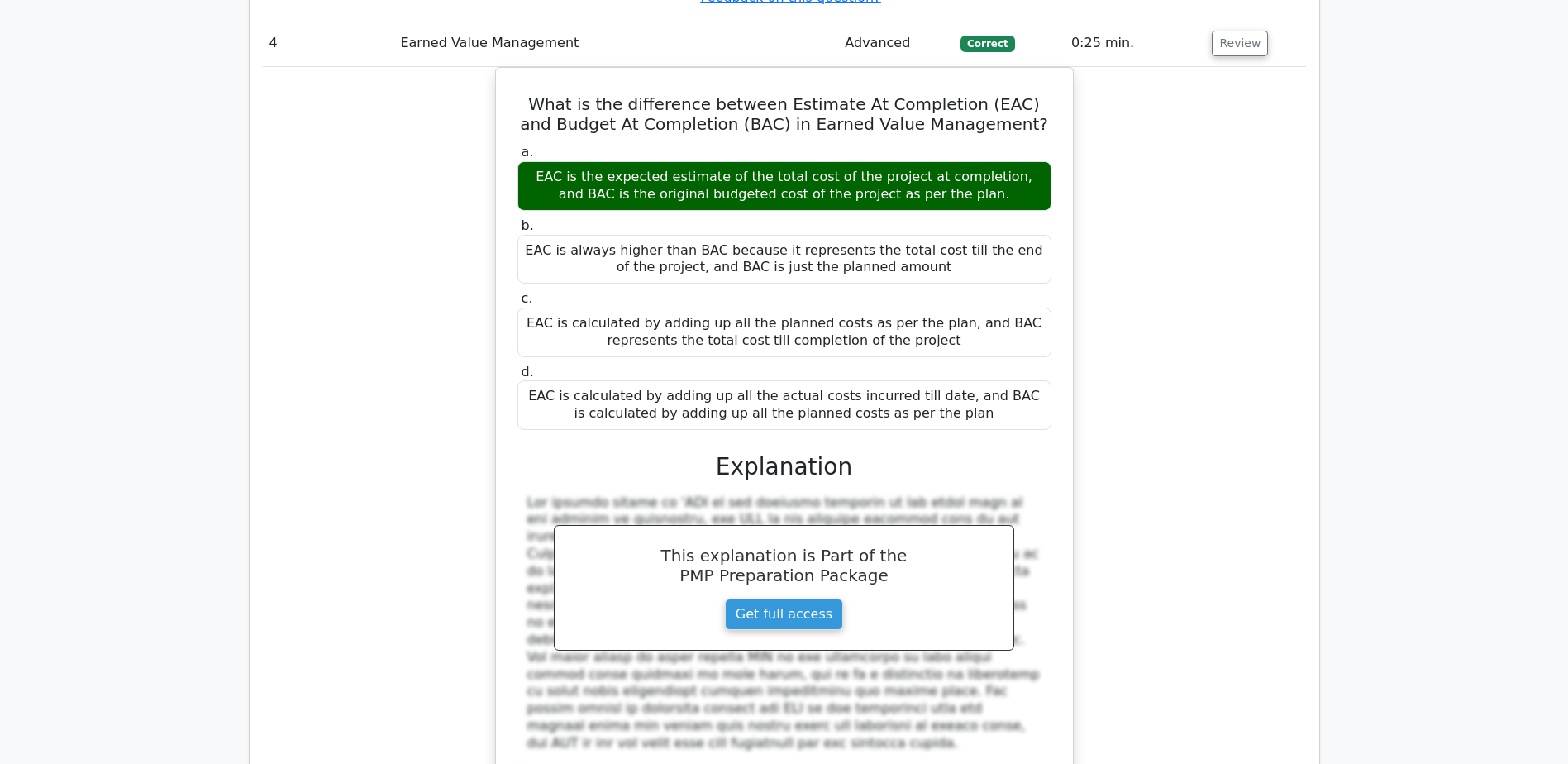
scroll to position [4462, 0]
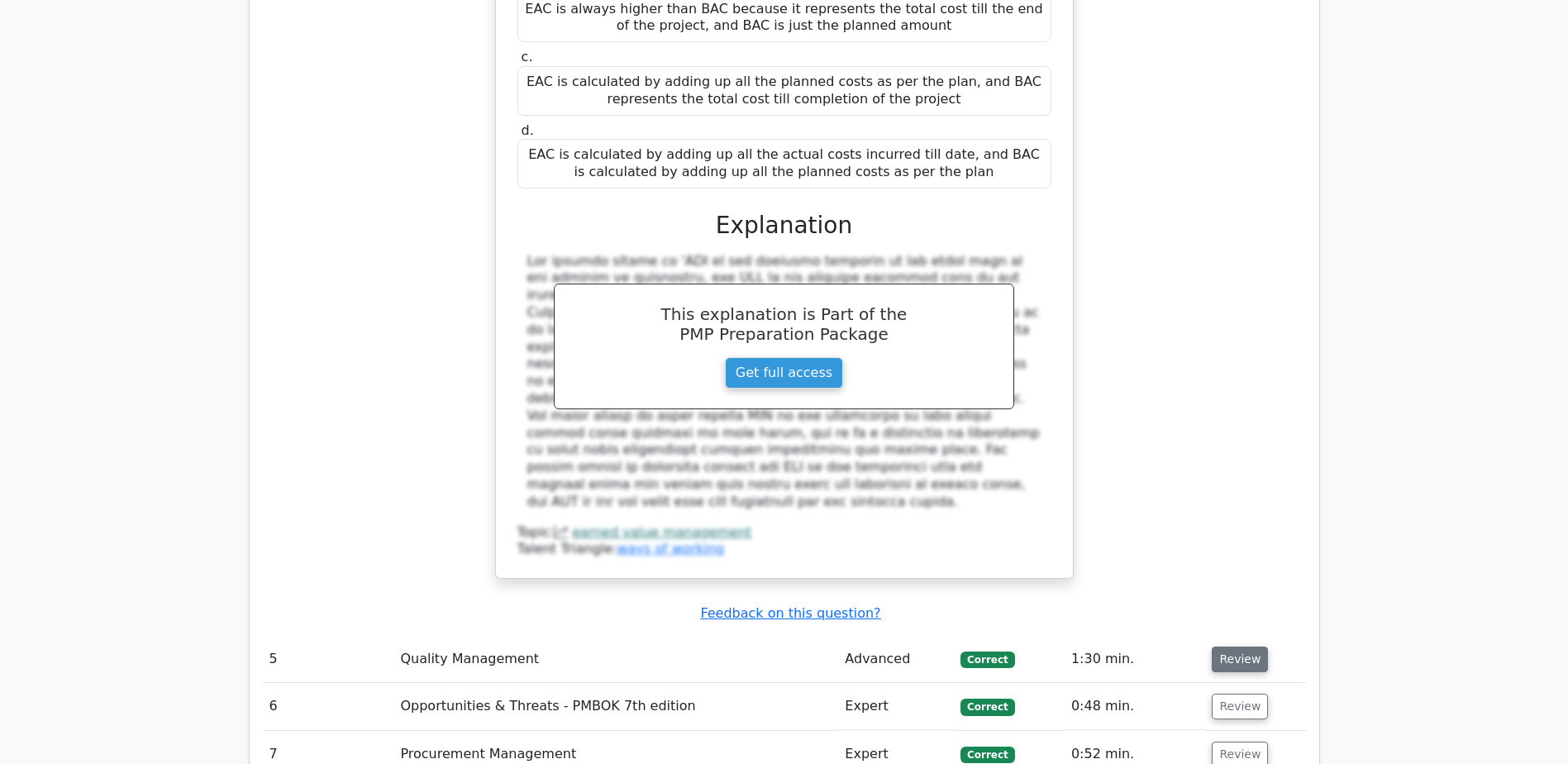
click at [1227, 646] on button "Review" at bounding box center [1240, 659] width 56 height 26
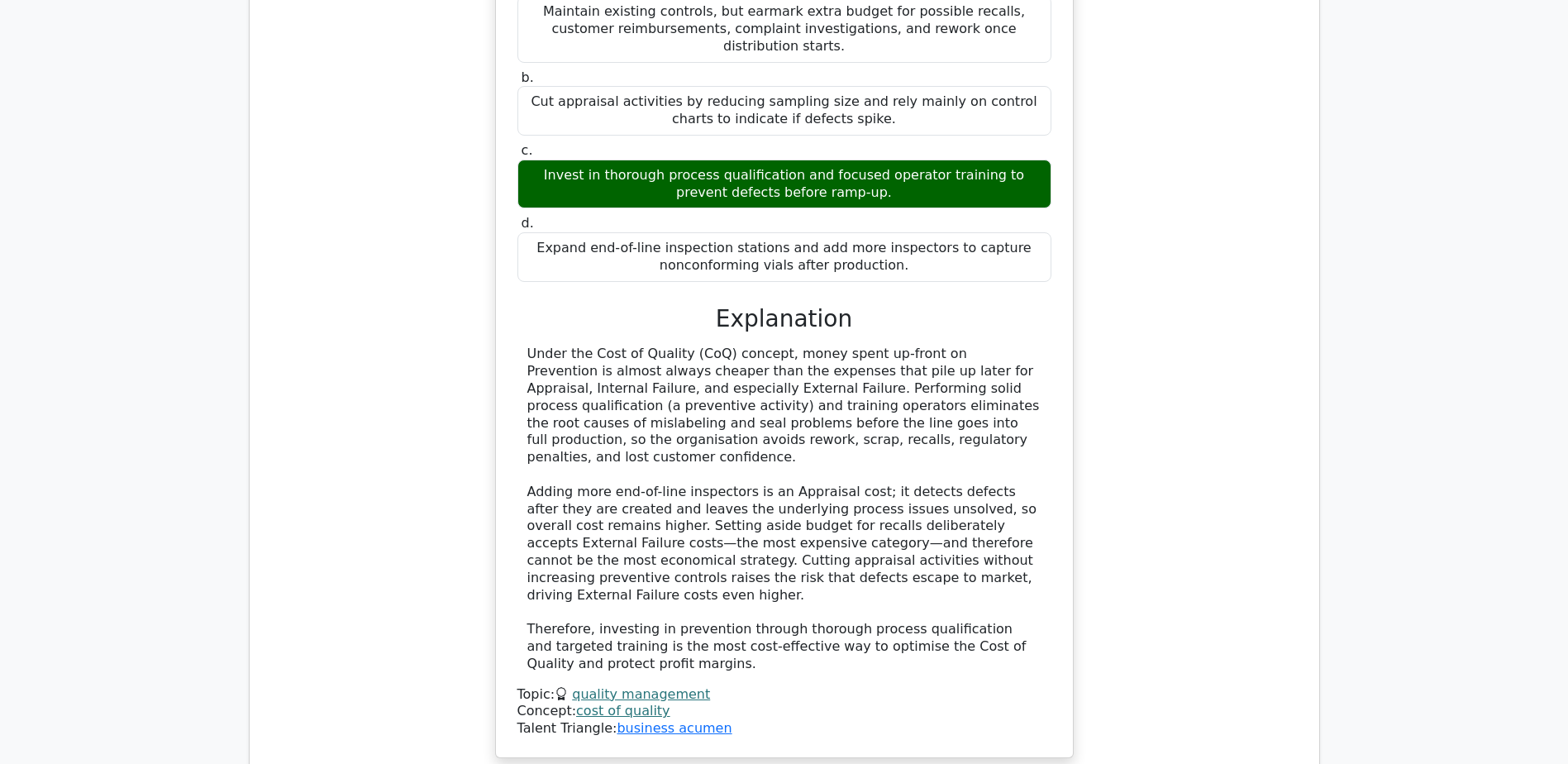
scroll to position [5455, 0]
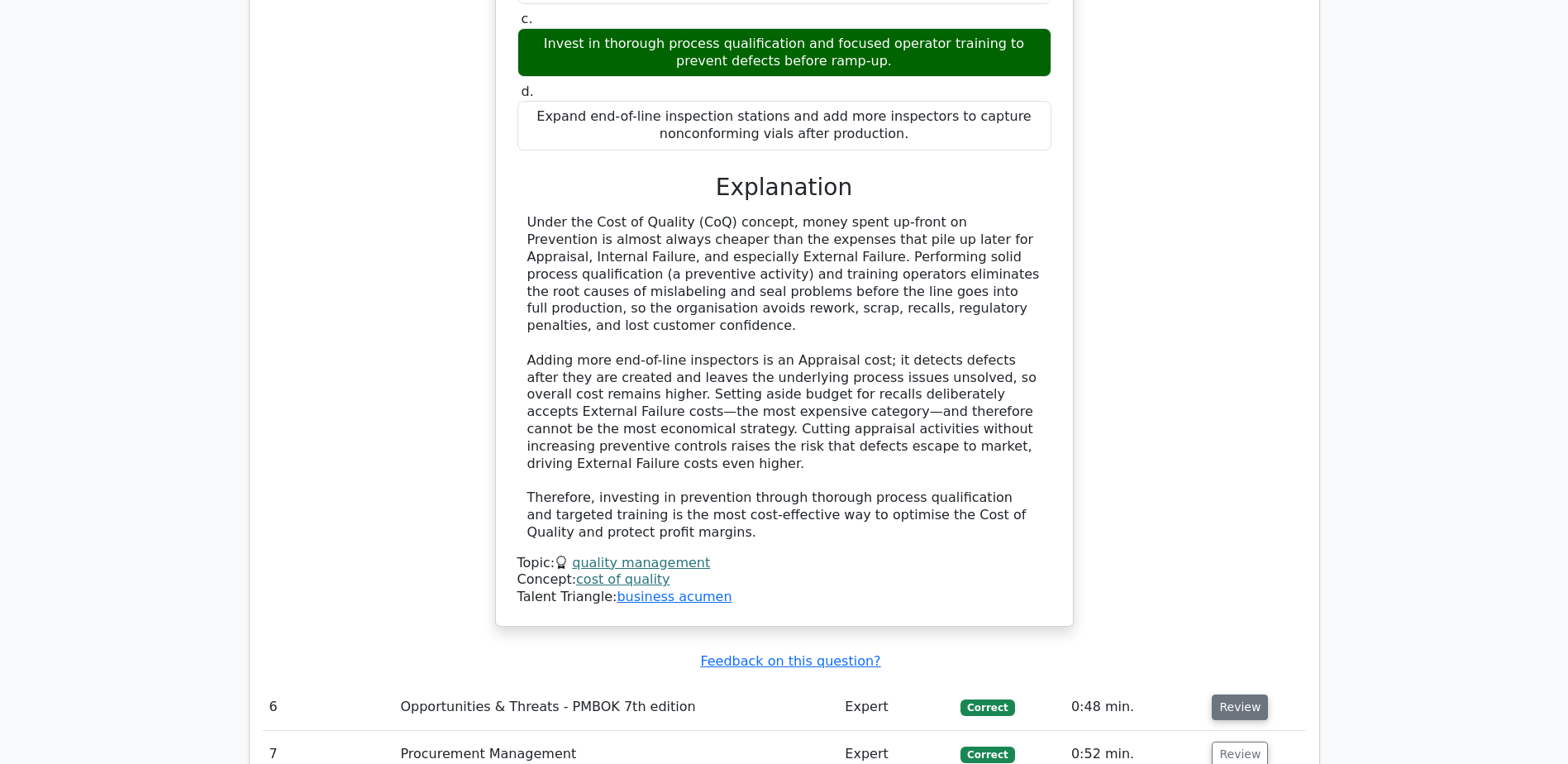
click at [1227, 694] on button "Review" at bounding box center [1240, 707] width 56 height 26
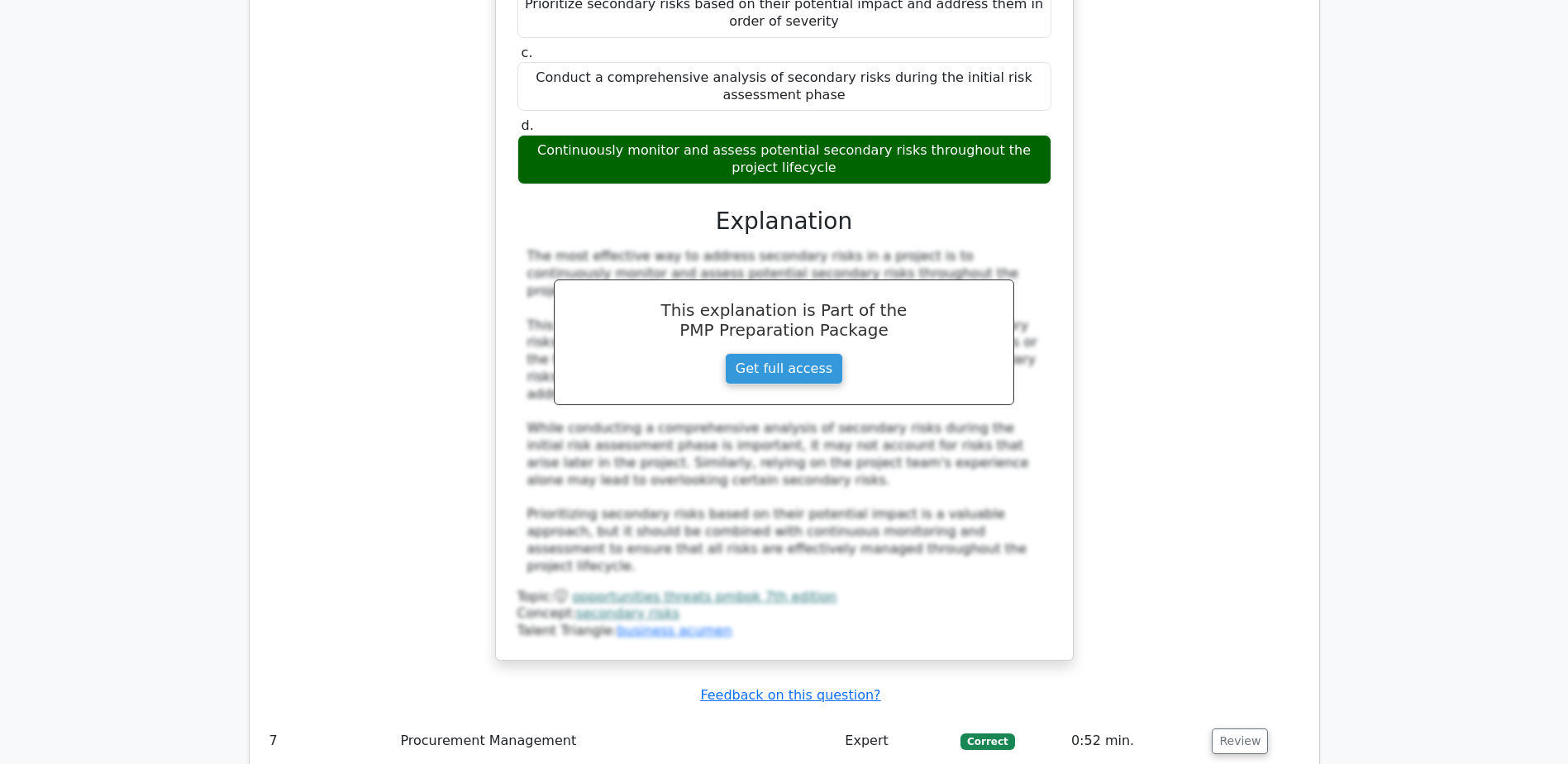
scroll to position [6529, 0]
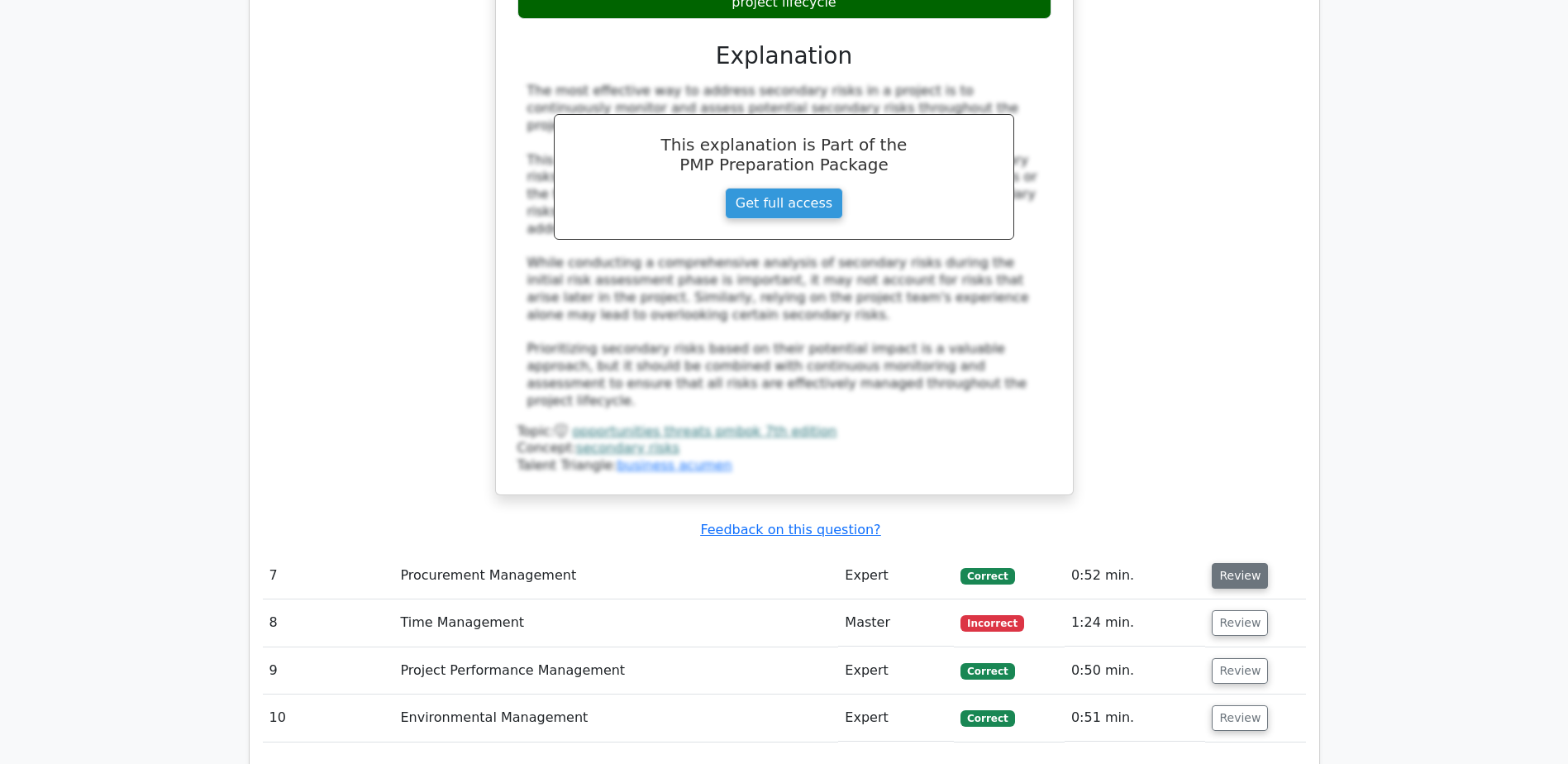
click at [1234, 562] on button "Review" at bounding box center [1240, 575] width 56 height 26
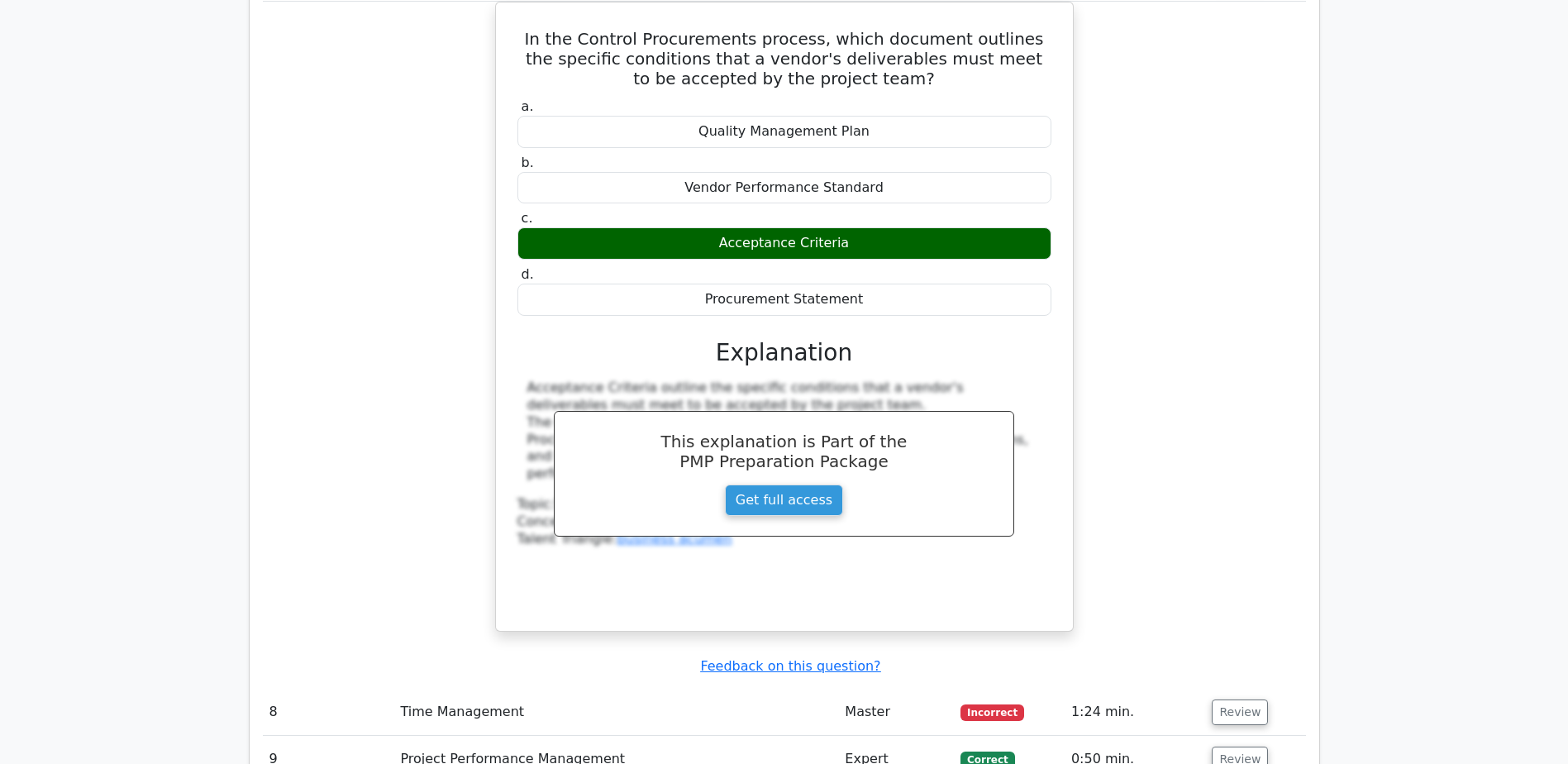
scroll to position [7190, 0]
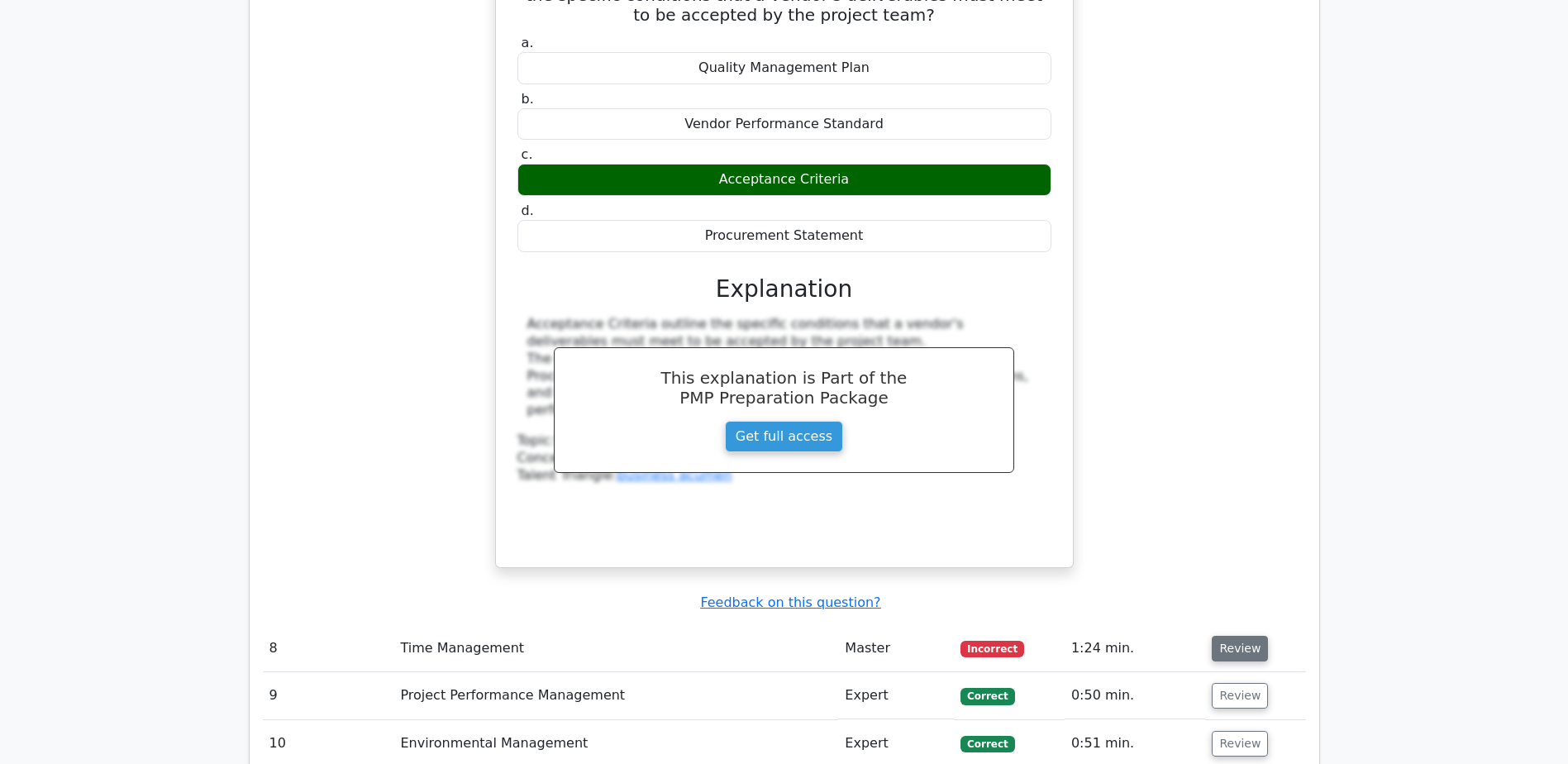
click at [1238, 636] on button "Review" at bounding box center [1240, 648] width 56 height 26
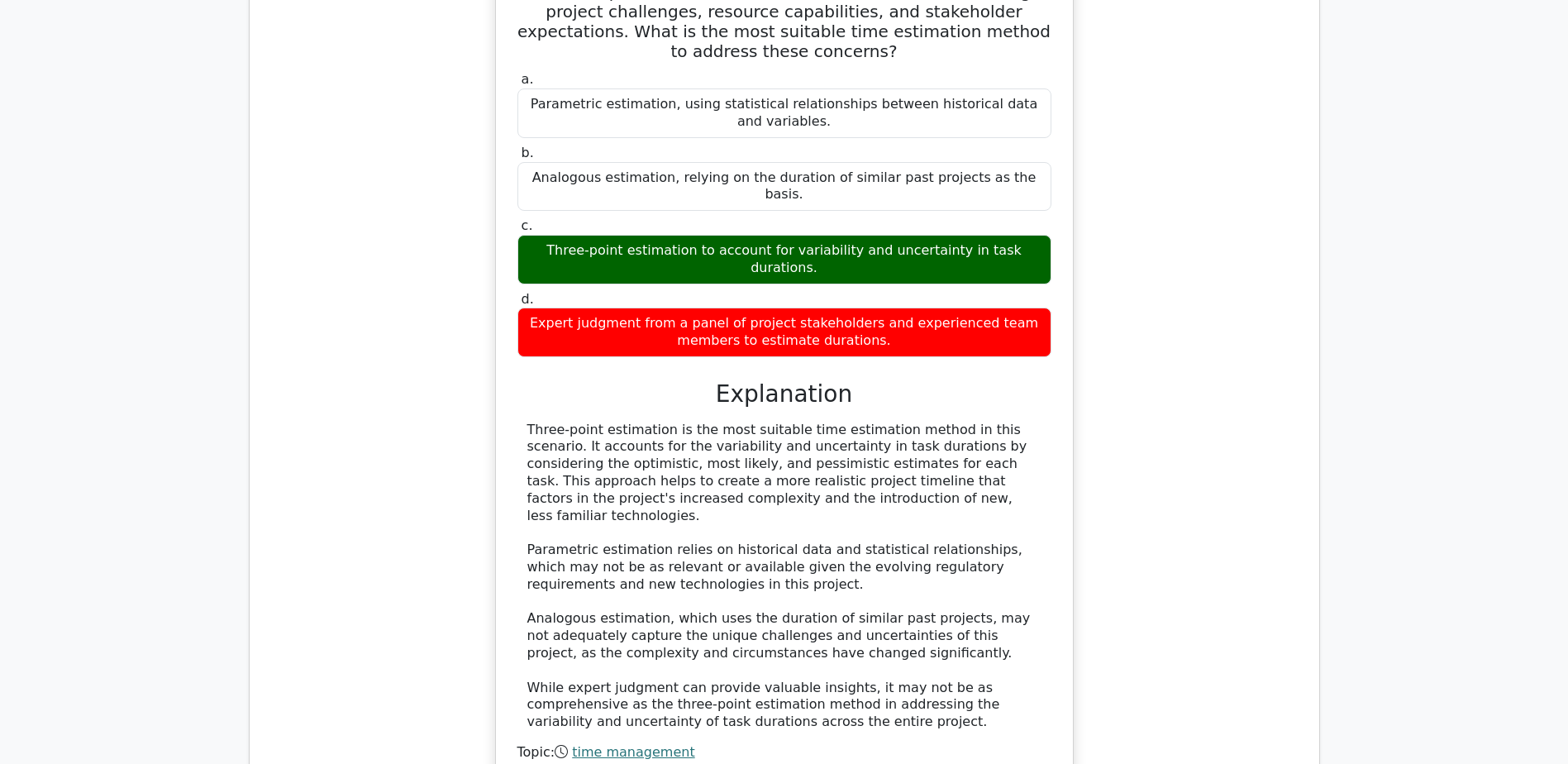
scroll to position [8182, 0]
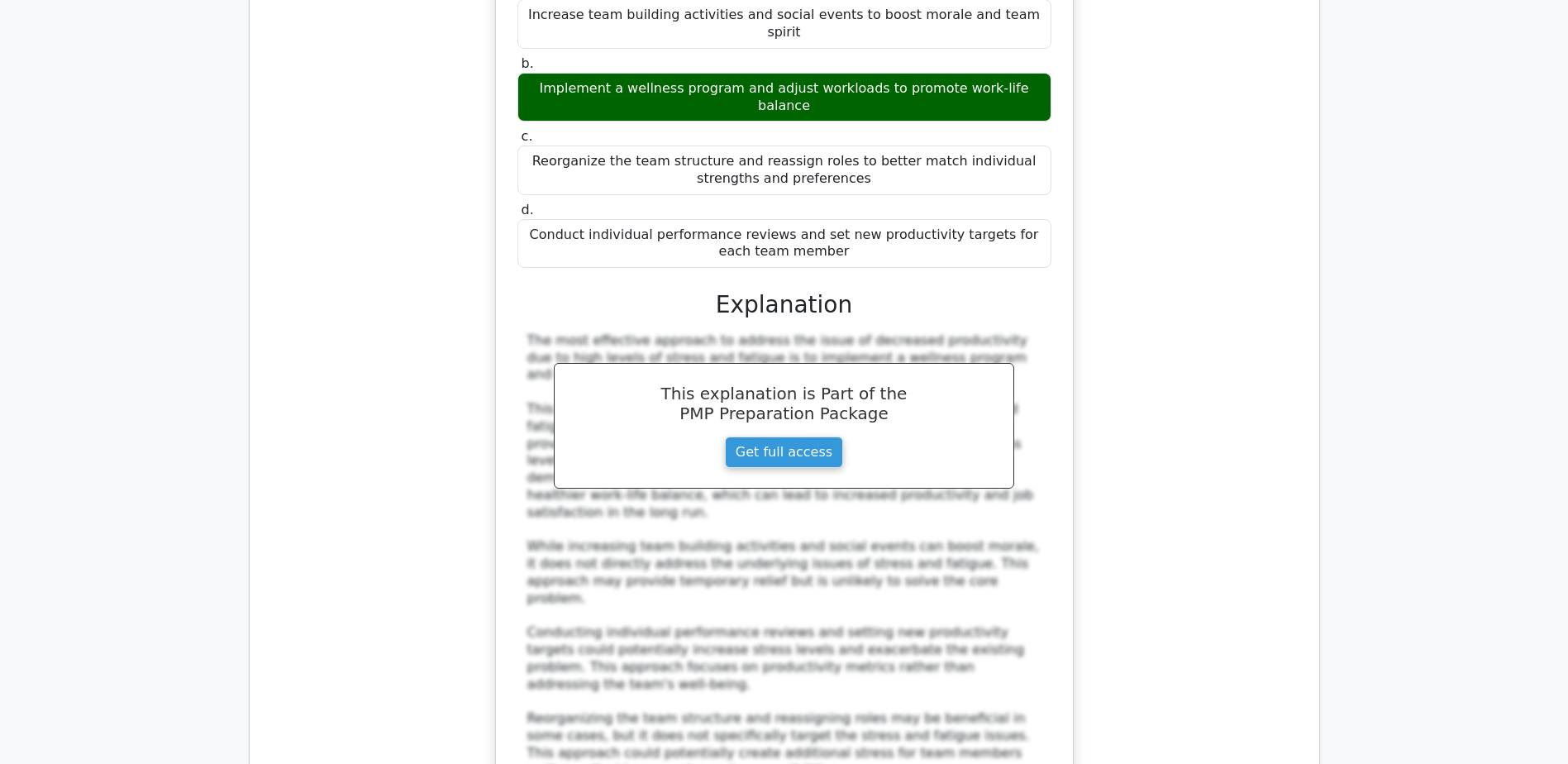
scroll to position [9339, 0]
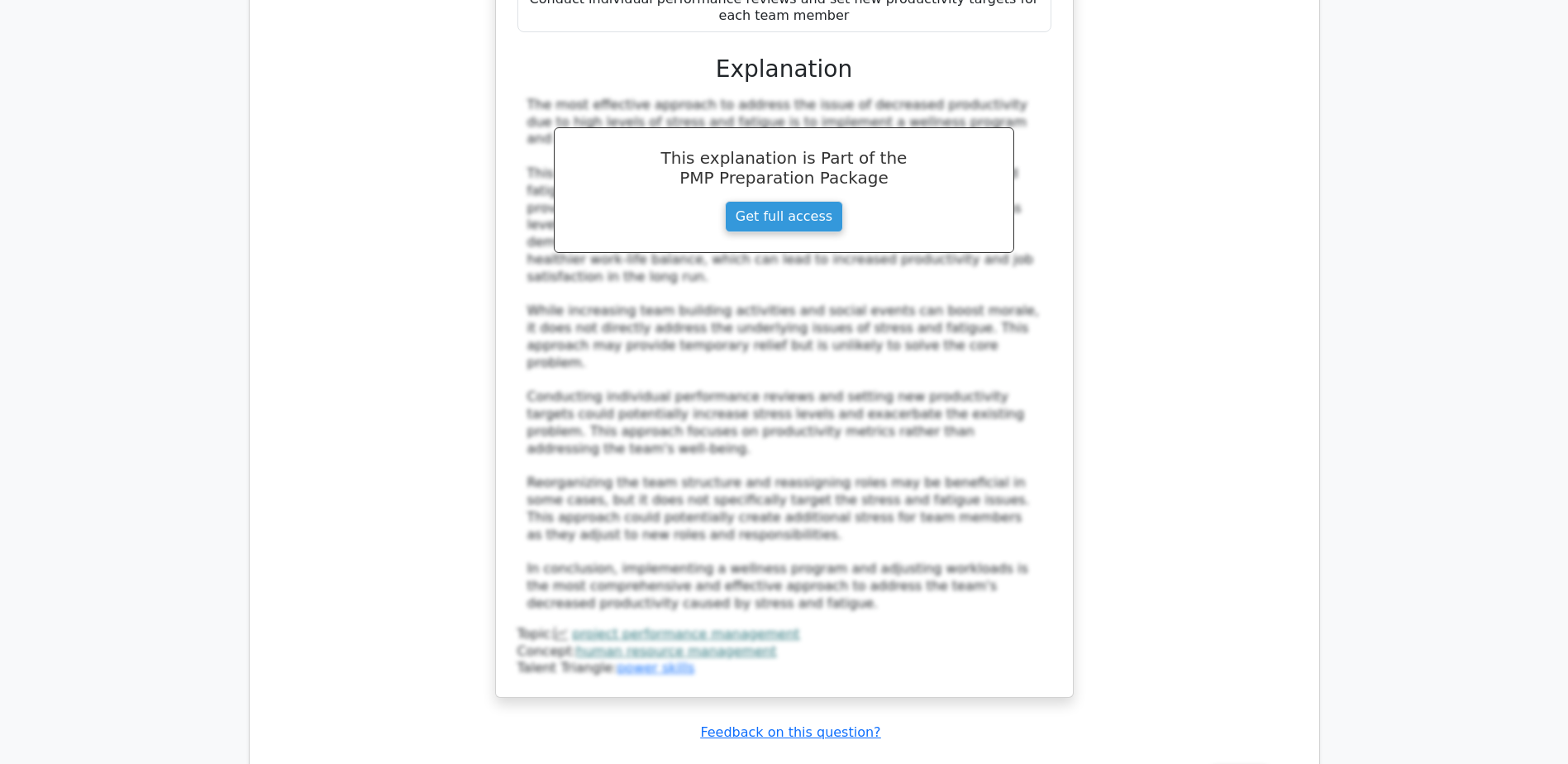
scroll to position [9504, 0]
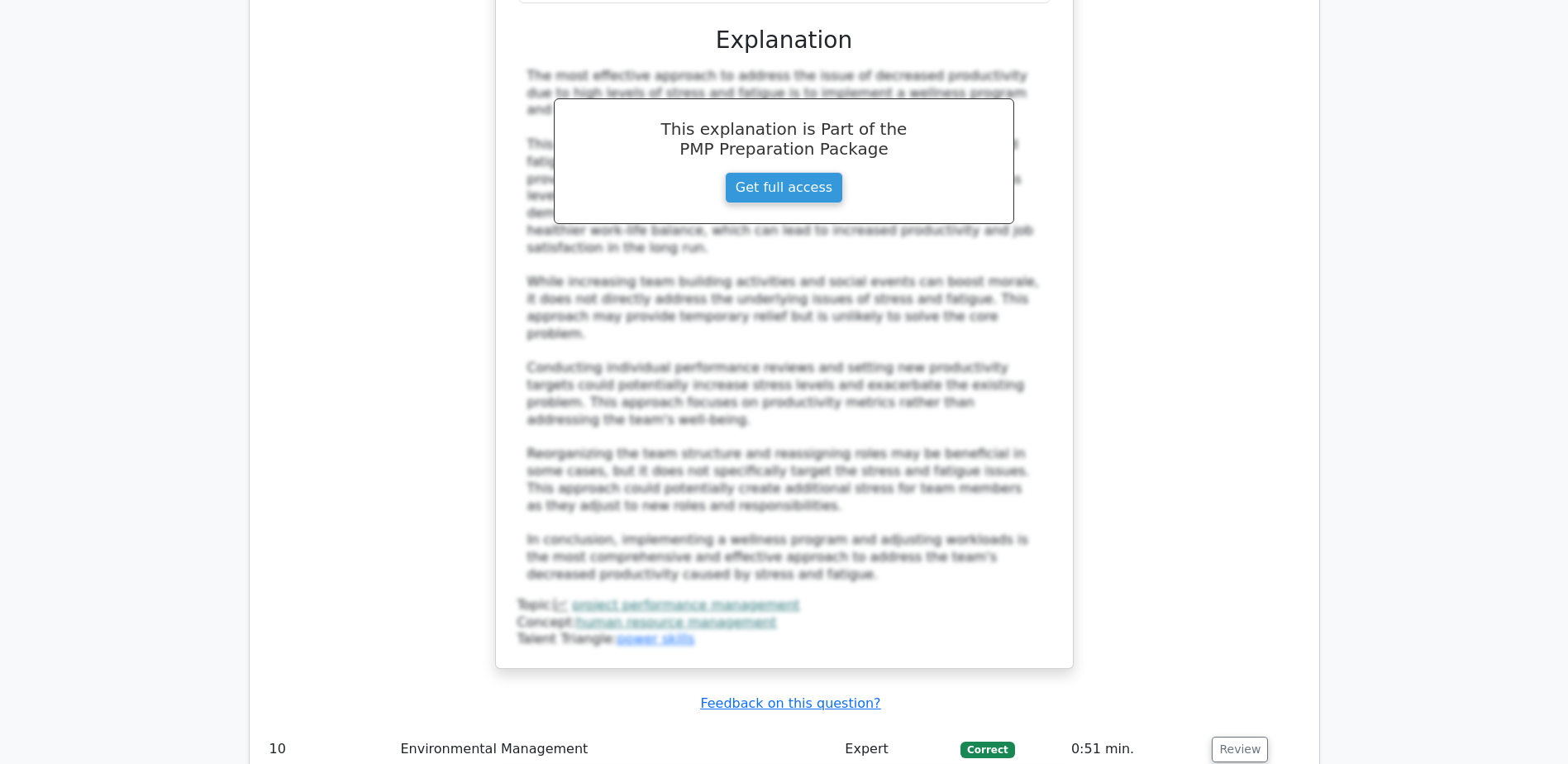
drag, startPoint x: 514, startPoint y: 286, endPoint x: 1048, endPoint y: 320, distance: 535.1
copy h5 "You are overseeing a project in a forest area known for its sequestering carbon…"
drag, startPoint x: 702, startPoint y: 417, endPoint x: 874, endPoint y: 414, distance: 172.0
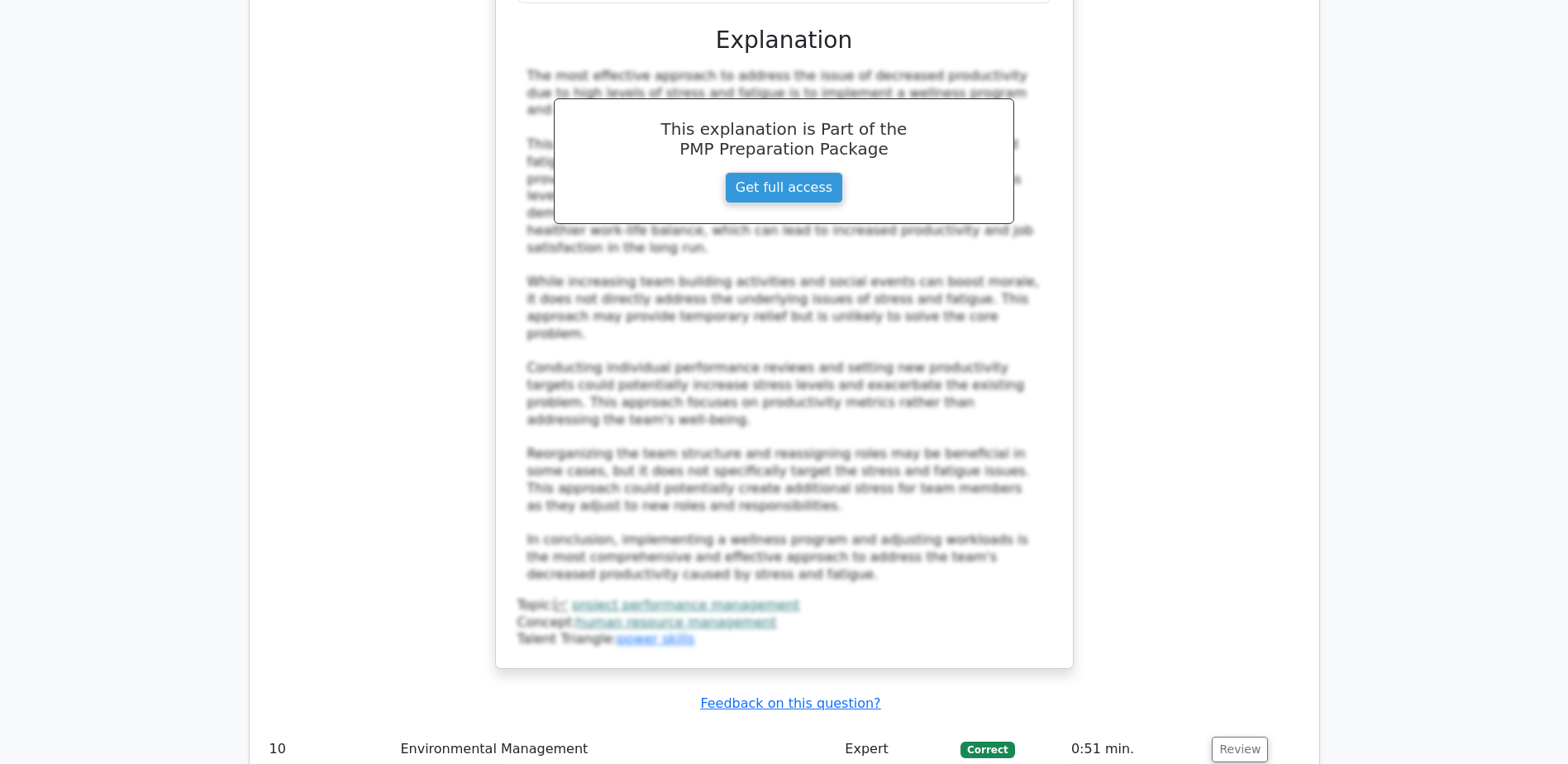
copy div "Regulating services"
